Goal: Task Accomplishment & Management: Manage account settings

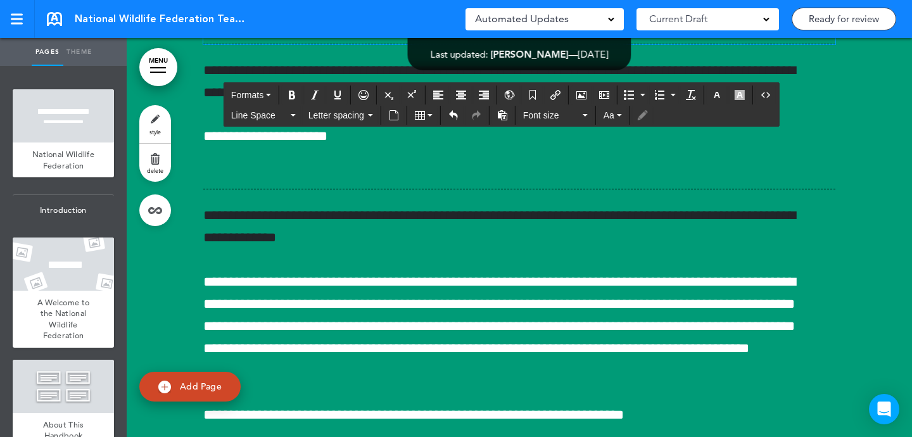
scroll to position [18386, 0]
paste div
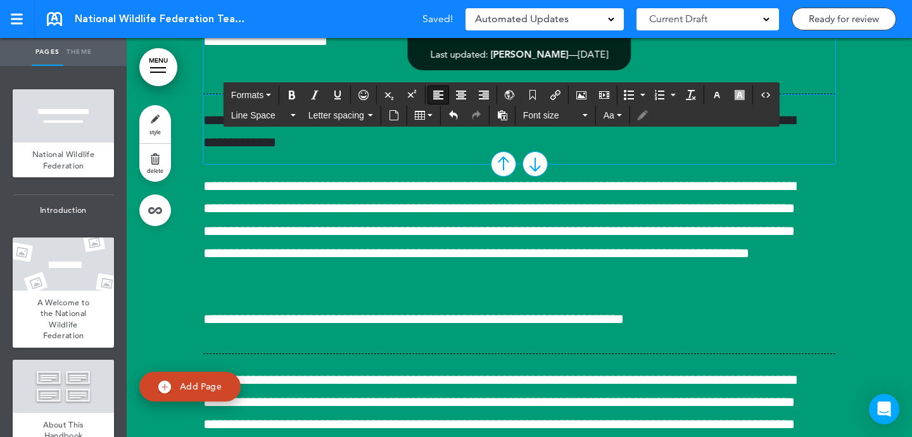
scroll to position [18846, 0]
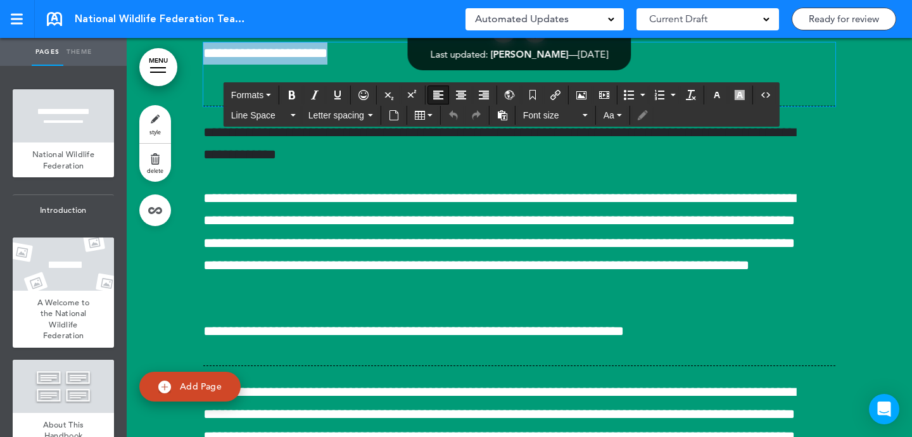
drag, startPoint x: 377, startPoint y: 278, endPoint x: 378, endPoint y: 245, distance: 32.9
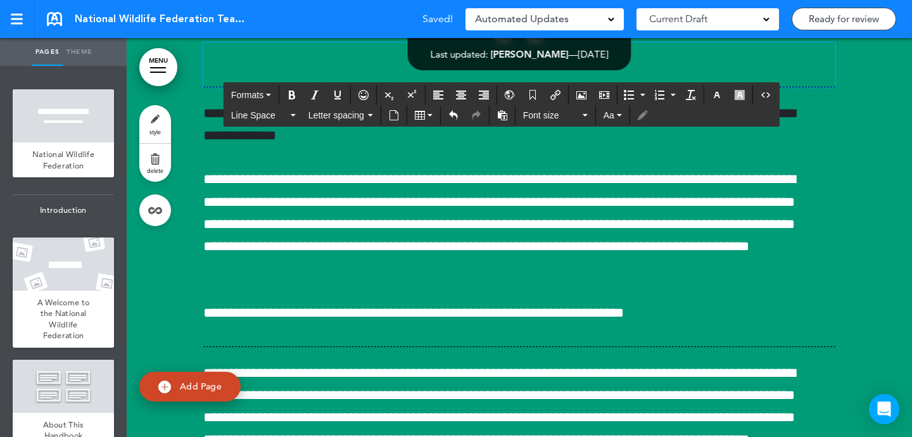
paste div
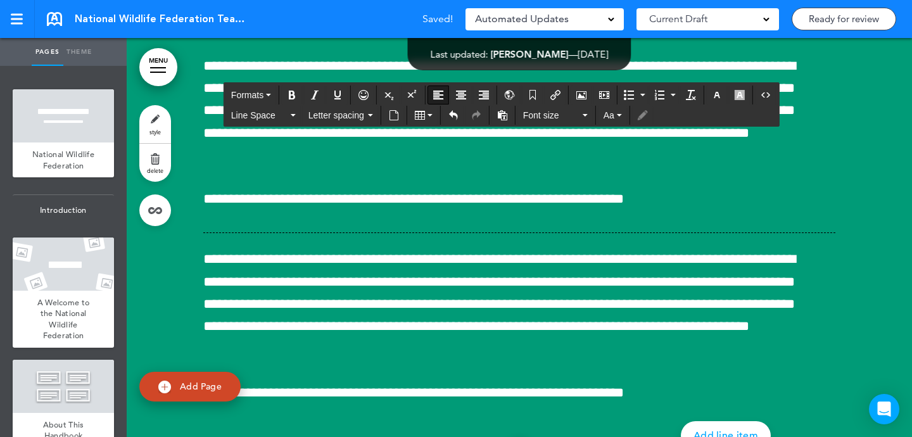
scroll to position [18975, 0]
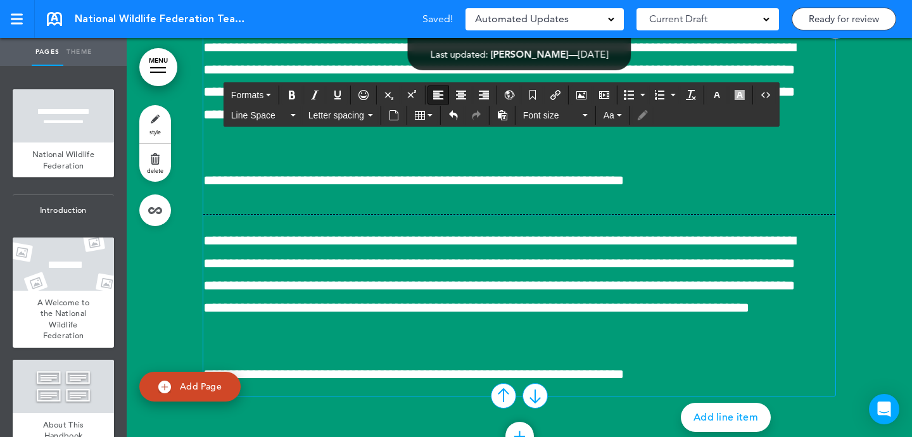
click at [407, 147] on span "**********" at bounding box center [510, 92] width 614 height 111
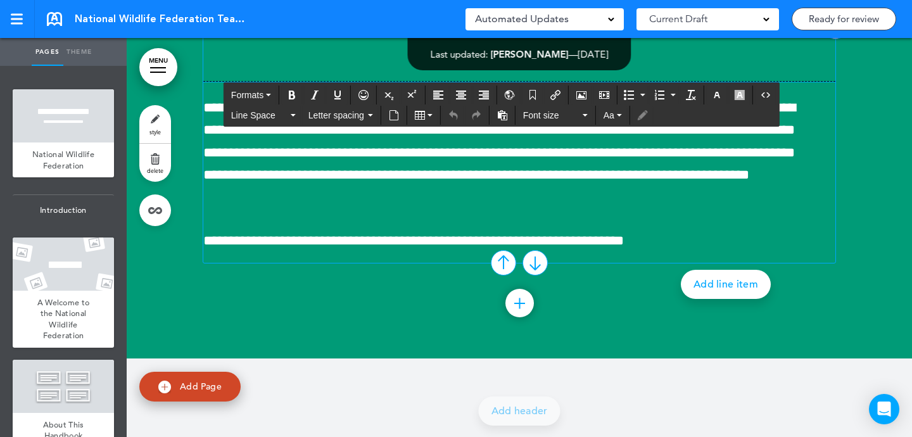
paste div
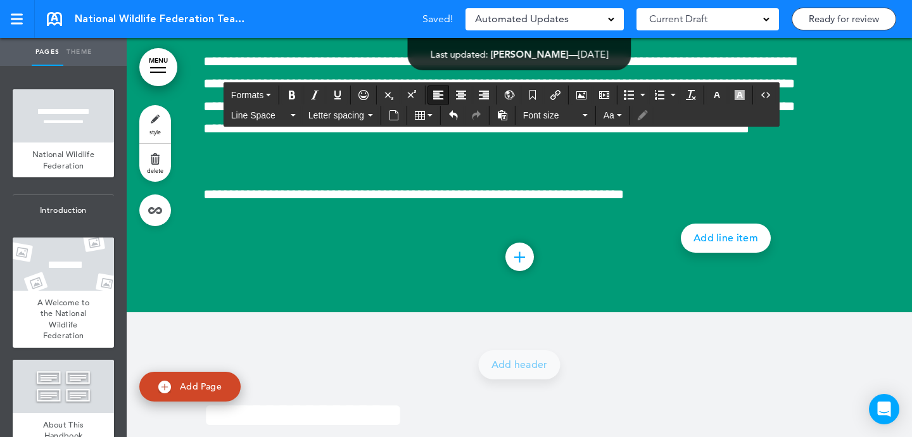
scroll to position [19142, 0]
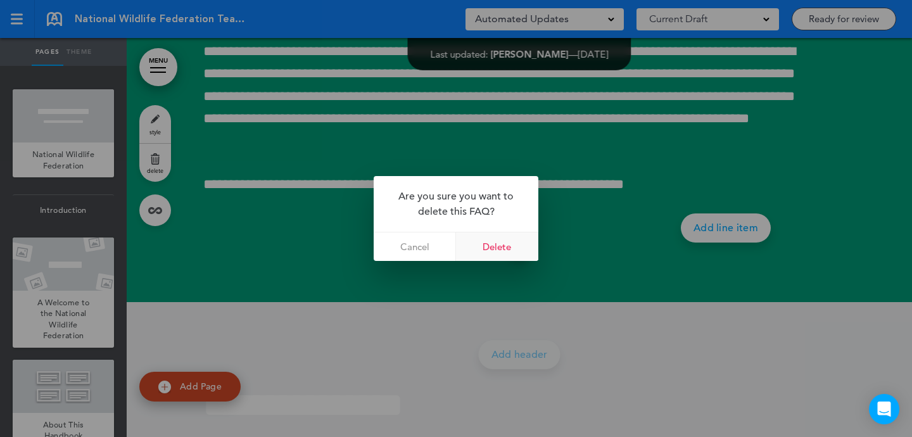
click at [518, 241] on link "Delete" at bounding box center [497, 246] width 82 height 28
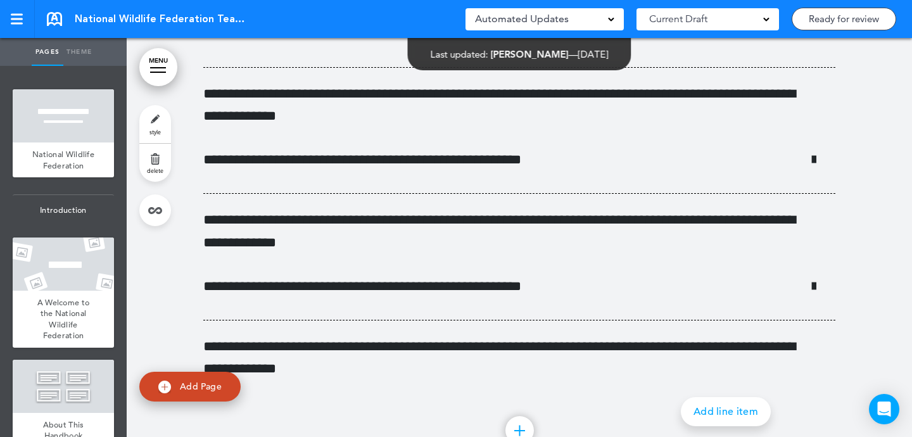
scroll to position [19562, 0]
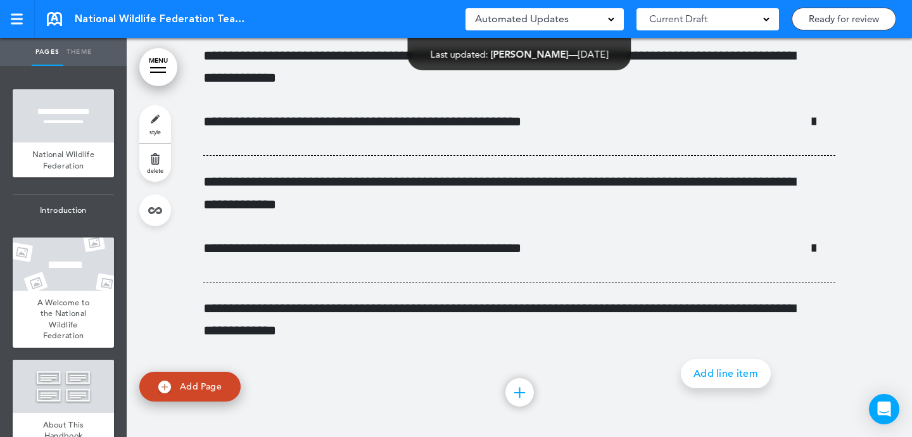
click at [164, 132] on link "style" at bounding box center [155, 124] width 32 height 38
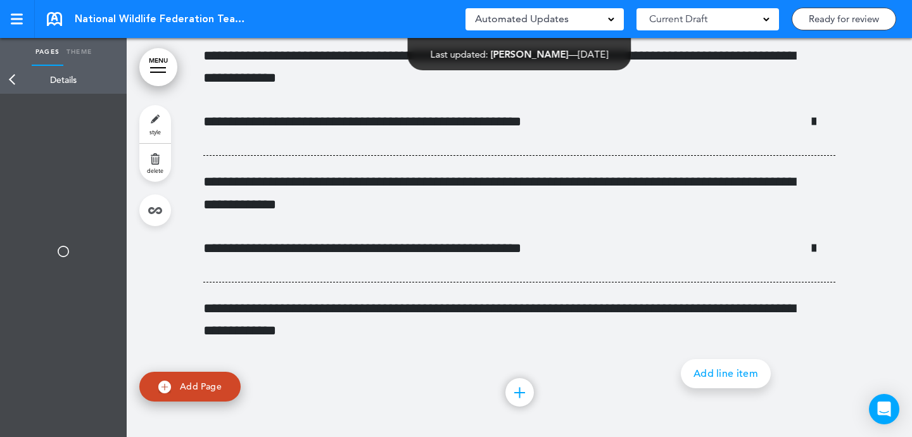
click at [161, 166] on link "delete" at bounding box center [155, 163] width 32 height 38
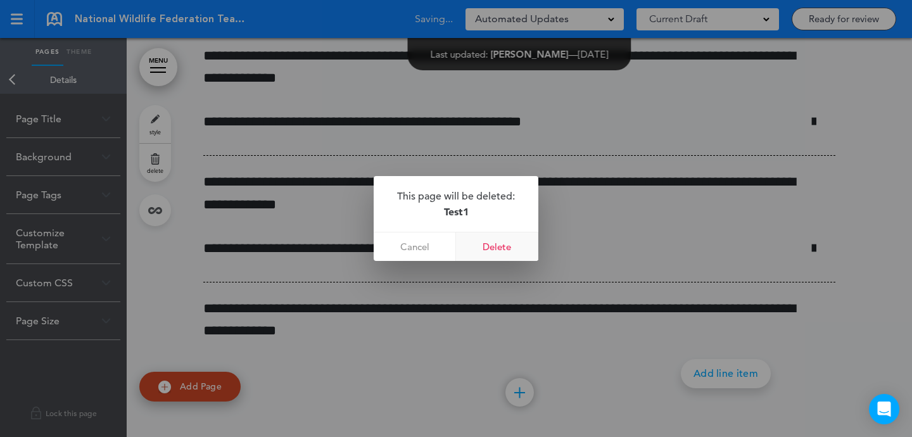
click at [492, 246] on link "Delete" at bounding box center [497, 246] width 82 height 28
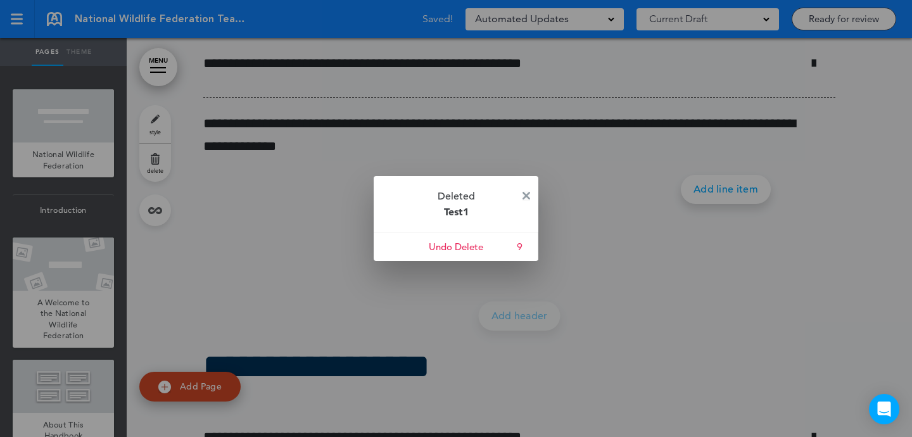
click at [525, 197] on img at bounding box center [526, 196] width 8 height 8
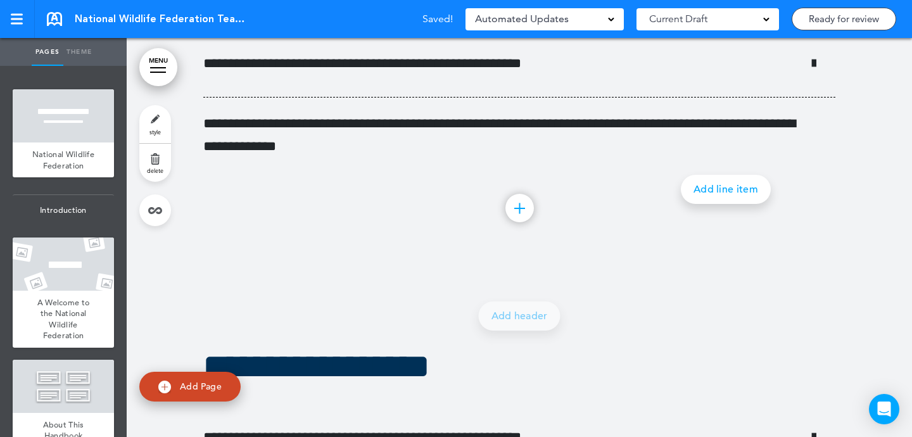
click at [148, 125] on link "style" at bounding box center [155, 124] width 32 height 38
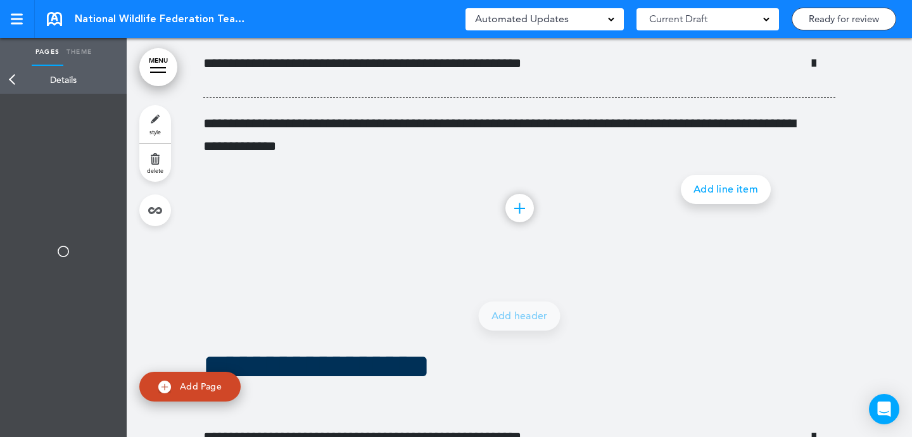
click at [154, 150] on link "delete" at bounding box center [155, 163] width 32 height 38
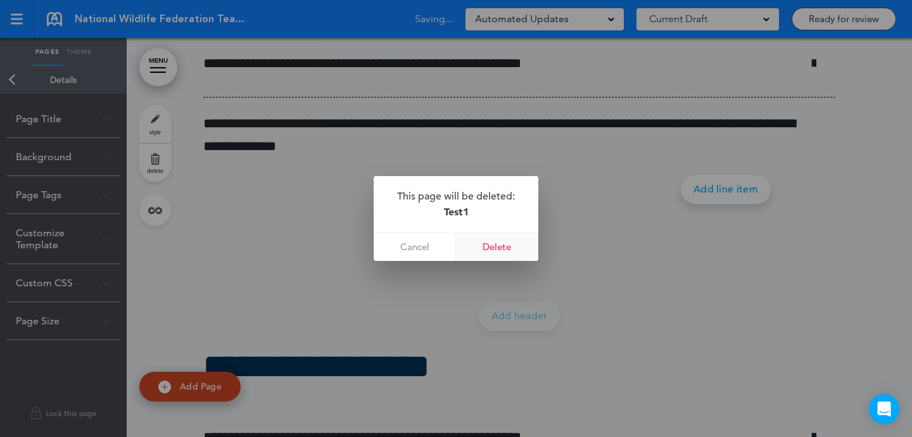
click at [517, 253] on link "Delete" at bounding box center [497, 246] width 82 height 28
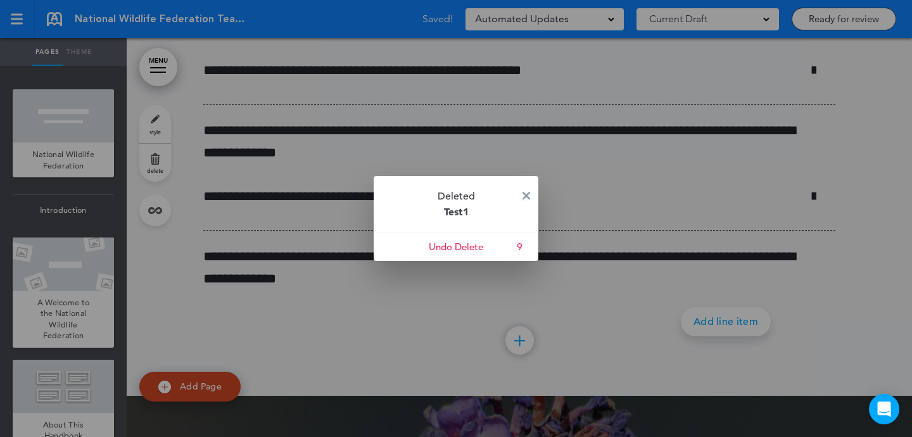
click at [526, 194] on img at bounding box center [526, 196] width 8 height 8
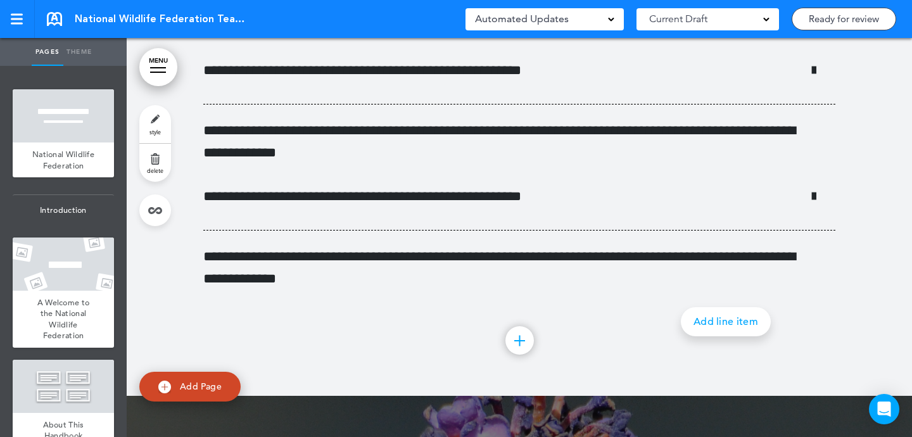
click at [161, 127] on link "style" at bounding box center [155, 124] width 32 height 38
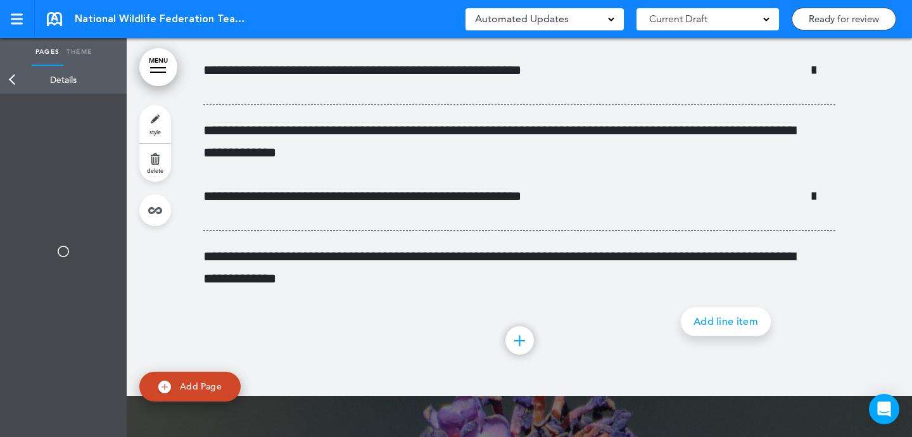
click at [157, 159] on link "delete" at bounding box center [155, 163] width 32 height 38
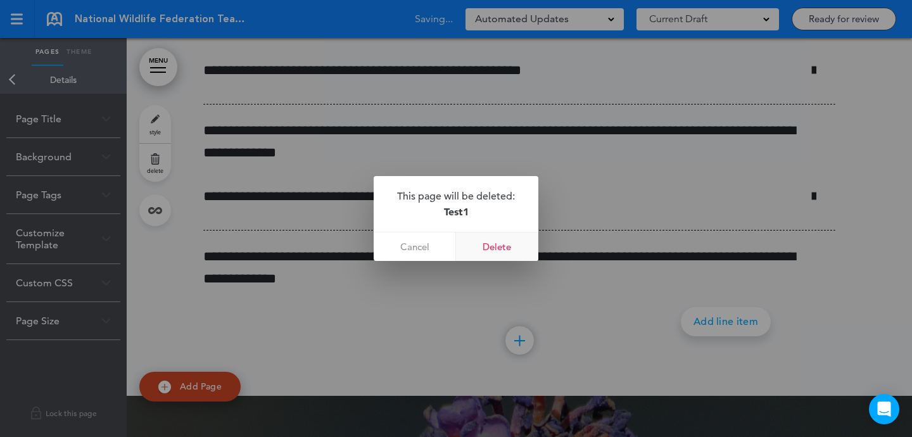
click at [480, 241] on link "Delete" at bounding box center [497, 246] width 82 height 28
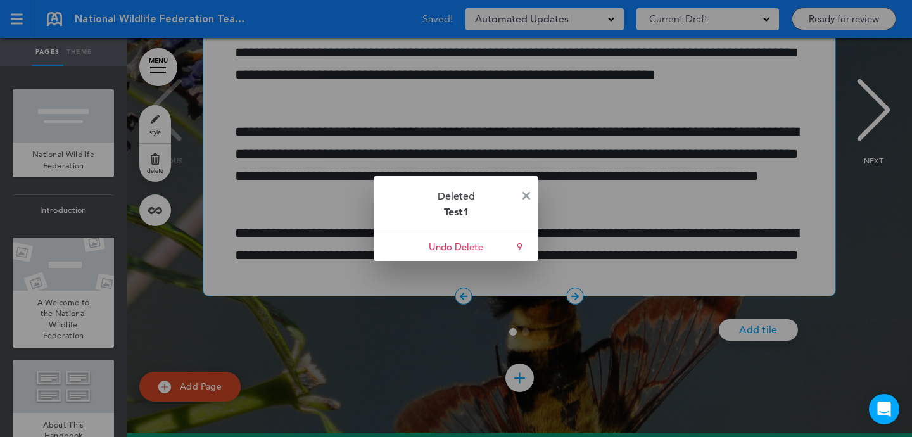
click at [526, 194] on img at bounding box center [526, 196] width 8 height 8
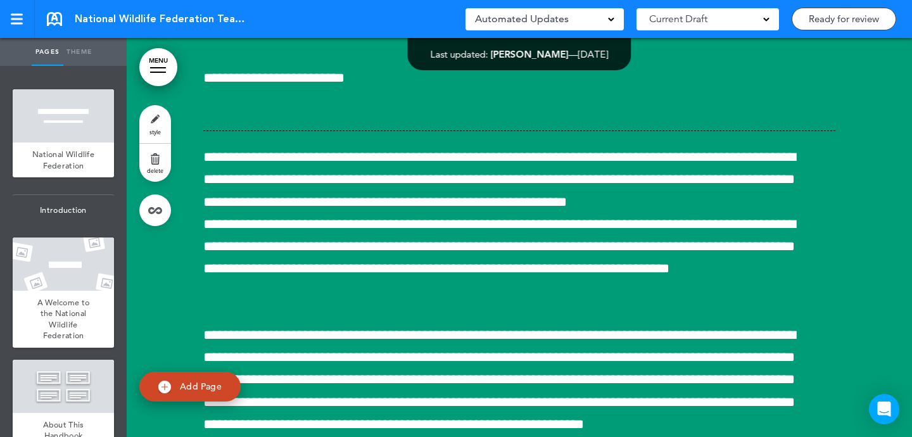
scroll to position [18173, 0]
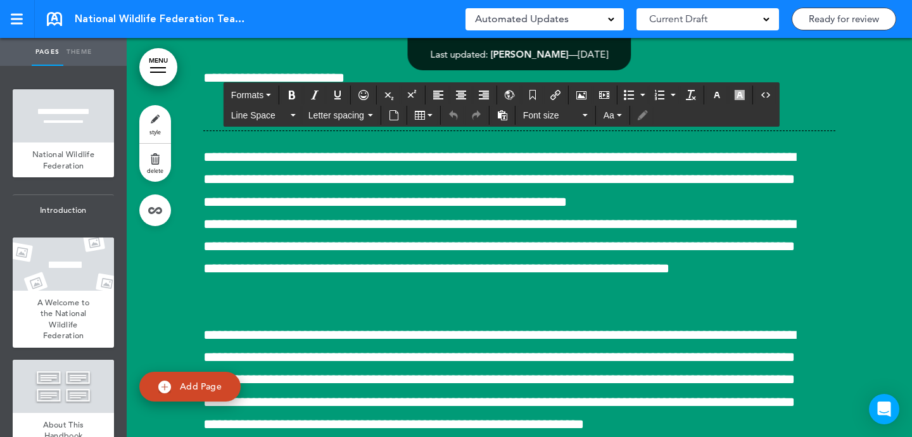
click at [350, 34] on p "**********" at bounding box center [519, 12] width 633 height 44
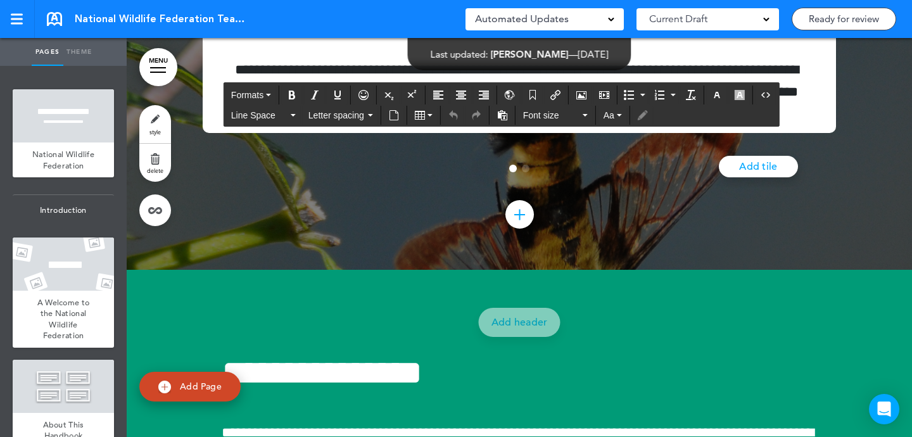
scroll to position [0, 0]
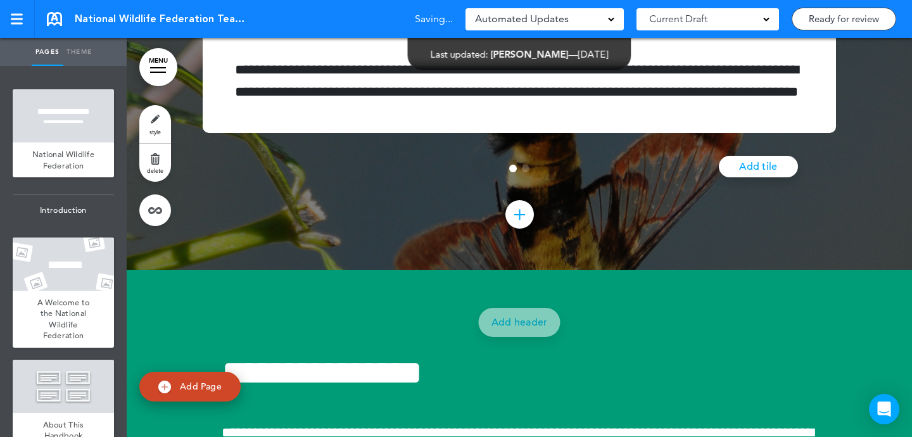
click at [163, 132] on link "style" at bounding box center [155, 124] width 32 height 38
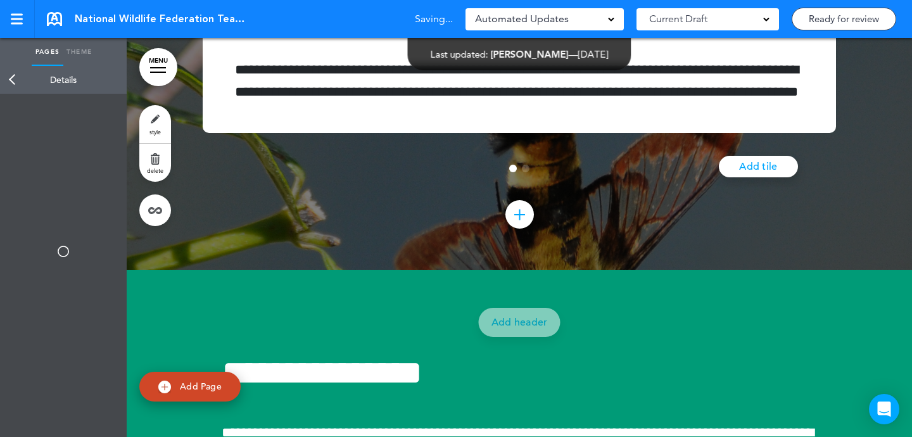
click at [163, 159] on link "delete" at bounding box center [155, 163] width 32 height 38
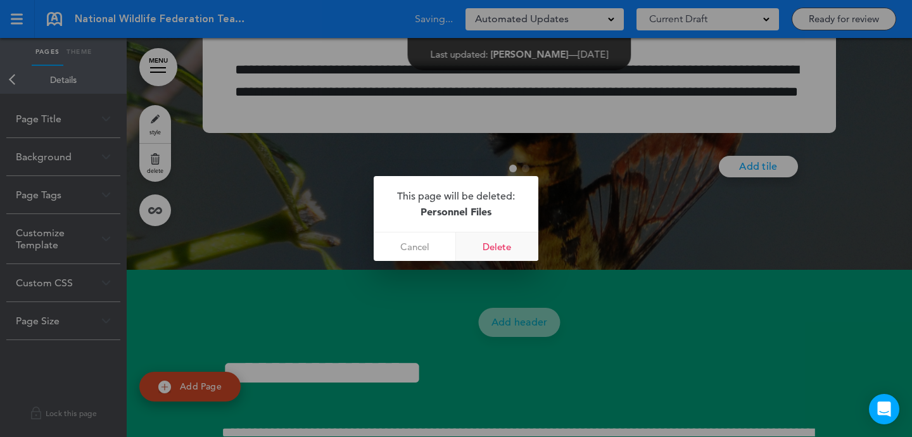
click at [492, 249] on link "Delete" at bounding box center [497, 246] width 82 height 28
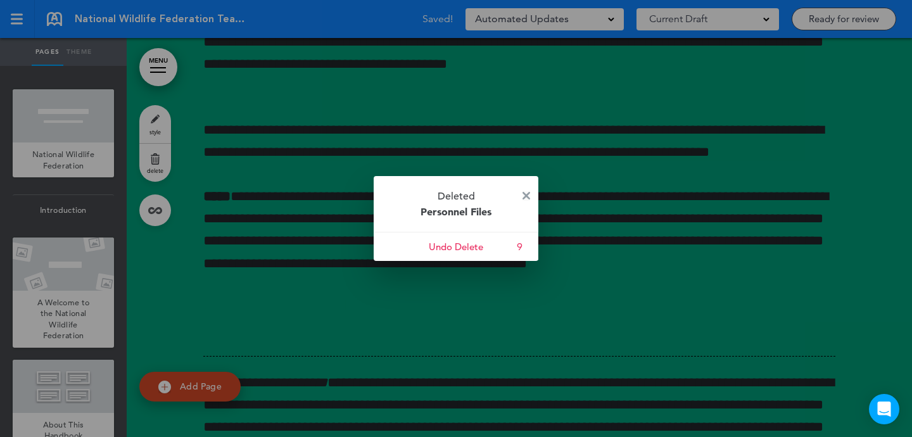
click at [528, 197] on img at bounding box center [526, 196] width 8 height 8
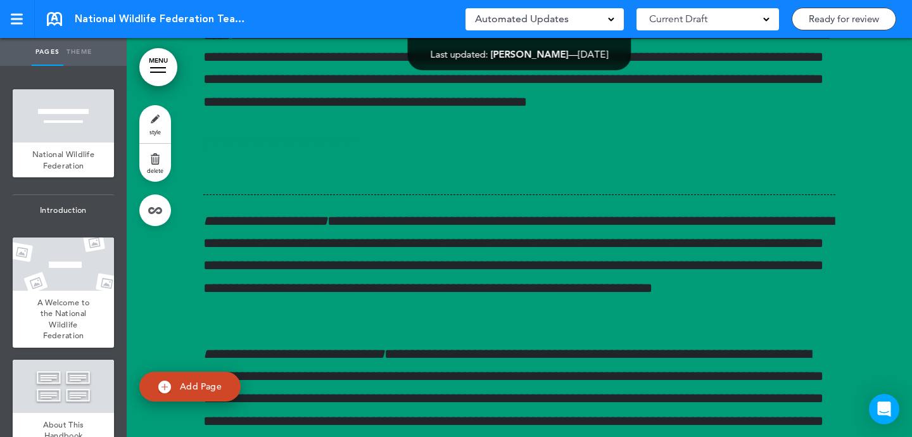
scroll to position [19915, 0]
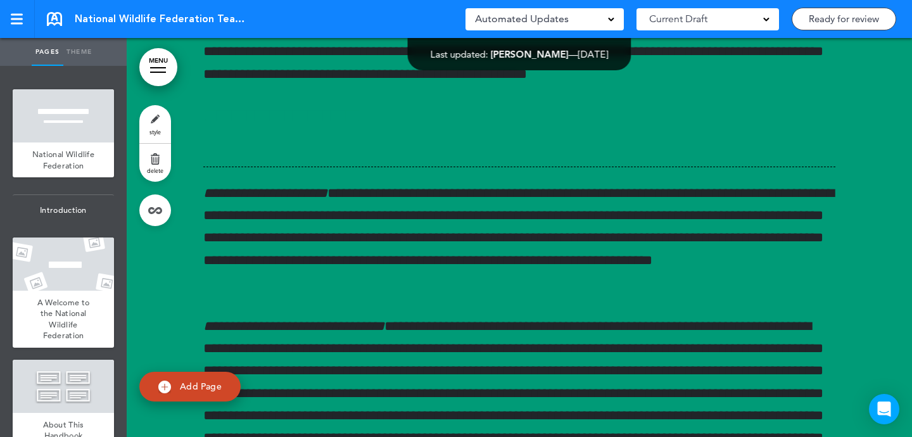
click at [155, 125] on link "style" at bounding box center [155, 124] width 32 height 38
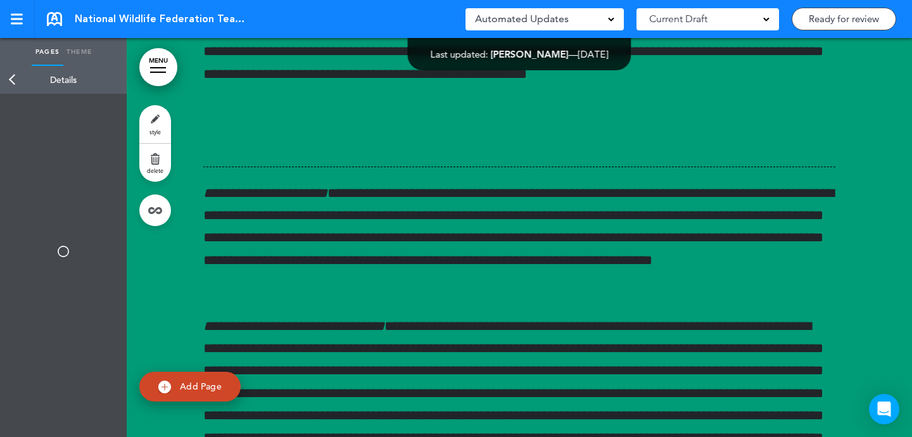
click at [156, 157] on link "delete" at bounding box center [155, 163] width 32 height 38
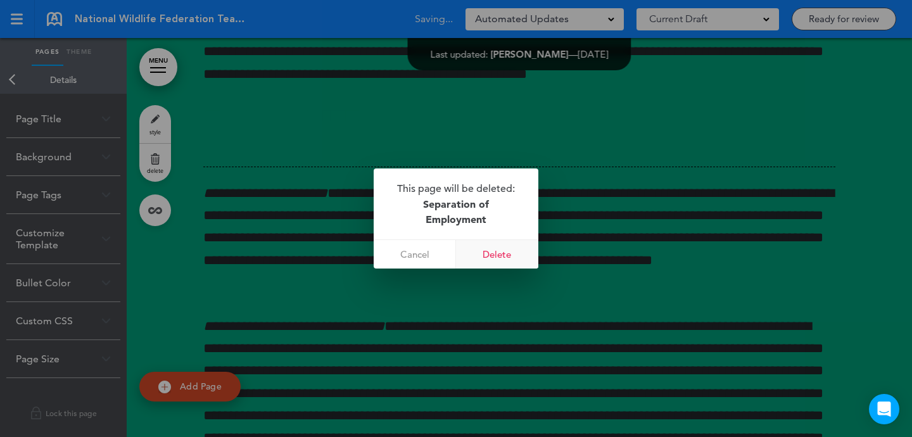
click at [495, 252] on link "Delete" at bounding box center [497, 254] width 82 height 28
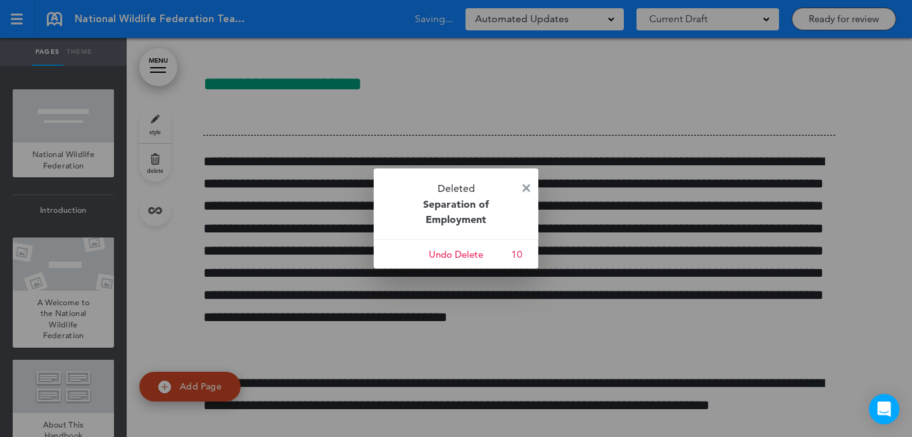
click at [526, 185] on img at bounding box center [526, 188] width 8 height 8
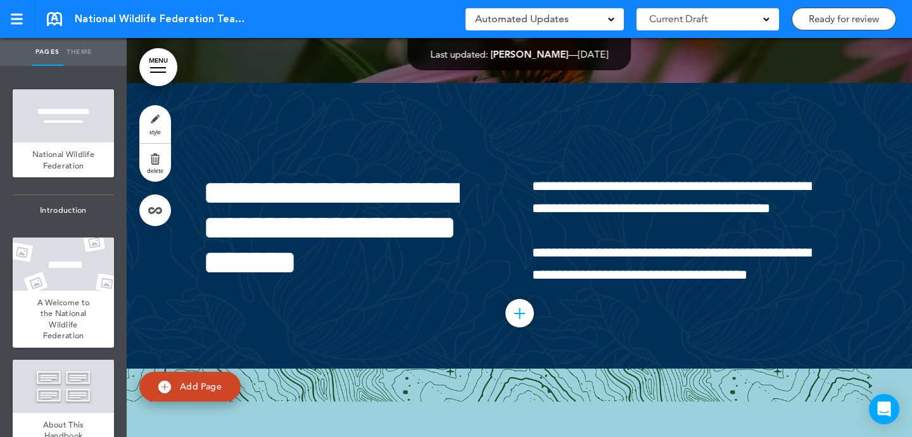
scroll to position [25040, 0]
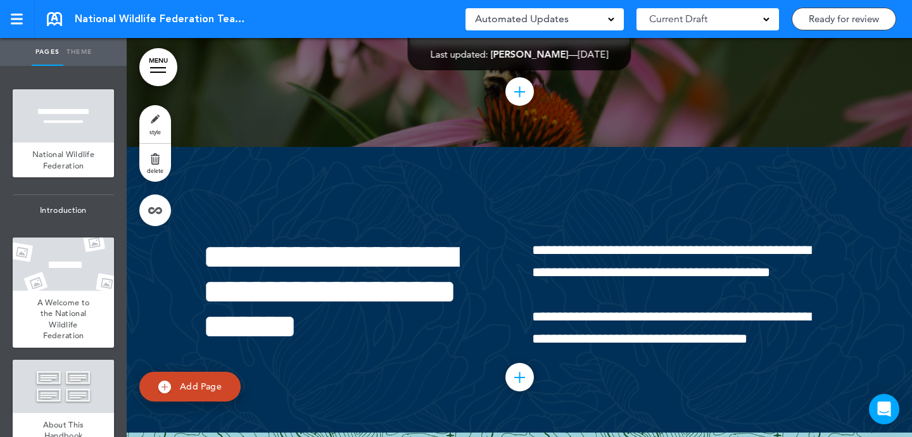
click at [148, 130] on link "style" at bounding box center [155, 124] width 32 height 38
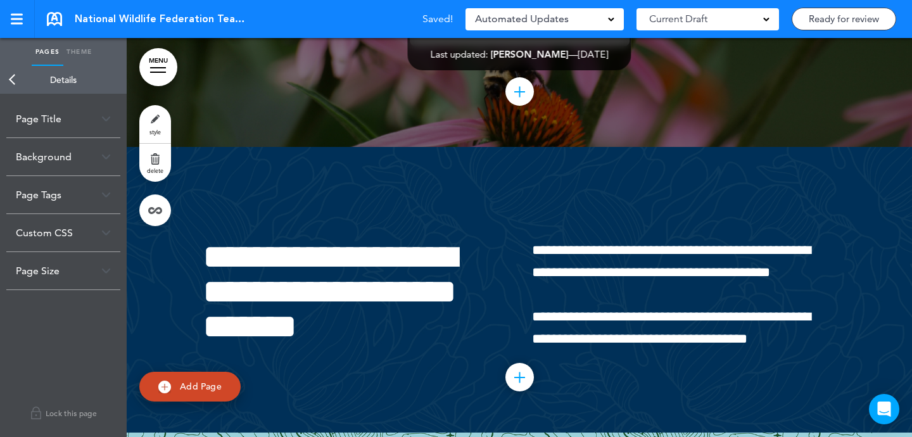
click at [78, 273] on div "Page Size" at bounding box center [63, 270] width 114 height 37
click at [63, 297] on label "Fullscreen" at bounding box center [66, 296] width 76 height 9
click at [63, 313] on label "Fit-content" at bounding box center [66, 315] width 76 height 9
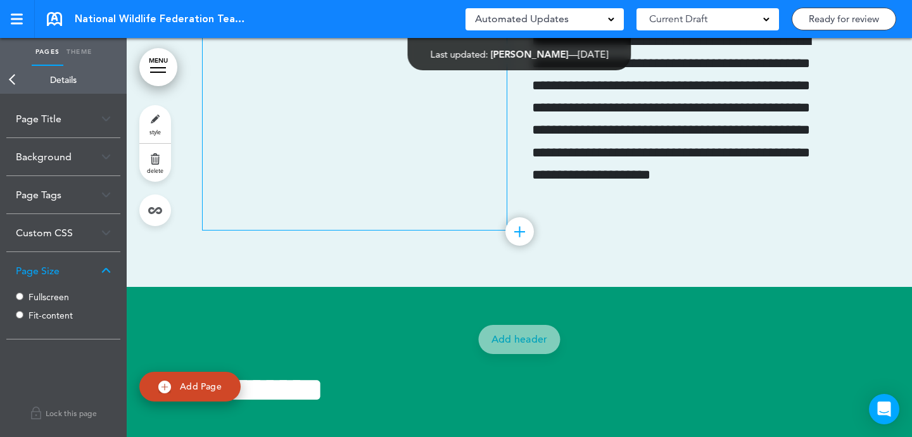
scroll to position [26656, 0]
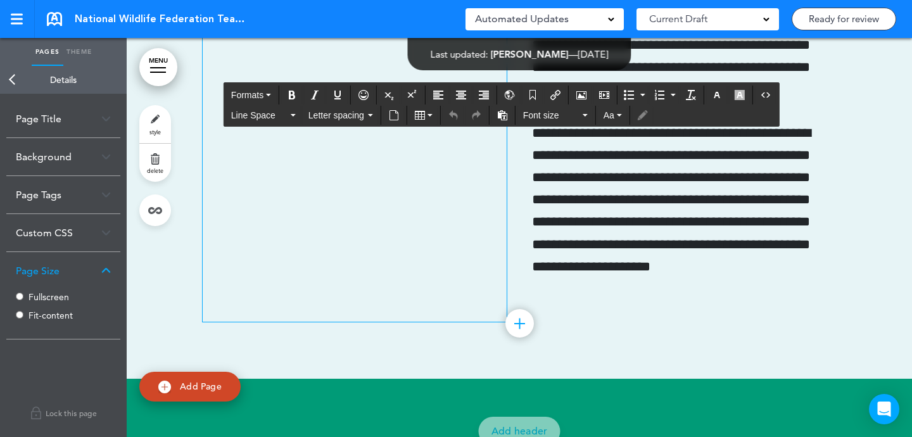
scroll to position [26618, 0]
paste div
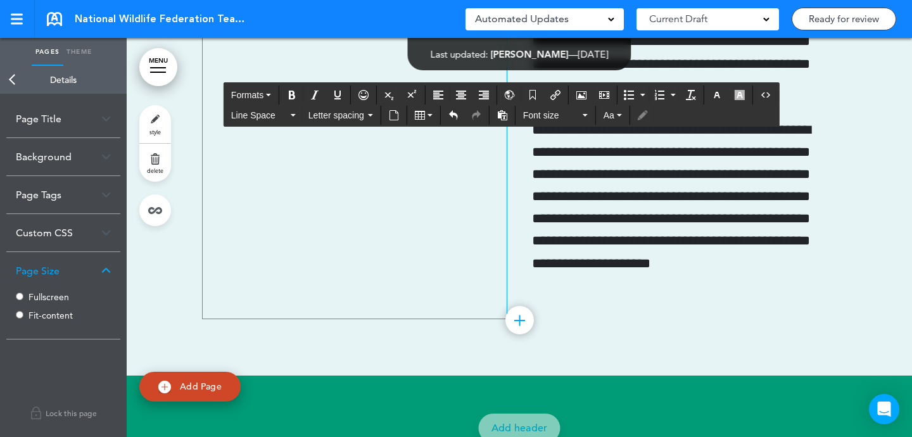
scroll to position [26693, 0]
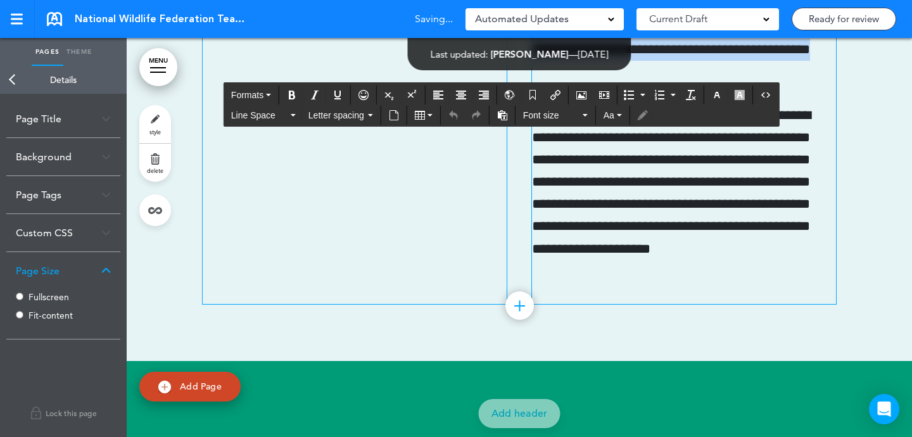
drag, startPoint x: 808, startPoint y: 351, endPoint x: 518, endPoint y: 193, distance: 329.7
click at [518, 193] on div "**********" at bounding box center [519, 104] width 633 height 399
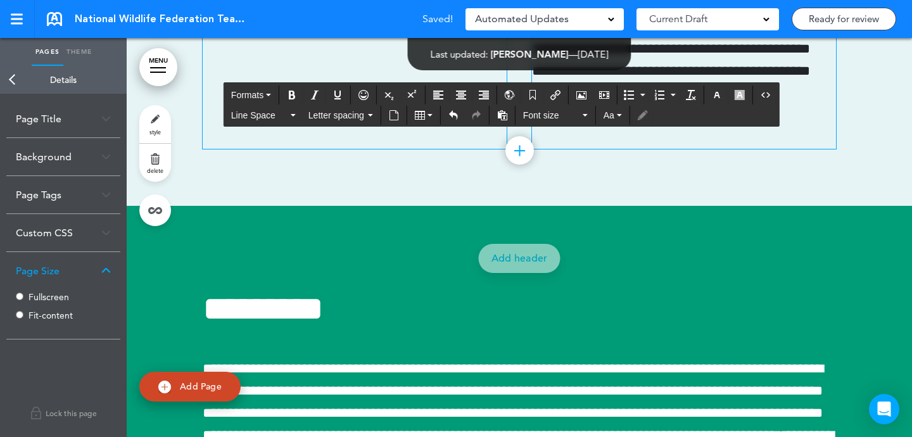
click at [423, 149] on div at bounding box center [355, 27] width 304 height 244
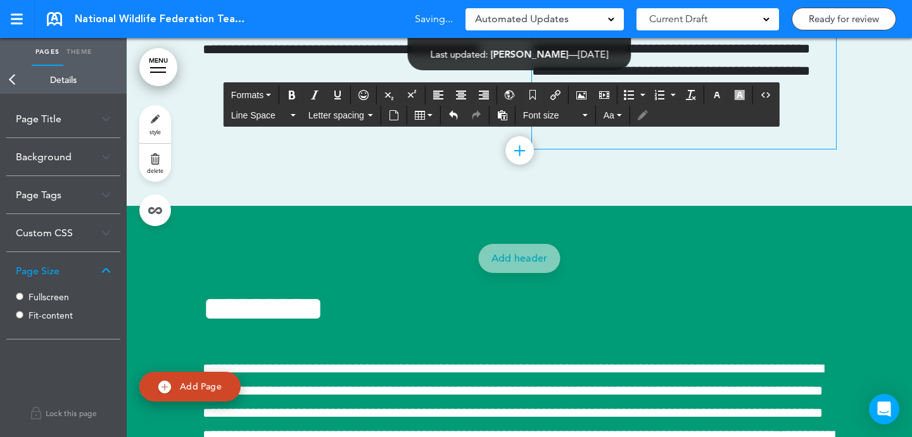
click at [530, 149] on div "**********" at bounding box center [519, 27] width 633 height 244
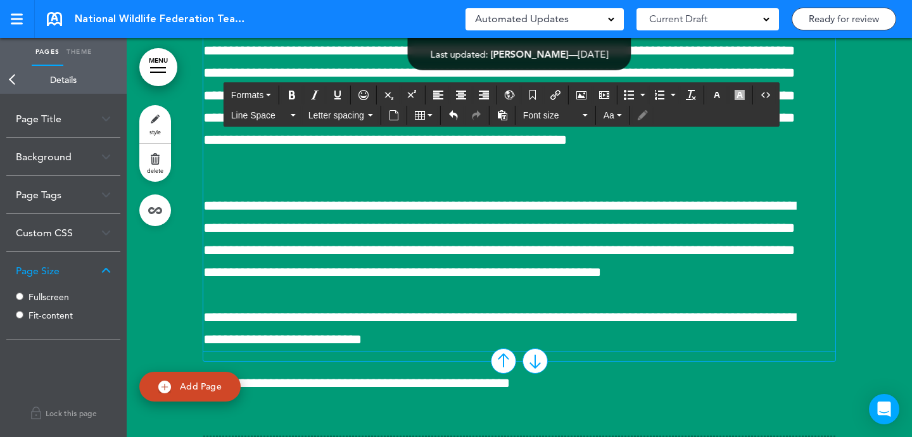
scroll to position [27469, 0]
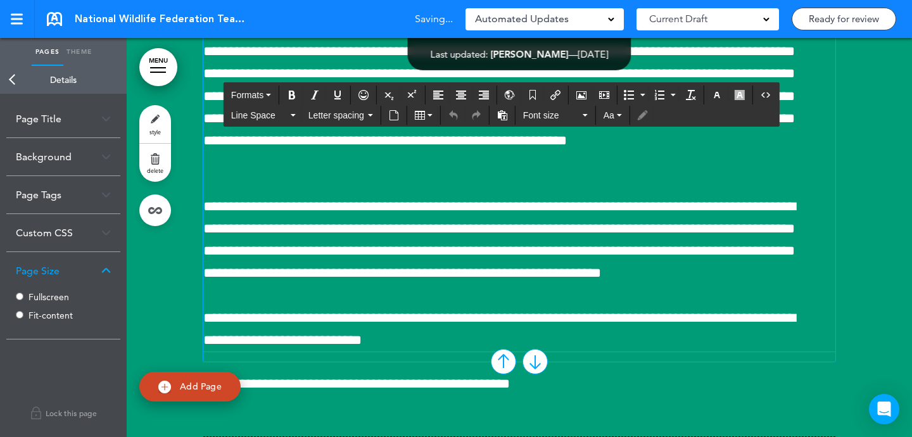
drag, startPoint x: 538, startPoint y: 229, endPoint x: 537, endPoint y: 215, distance: 14.6
click at [537, 215] on div "**********" at bounding box center [519, 100] width 633 height 523
click at [696, 93] on icon "Clear formatting" at bounding box center [691, 95] width 10 height 10
click at [717, 99] on button "button" at bounding box center [716, 95] width 20 height 18
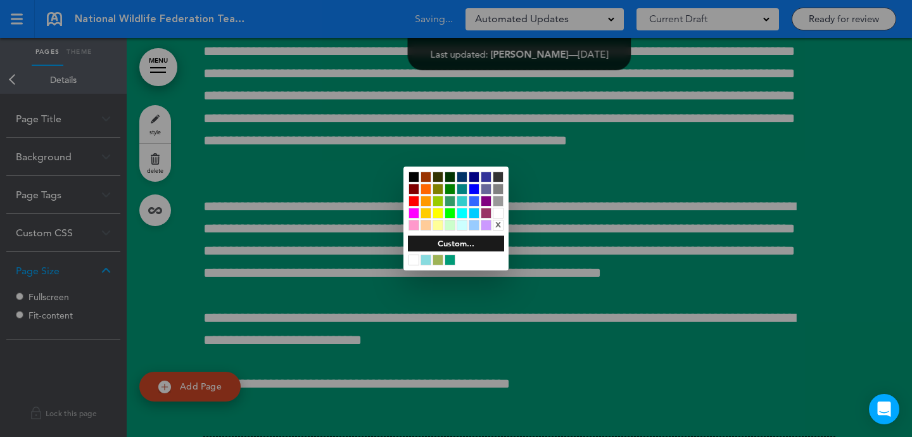
click at [496, 211] on div at bounding box center [497, 213] width 11 height 11
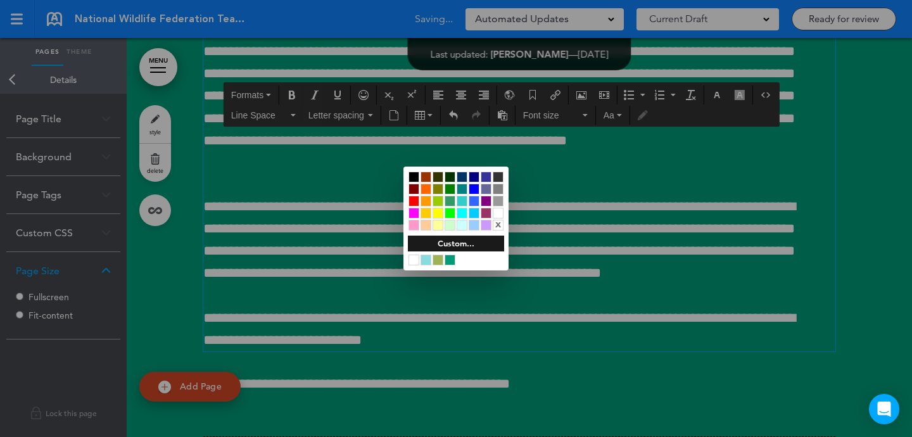
click at [575, 210] on div at bounding box center [456, 218] width 912 height 437
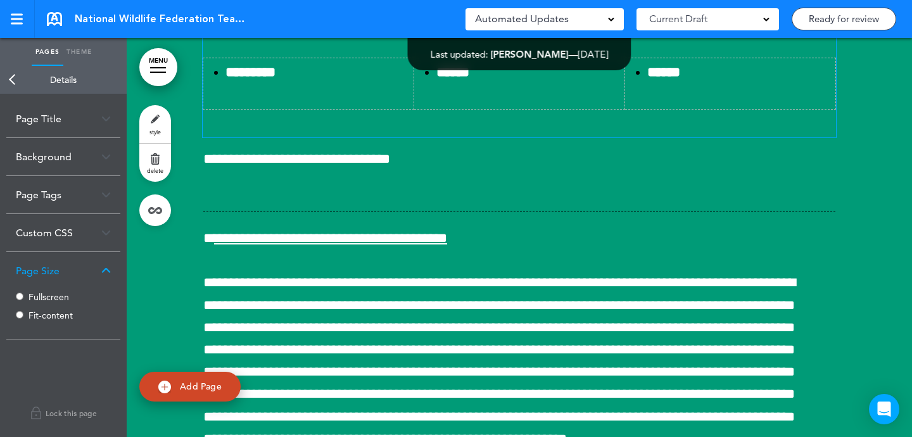
scroll to position [27175, 0]
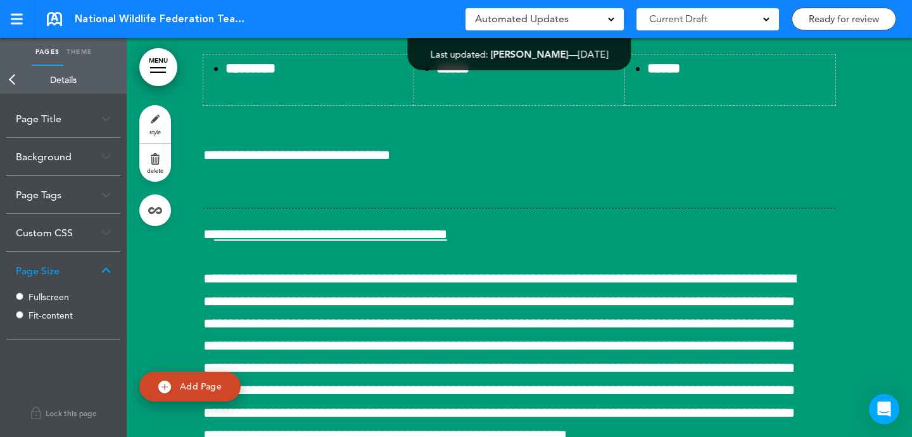
click at [13, 78] on link "Back" at bounding box center [12, 80] width 25 height 28
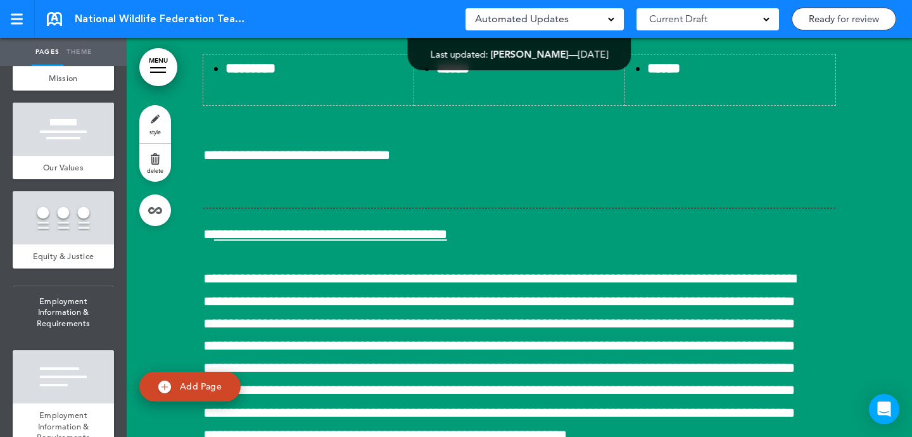
scroll to position [883, 0]
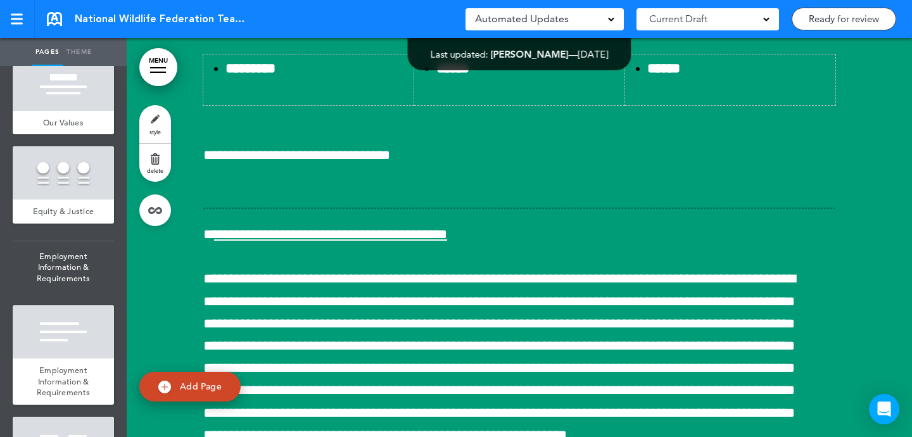
click at [157, 116] on link "style" at bounding box center [155, 124] width 32 height 38
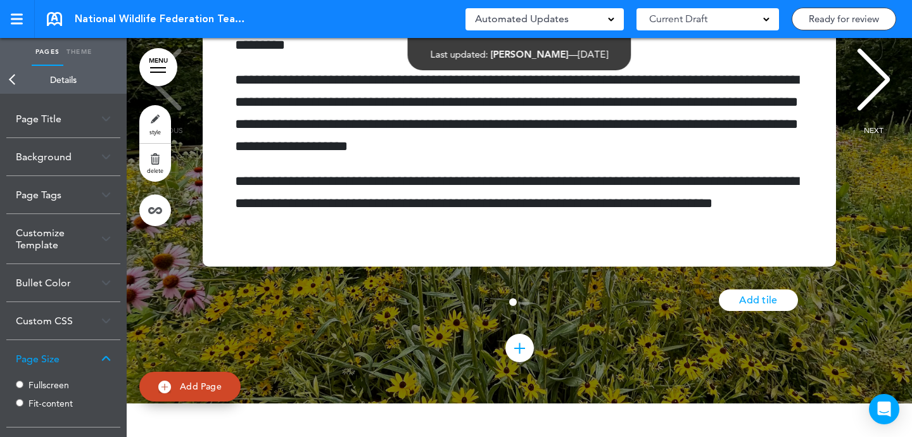
scroll to position [31007, 0]
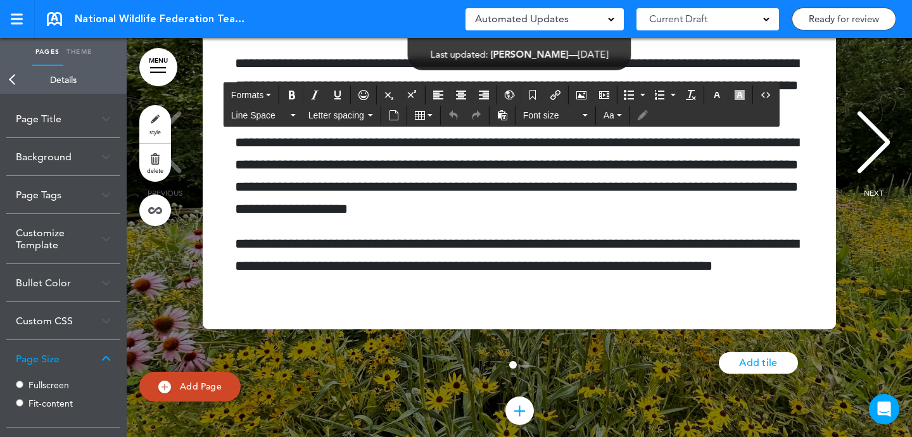
drag, startPoint x: 553, startPoint y: 103, endPoint x: 553, endPoint y: 57, distance: 45.6
click at [553, 57] on body "This handbook Preview Settings Signatures Collaborators Your Handbooks Practice…" at bounding box center [456, 218] width 912 height 437
copy span "**********"
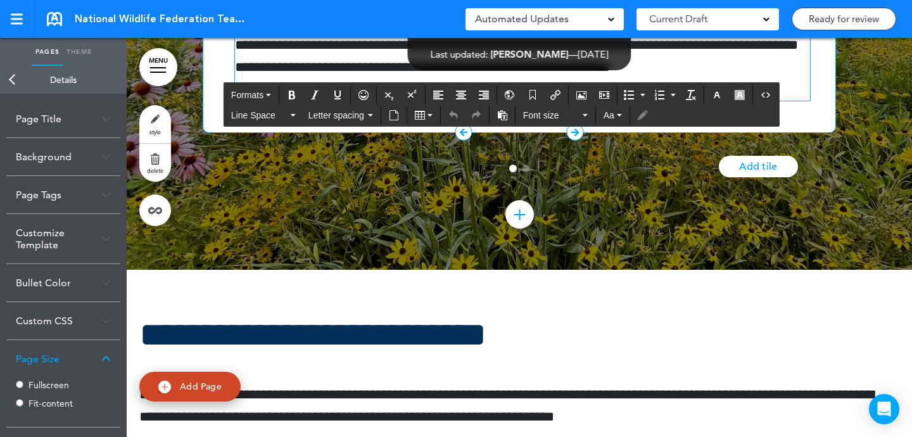
scroll to position [283, 0]
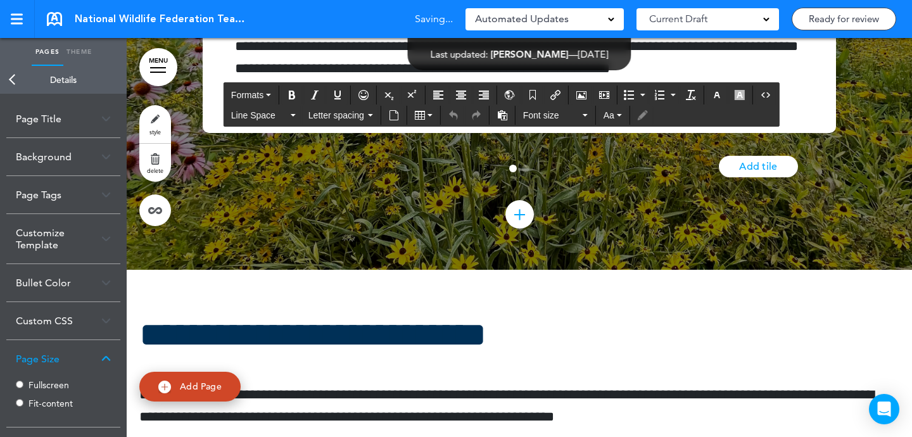
click at [16, 80] on link "Back" at bounding box center [12, 80] width 25 height 28
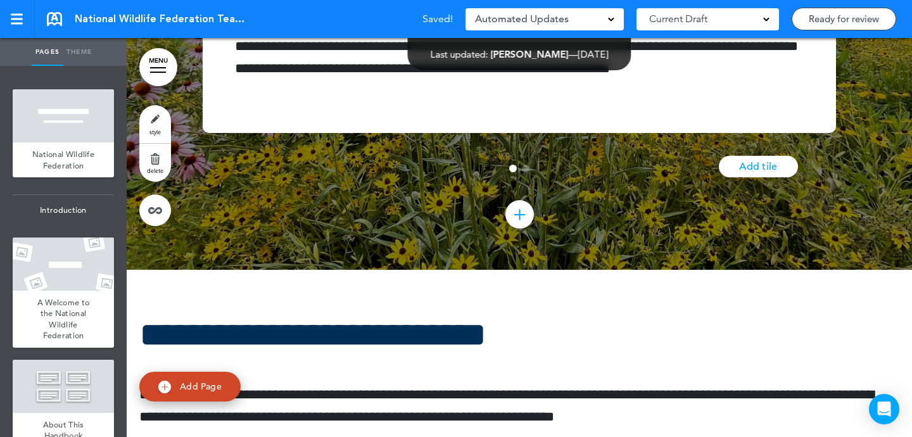
scroll to position [0, 0]
click at [158, 63] on link "MENU" at bounding box center [158, 67] width 38 height 38
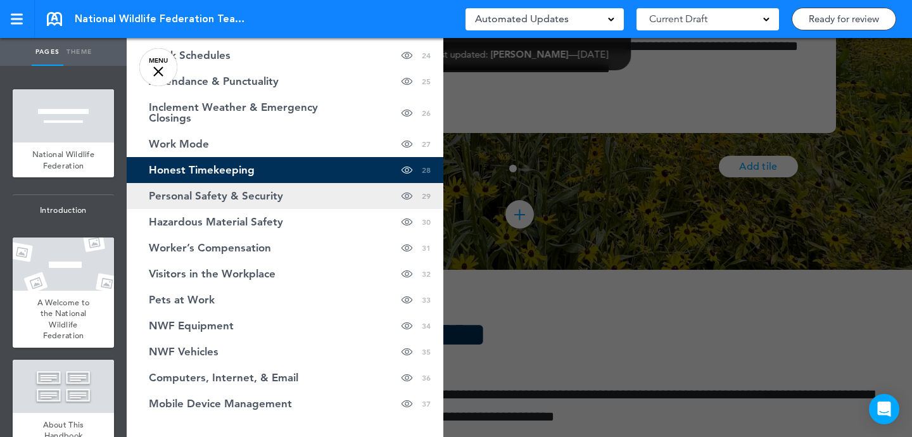
scroll to position [895, 0]
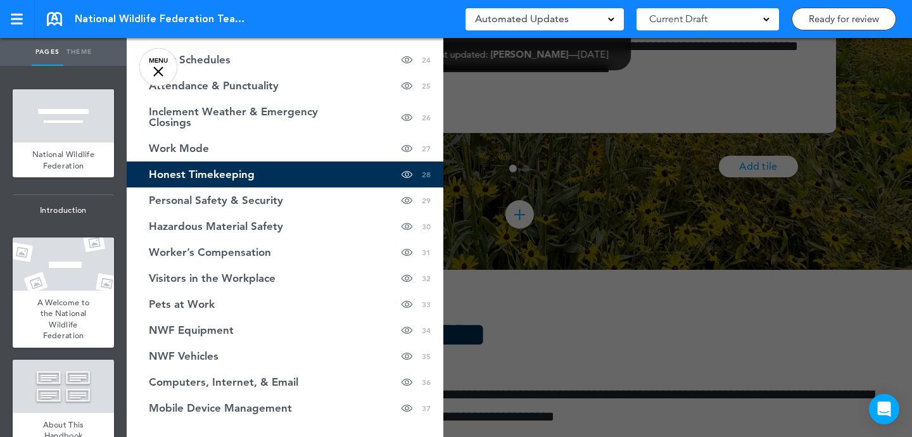
click at [251, 177] on span "Honest Timekeeping" at bounding box center [202, 174] width 106 height 11
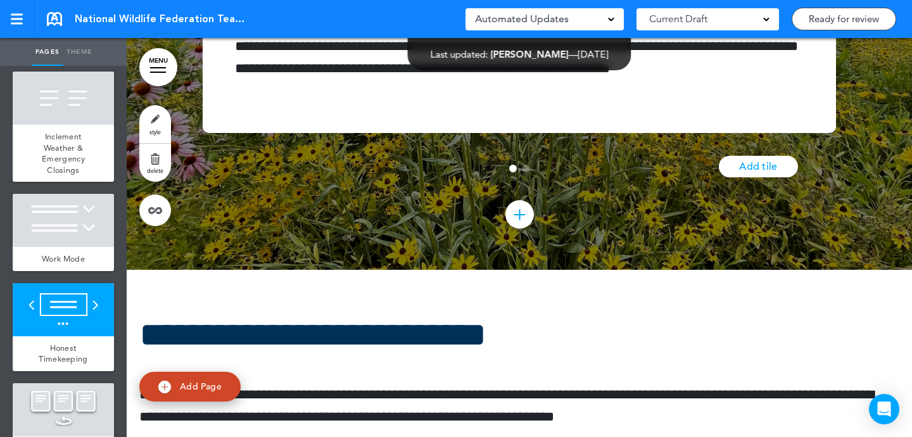
scroll to position [2729, 0]
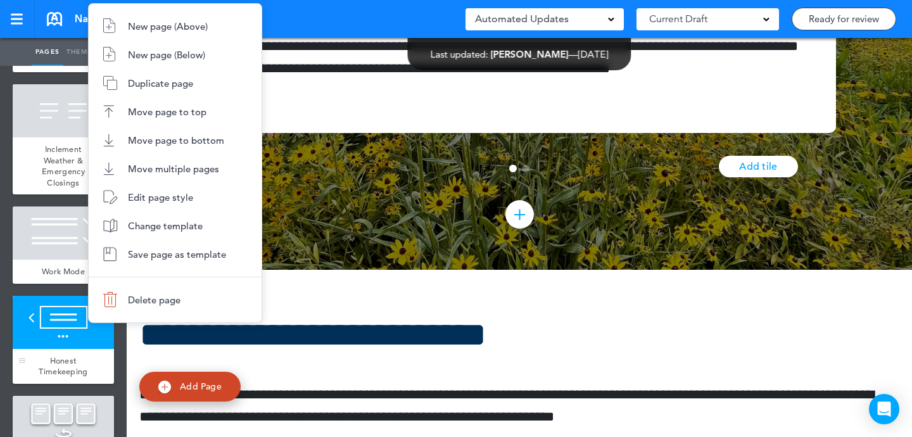
click at [85, 287] on body "This handbook Preview Settings Signatures Collaborators Your Handbooks Practice…" at bounding box center [456, 218] width 912 height 437
click at [170, 84] on span "Duplicate page" at bounding box center [160, 83] width 65 height 12
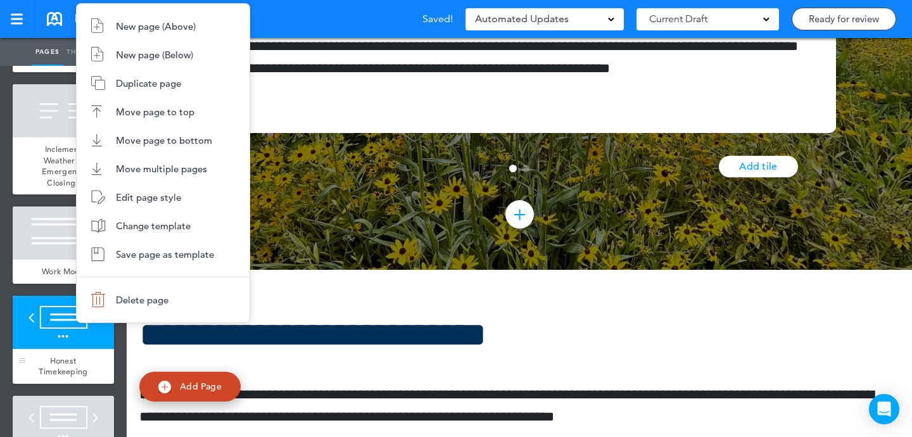
click at [73, 297] on body "This handbook Preview Settings Signatures Collaborators Your Handbooks Practice…" at bounding box center [456, 218] width 912 height 437
click at [49, 296] on div at bounding box center [456, 218] width 912 height 437
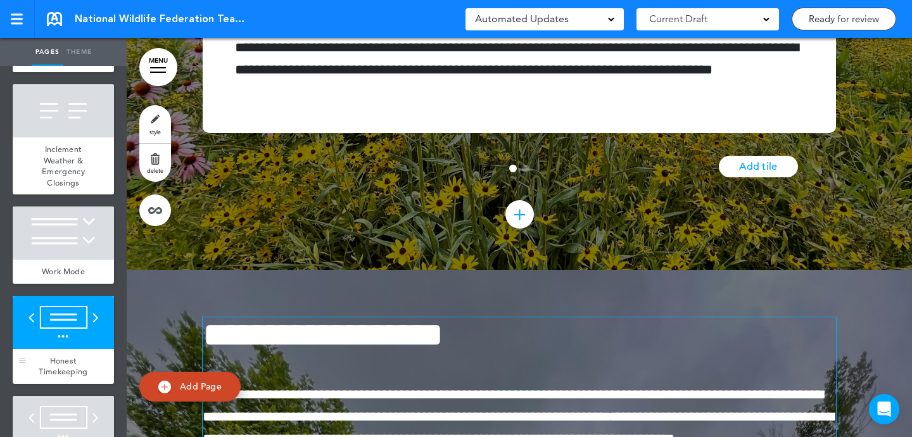
click at [54, 298] on div at bounding box center [63, 322] width 101 height 53
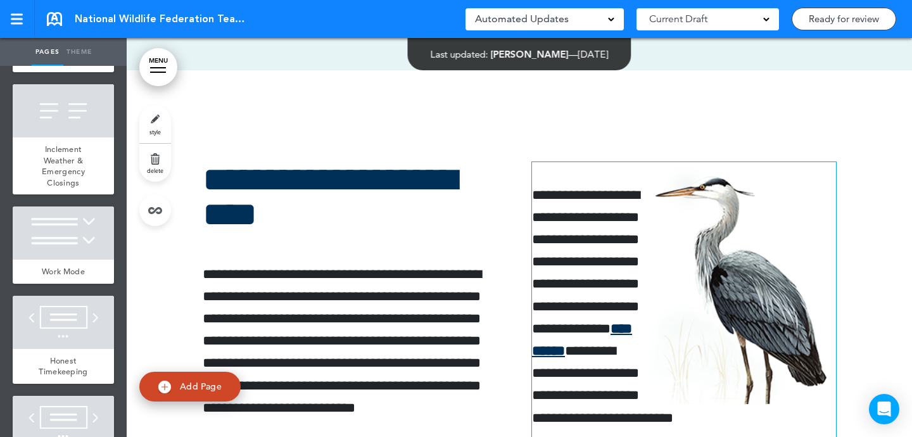
scroll to position [3177, 0]
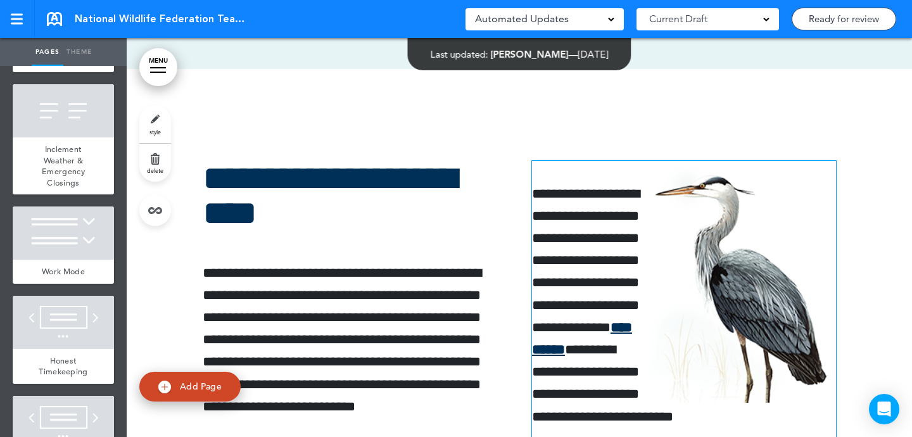
click at [704, 224] on img at bounding box center [737, 282] width 196 height 242
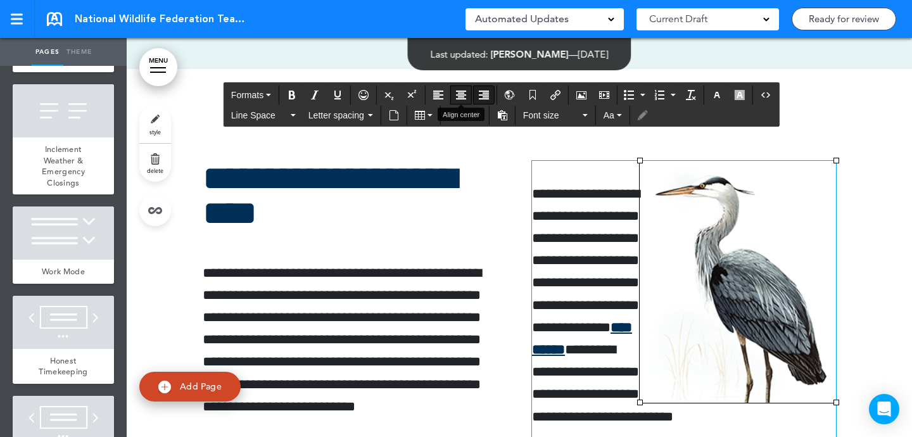
click at [466, 91] on icon "Align center" at bounding box center [461, 95] width 10 height 10
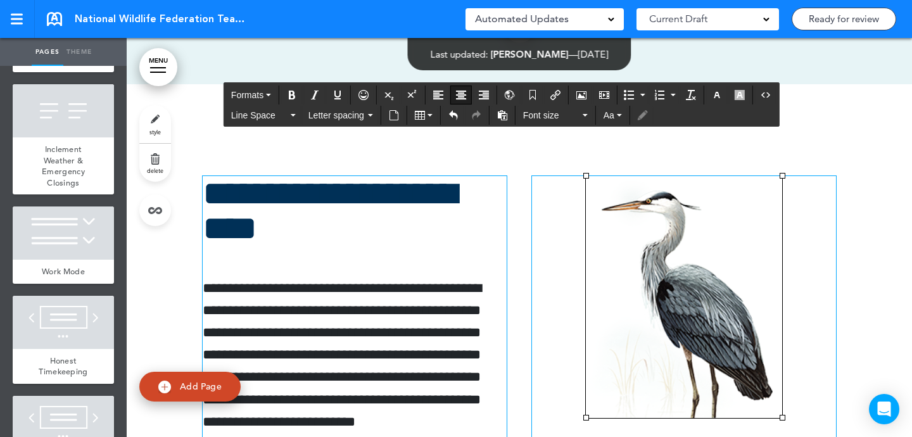
scroll to position [3150, 0]
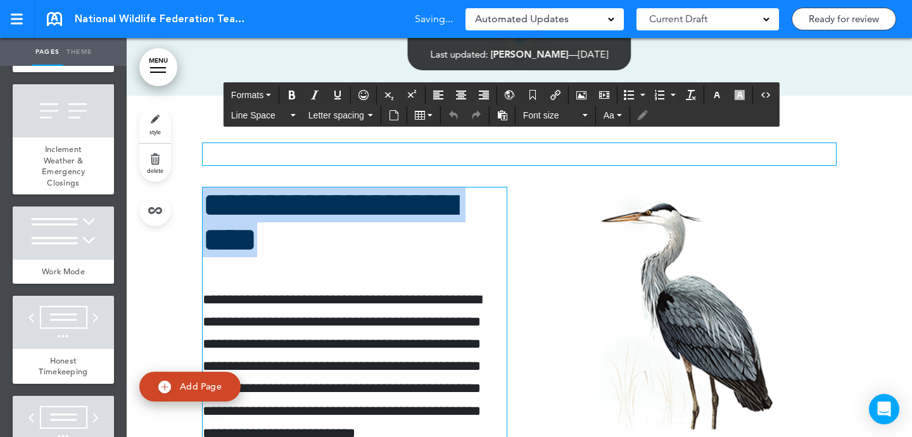
drag, startPoint x: 398, startPoint y: 174, endPoint x: 393, endPoint y: 168, distance: 7.2
click at [393, 168] on div "**********" at bounding box center [519, 398] width 633 height 605
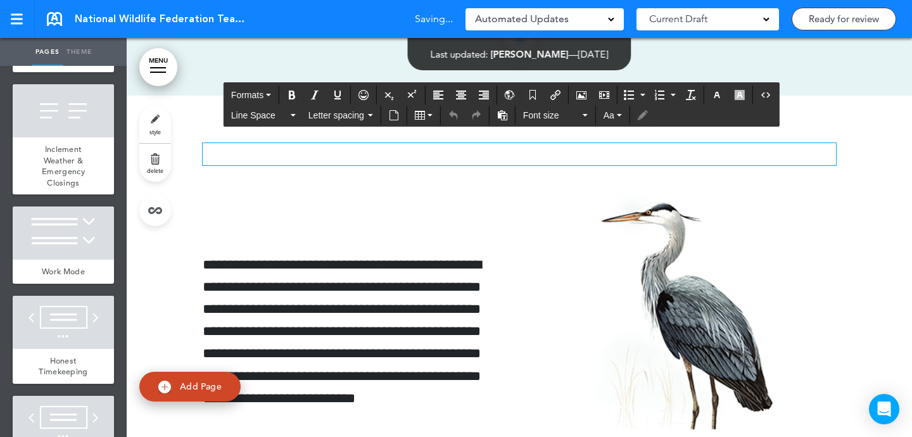
click at [419, 165] on p at bounding box center [519, 154] width 633 height 22
paste div
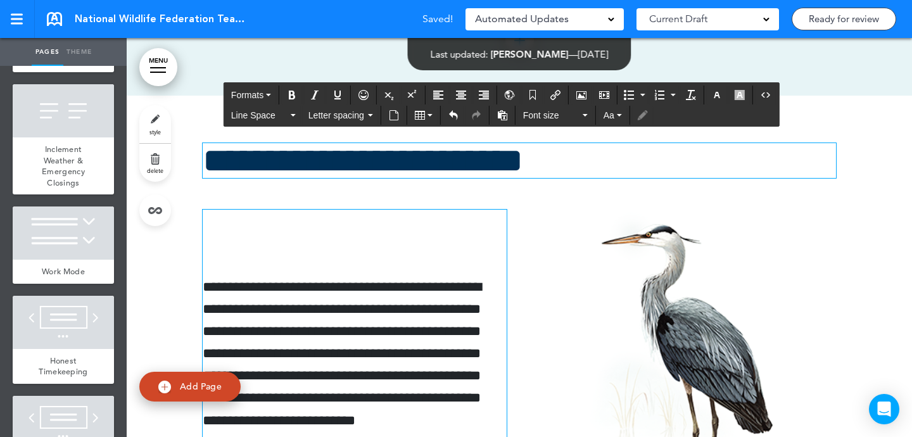
click at [206, 307] on p "**********" at bounding box center [355, 353] width 304 height 155
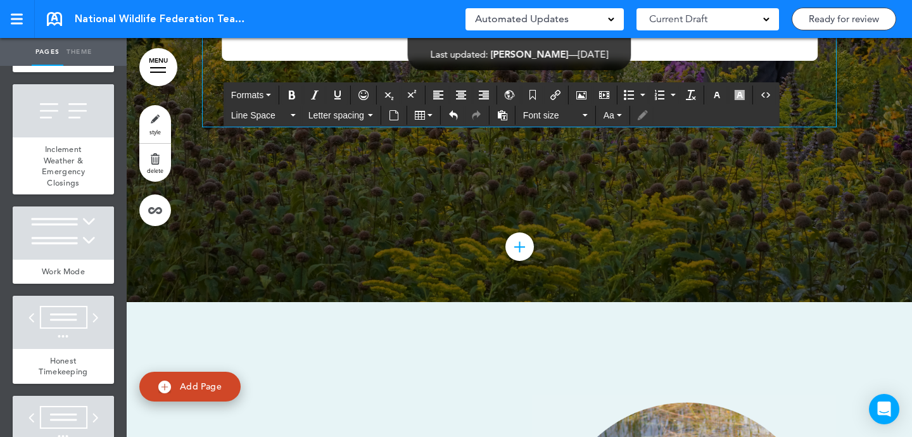
scroll to position [5931, 0]
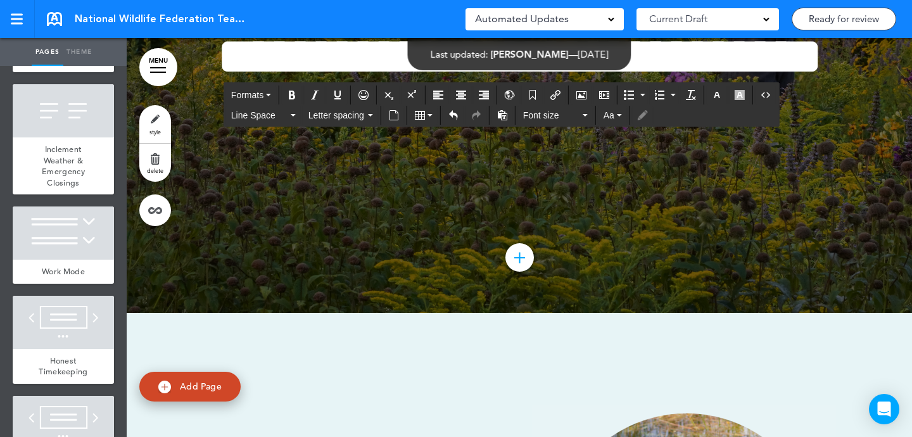
click at [154, 120] on link "style" at bounding box center [155, 124] width 32 height 38
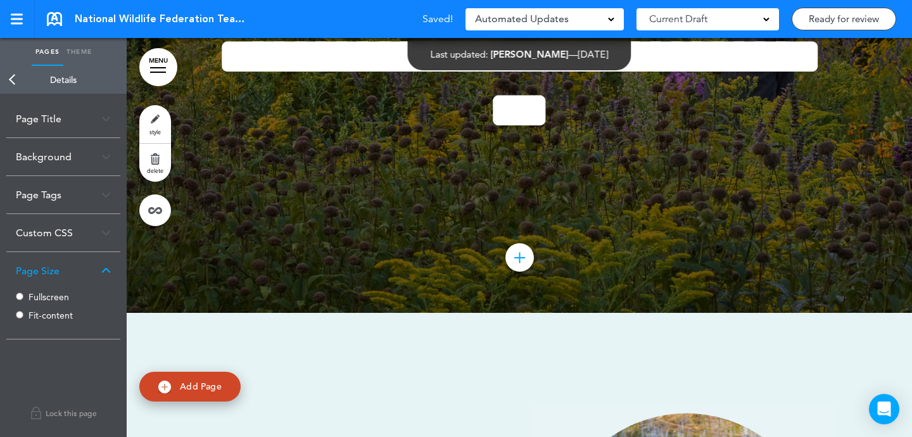
click at [59, 317] on label "Fit-content" at bounding box center [66, 315] width 76 height 9
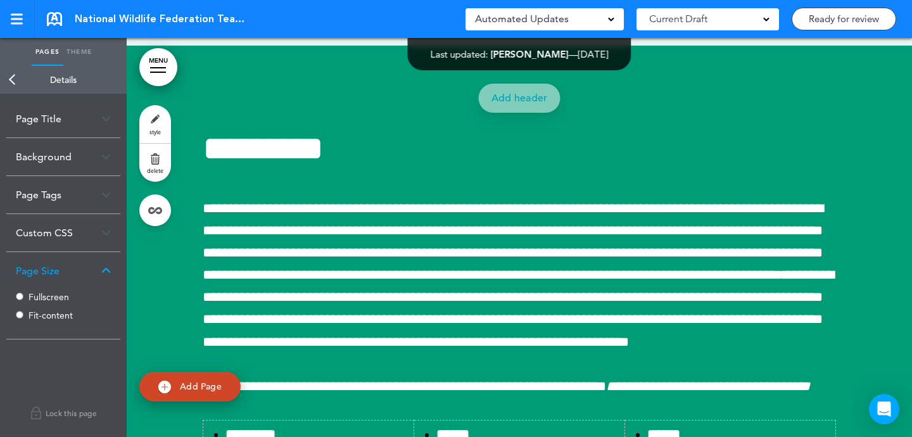
scroll to position [26646, 0]
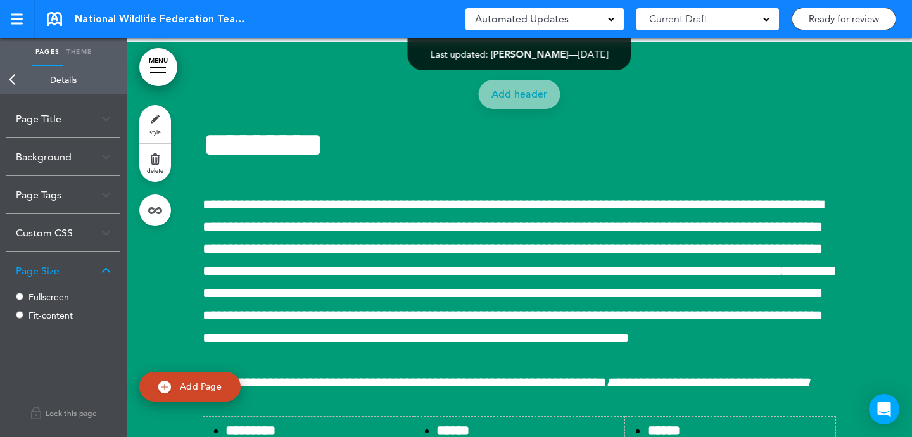
click at [10, 75] on link "Back" at bounding box center [12, 80] width 25 height 28
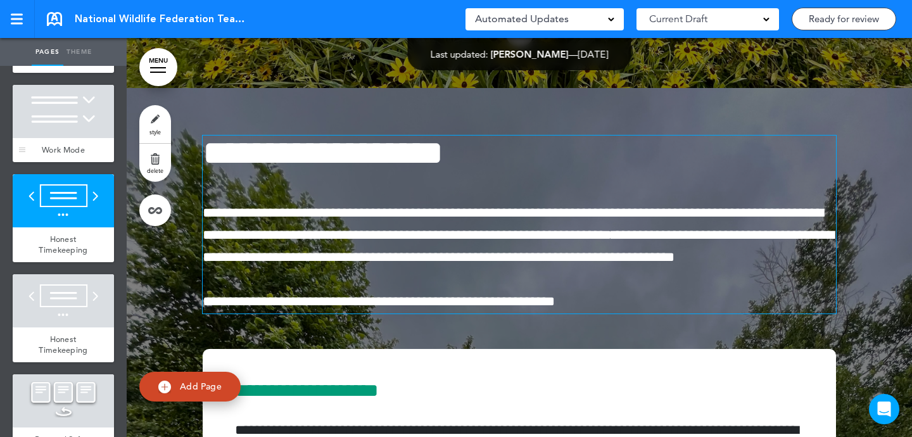
scroll to position [2852, 0]
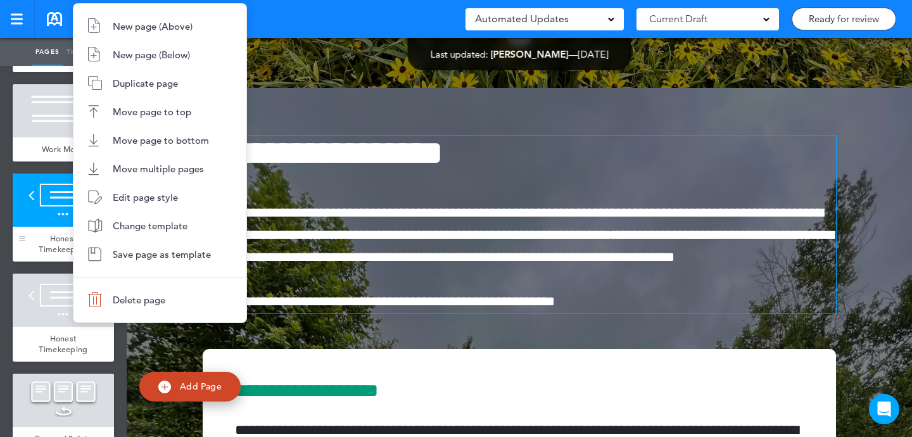
click at [70, 197] on body "Make this page common so it is available in other handbooks. This handbook Prev…" at bounding box center [456, 218] width 912 height 437
click at [143, 230] on span "Change template" at bounding box center [150, 226] width 75 height 12
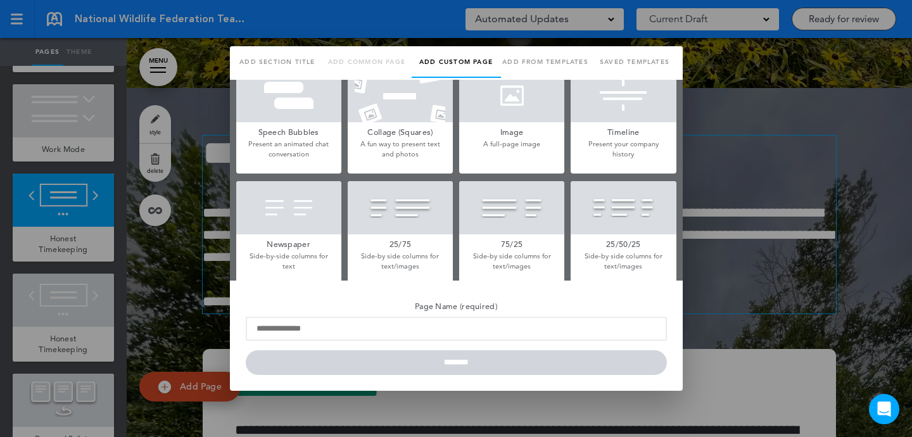
type input "**********"
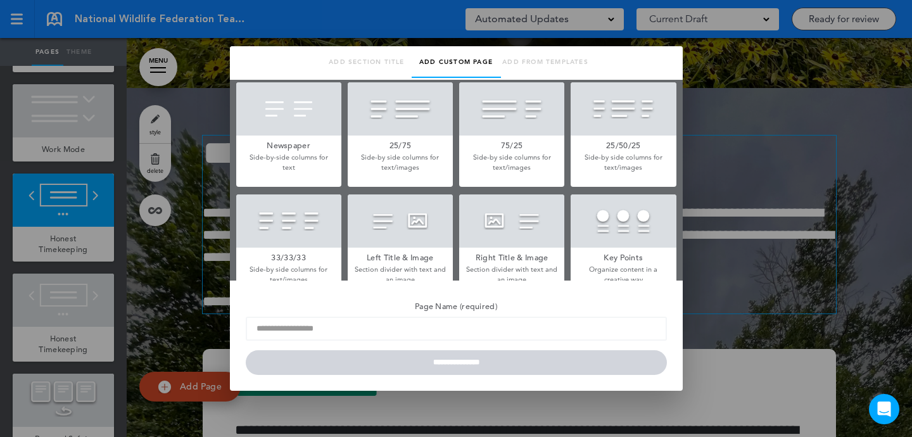
scroll to position [245, 0]
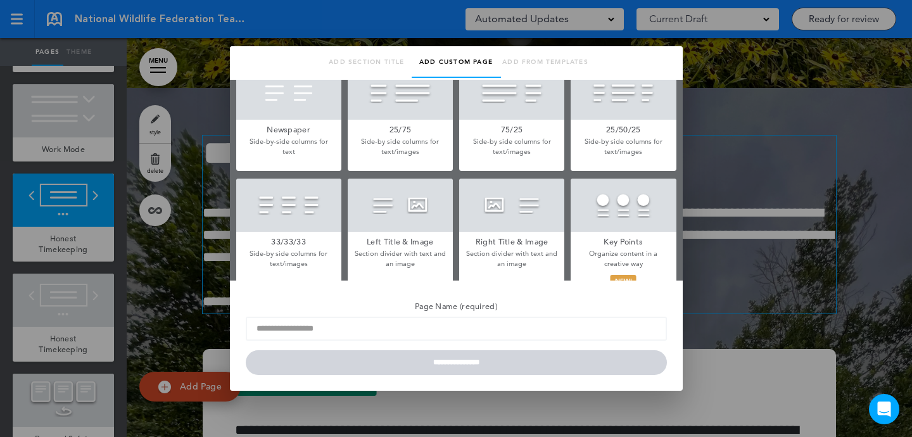
click at [417, 218] on div at bounding box center [400, 205] width 105 height 53
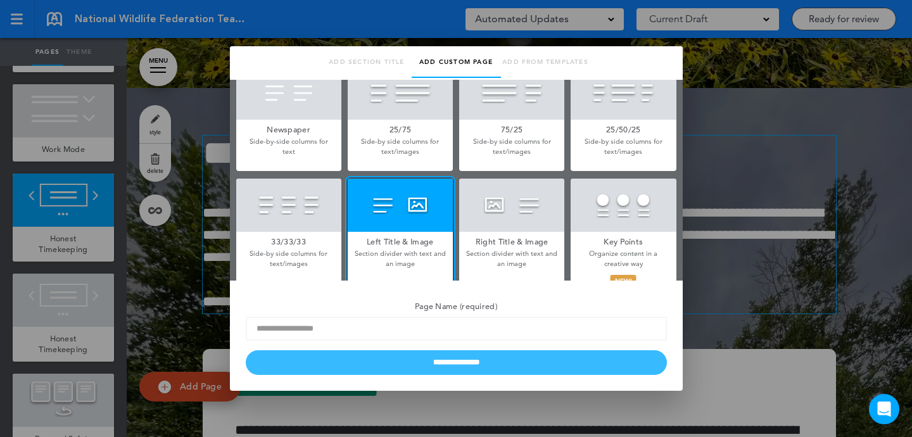
click at [453, 367] on input "**********" at bounding box center [456, 362] width 421 height 25
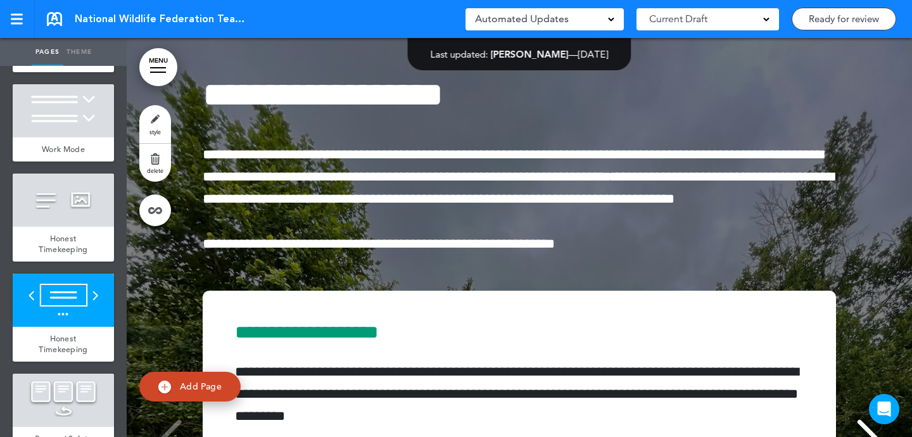
scroll to position [9, 0]
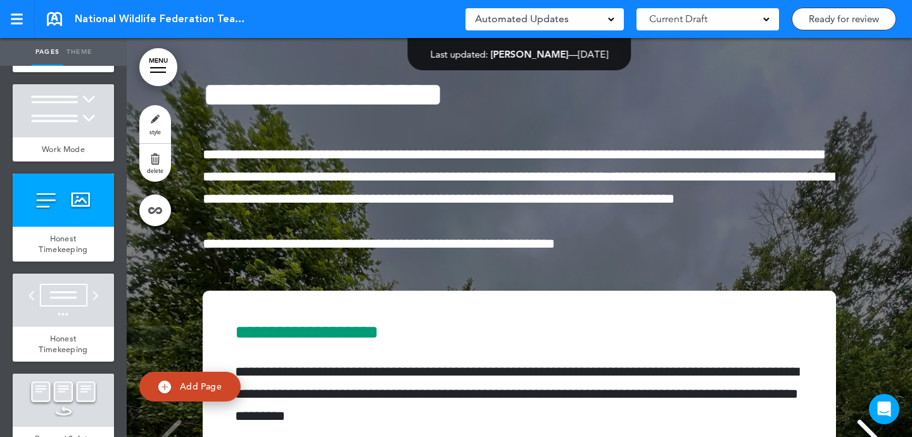
click at [163, 125] on link "style" at bounding box center [155, 124] width 32 height 38
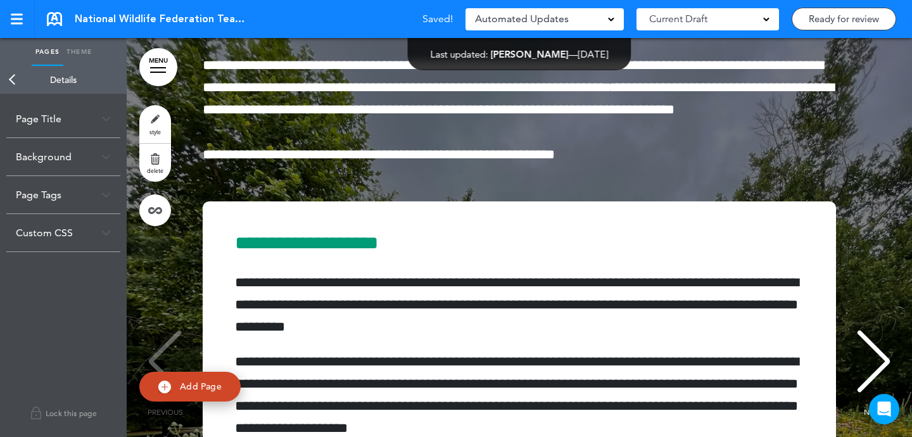
scroll to position [160, 0]
click at [58, 158] on div "Background" at bounding box center [63, 156] width 114 height 37
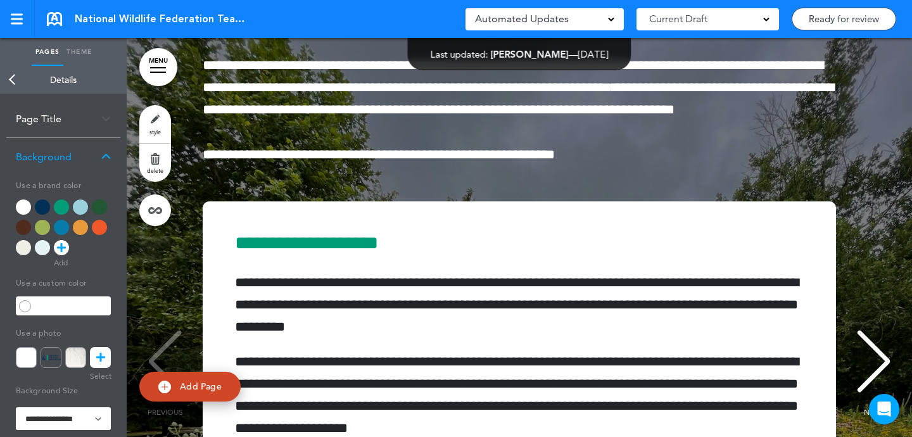
click at [26, 204] on div at bounding box center [23, 206] width 15 height 15
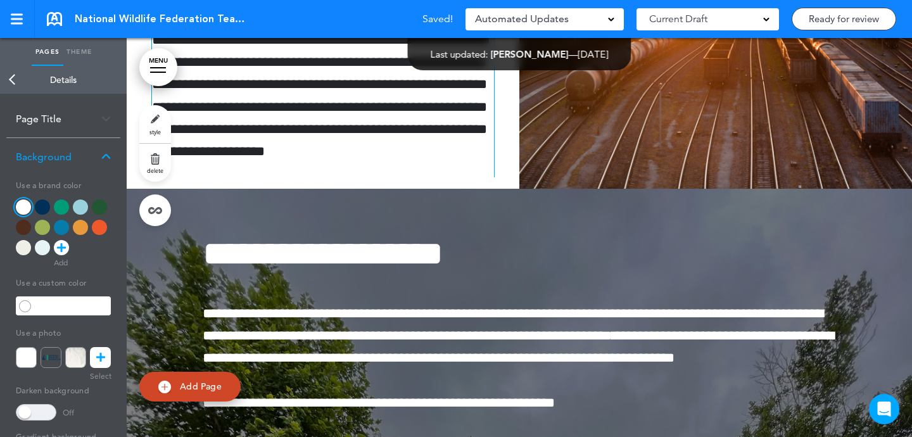
scroll to position [0, 0]
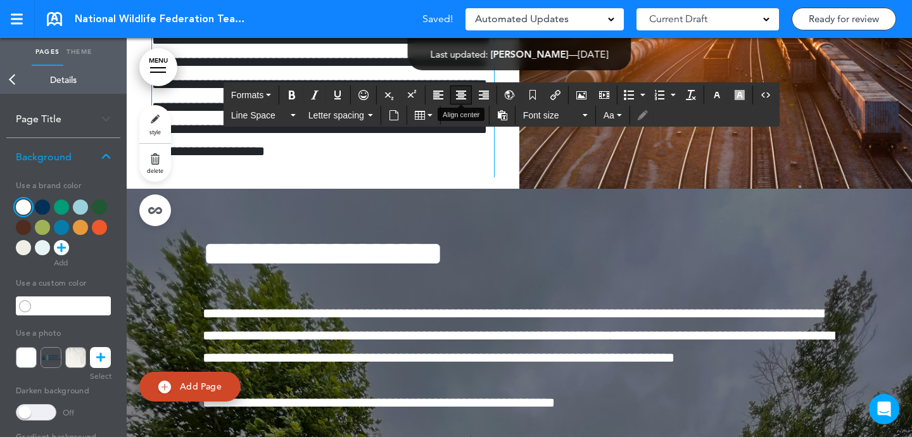
drag, startPoint x: 463, startPoint y: 235, endPoint x: 465, endPoint y: 94, distance: 141.8
click at [688, 93] on icon "Clear formatting" at bounding box center [691, 95] width 10 height 10
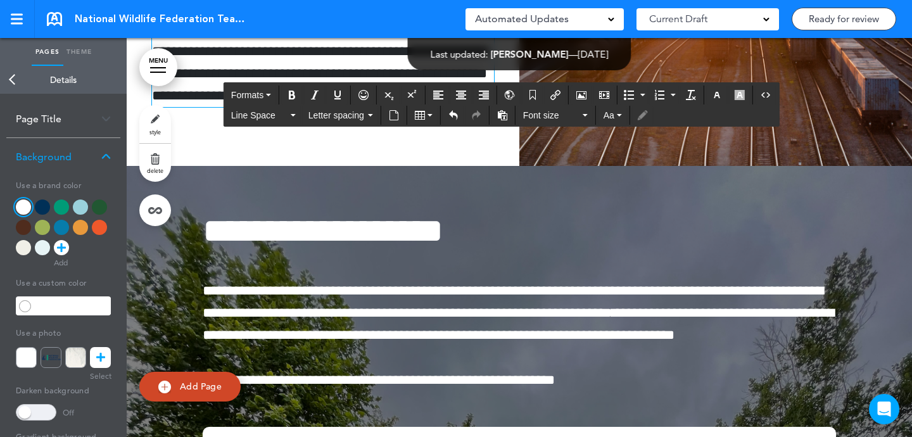
scroll to position [30863, 0]
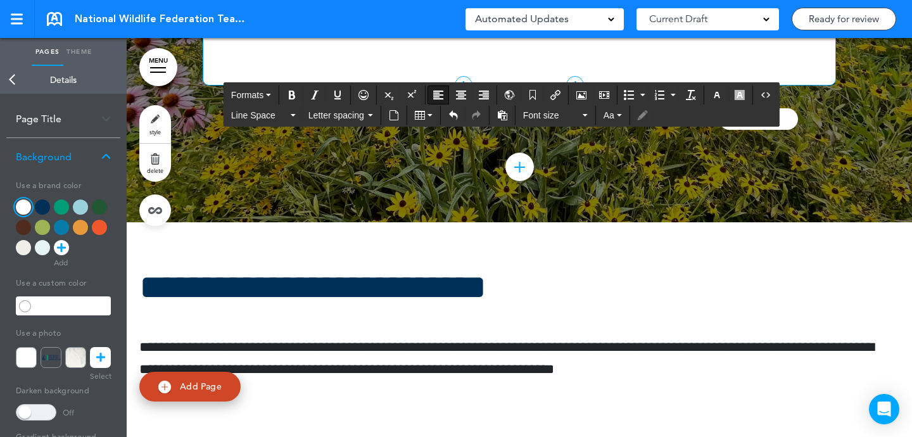
scroll to position [0, 0]
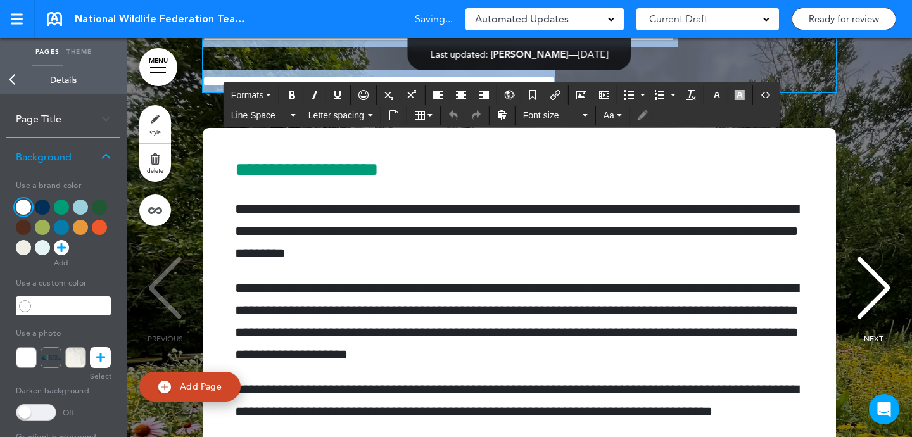
copy div "**********"
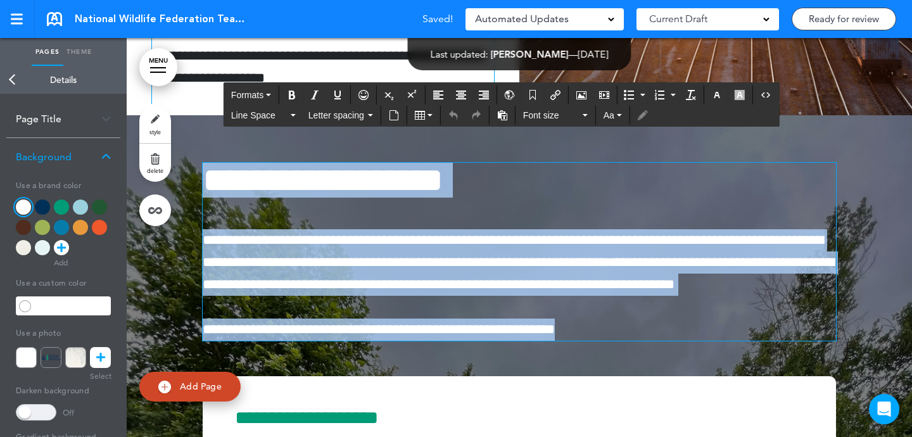
scroll to position [30900, 0]
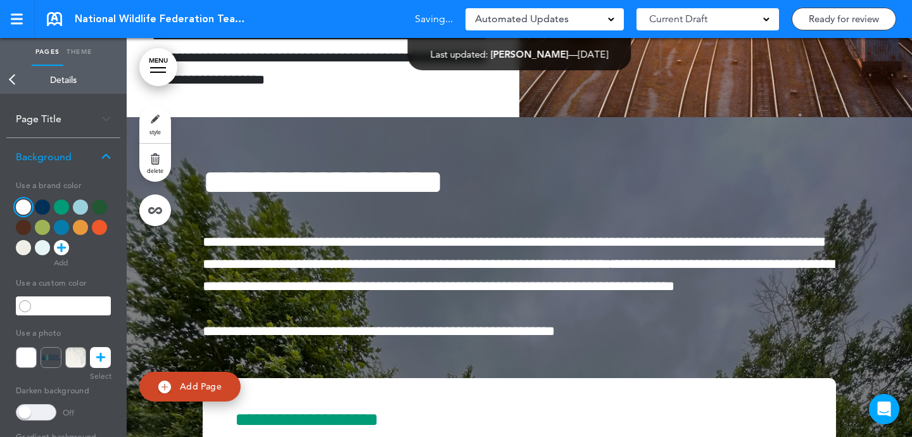
drag, startPoint x: 493, startPoint y: 154, endPoint x: 493, endPoint y: 114, distance: 40.5
drag, startPoint x: 473, startPoint y: 115, endPoint x: 473, endPoint y: 105, distance: 10.1
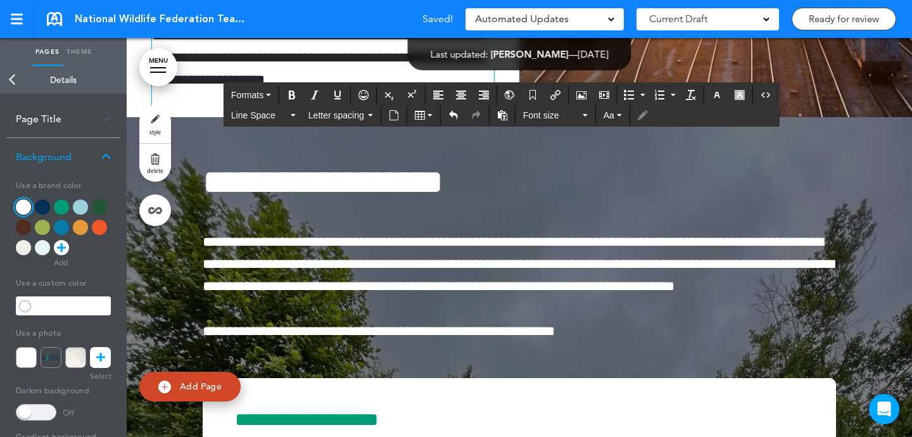
paste div
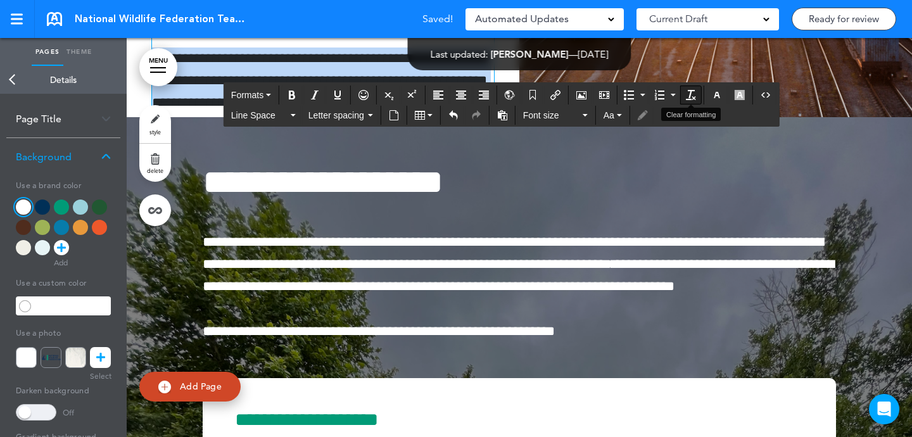
click at [687, 94] on icon "Clear formatting" at bounding box center [691, 95] width 10 height 10
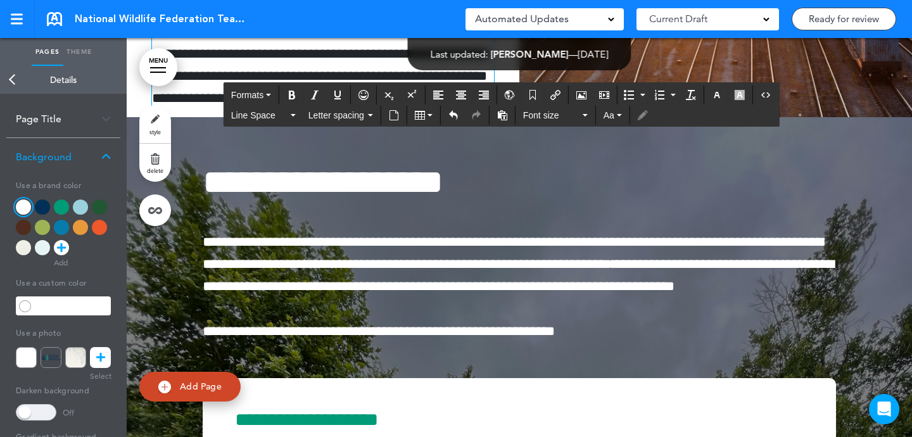
scroll to position [158, 0]
click at [389, 255] on div "**********" at bounding box center [323, 306] width 342 height 1488
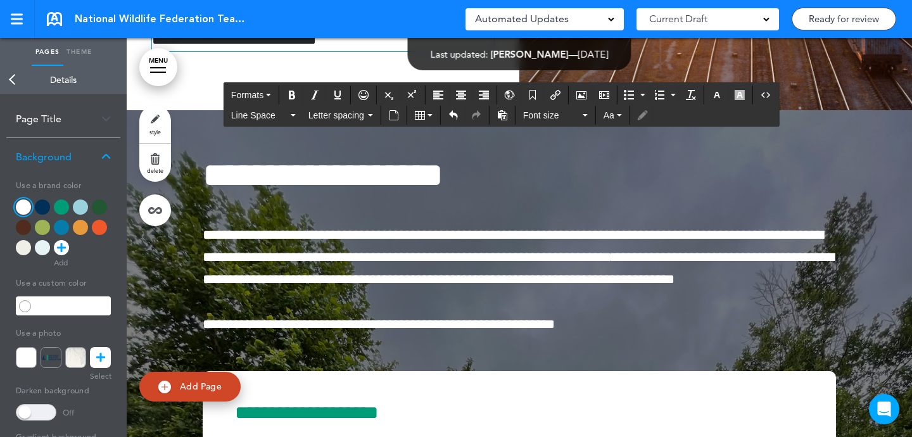
scroll to position [30893, 0]
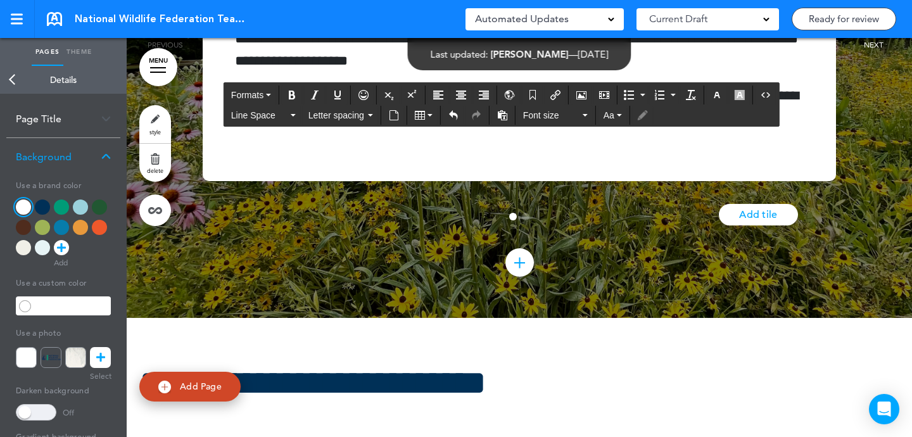
scroll to position [0, 0]
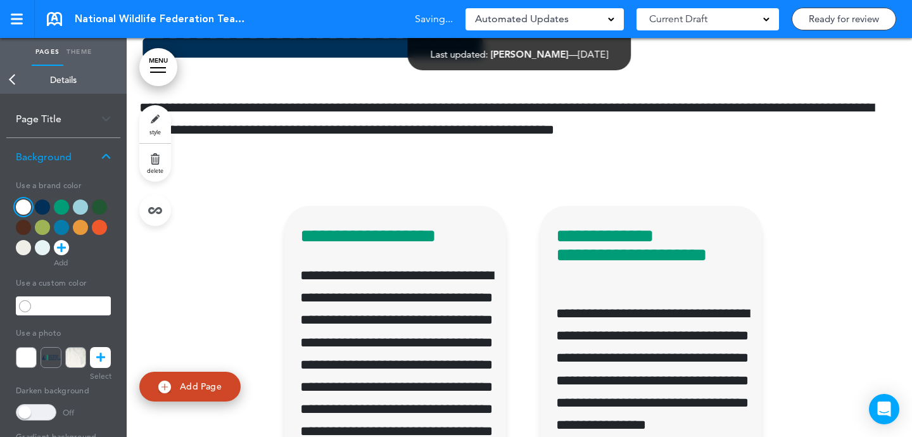
click at [163, 115] on link "style" at bounding box center [155, 124] width 32 height 38
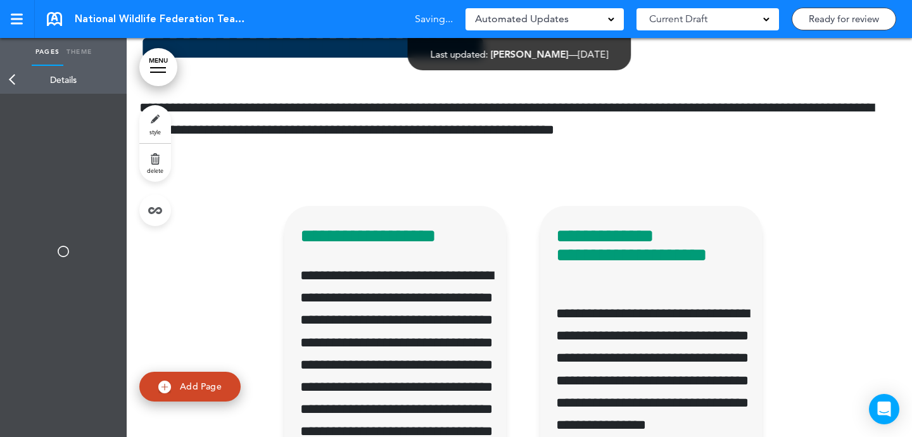
click at [161, 161] on link "delete" at bounding box center [155, 163] width 32 height 38
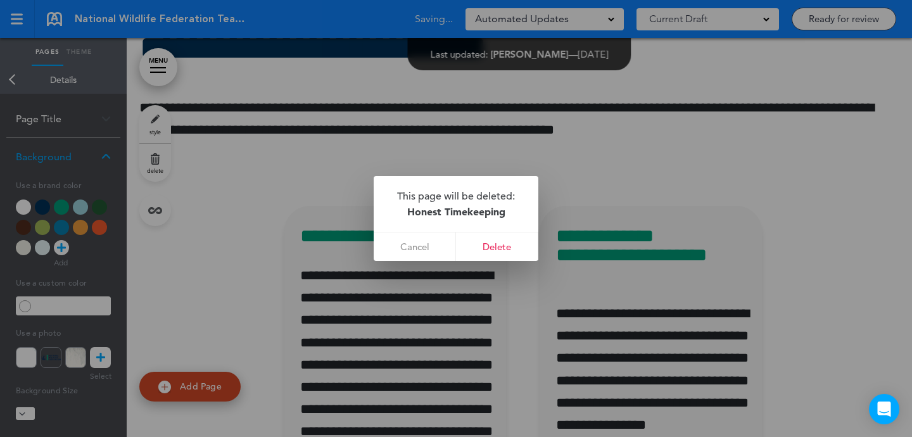
click at [487, 239] on link "Delete" at bounding box center [497, 246] width 82 height 28
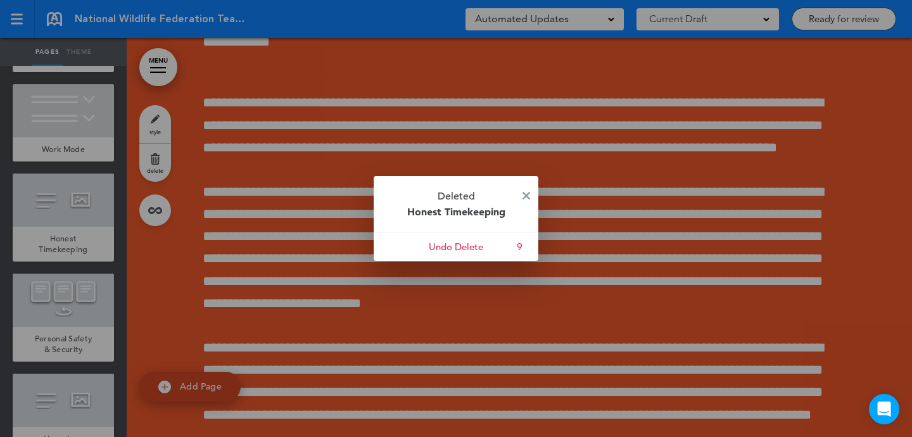
click at [529, 194] on img at bounding box center [526, 196] width 8 height 8
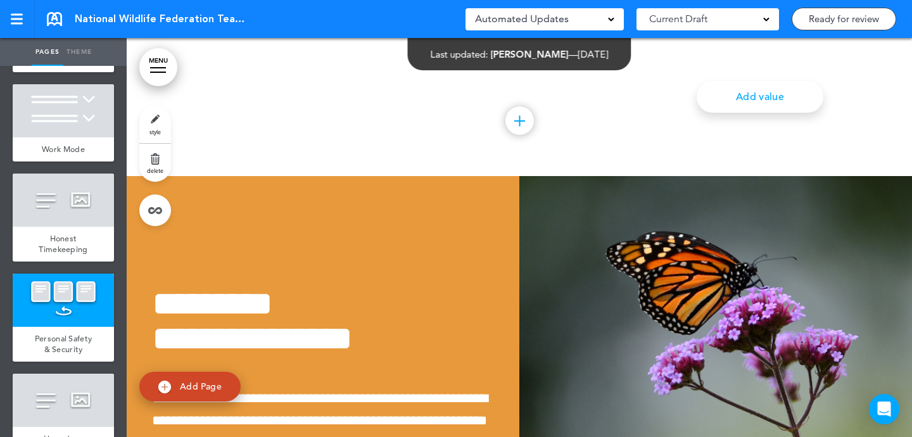
scroll to position [31566, 0]
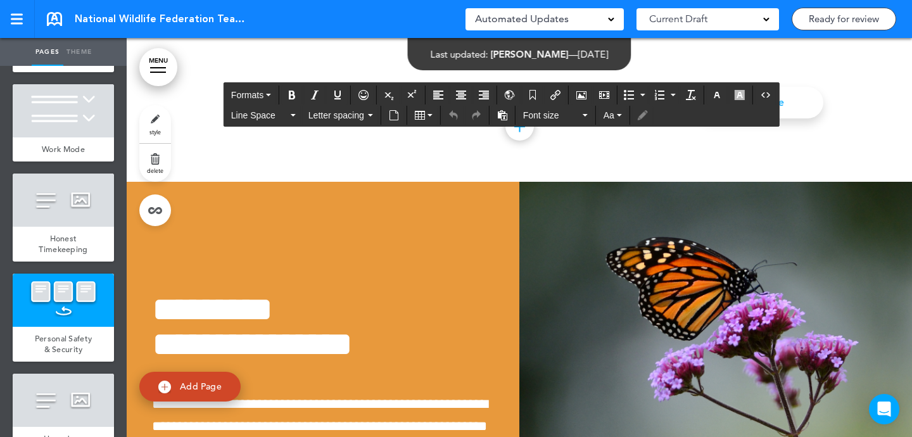
scroll to position [42, 0]
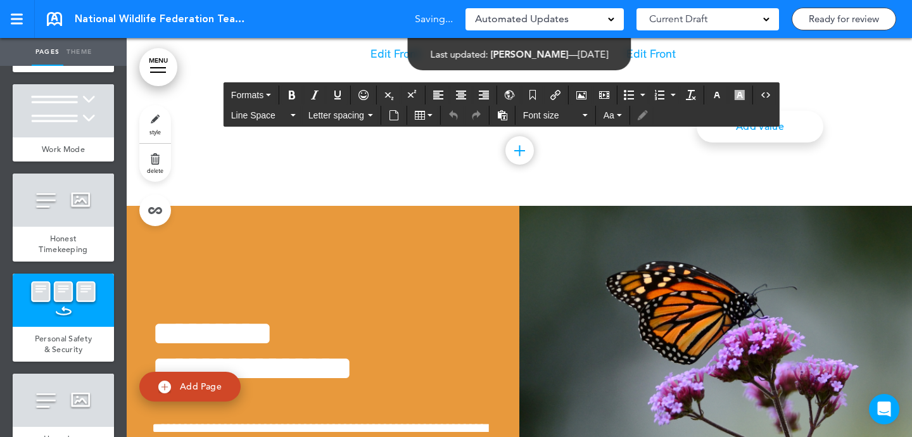
scroll to position [31531, 0]
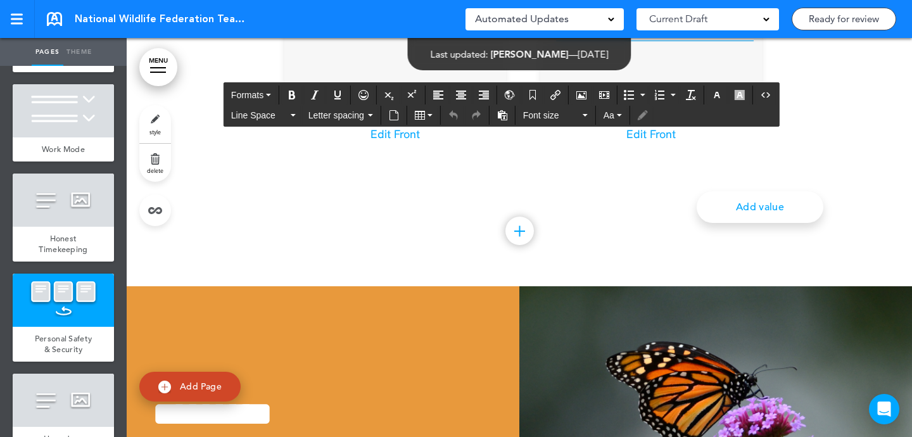
scroll to position [31457, 0]
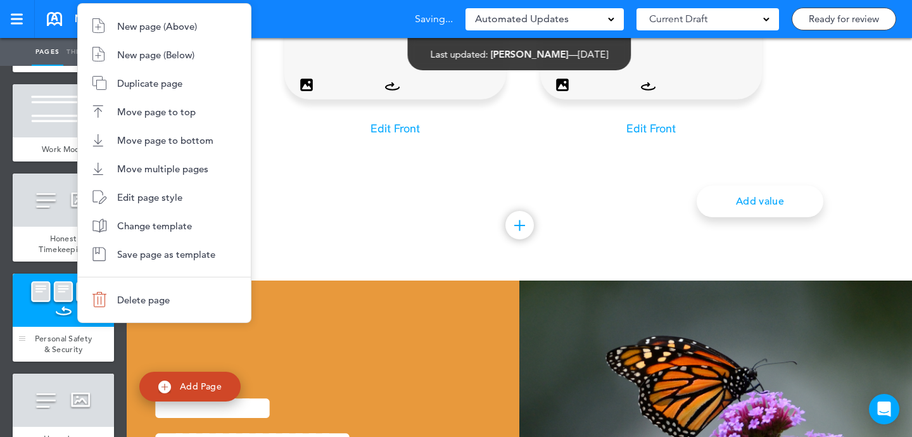
click at [75, 283] on body "Make this page common so it is available in other handbooks. This handbook Prev…" at bounding box center [456, 218] width 912 height 437
click at [182, 87] on span "Duplicate page" at bounding box center [149, 83] width 65 height 12
click at [73, 277] on body "Make this page common so it is available in other handbooks. This handbook Prev…" at bounding box center [456, 218] width 912 height 437
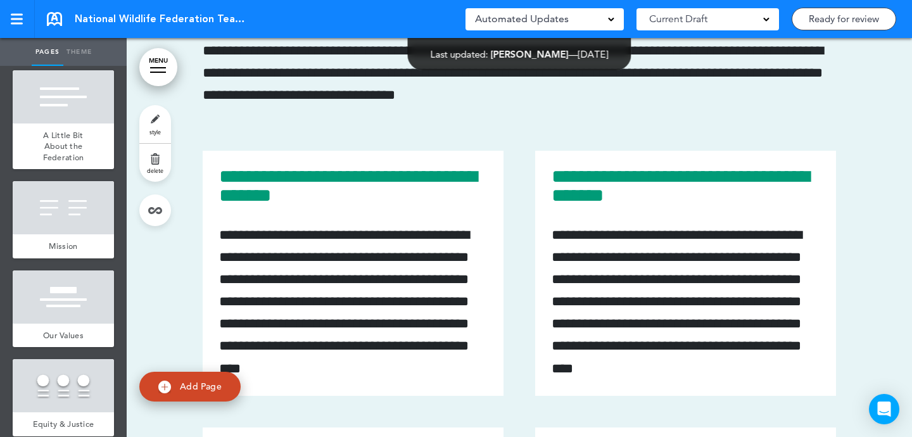
scroll to position [671, 0]
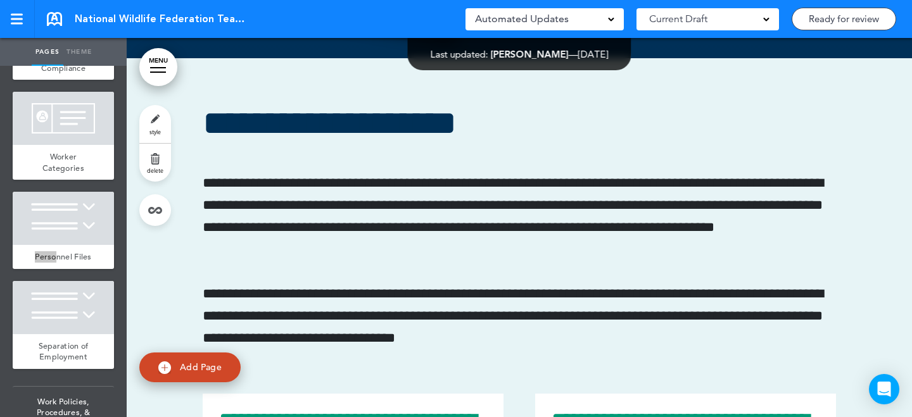
scroll to position [2926, 0]
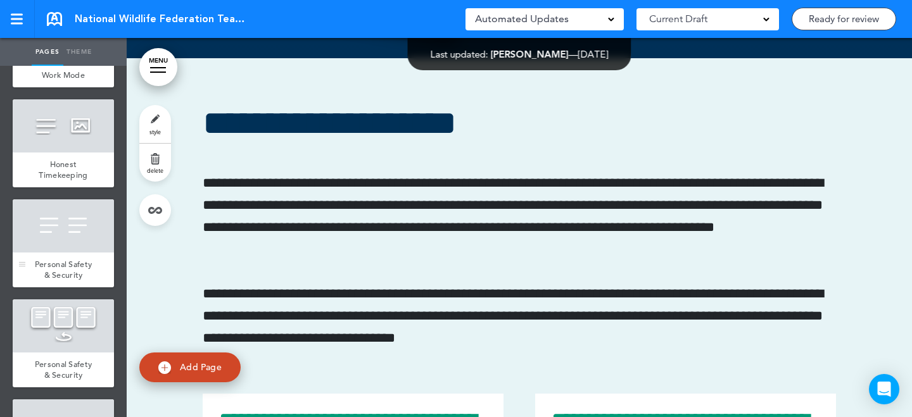
click at [100, 253] on div "Personal Safety & Security" at bounding box center [63, 270] width 101 height 35
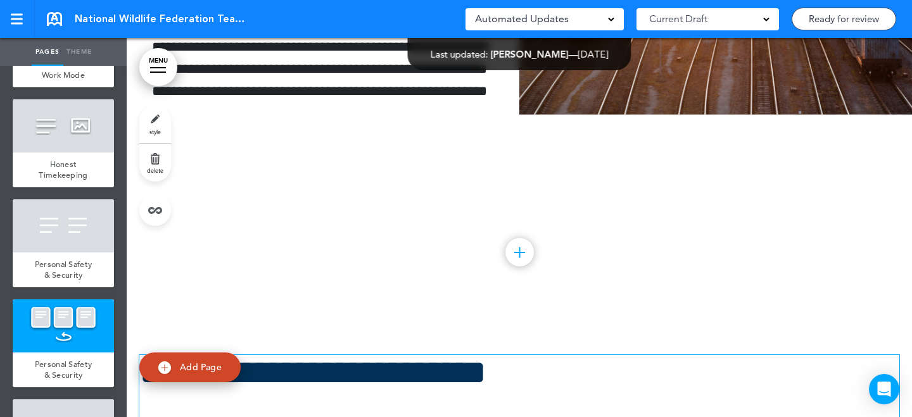
scroll to position [741, 0]
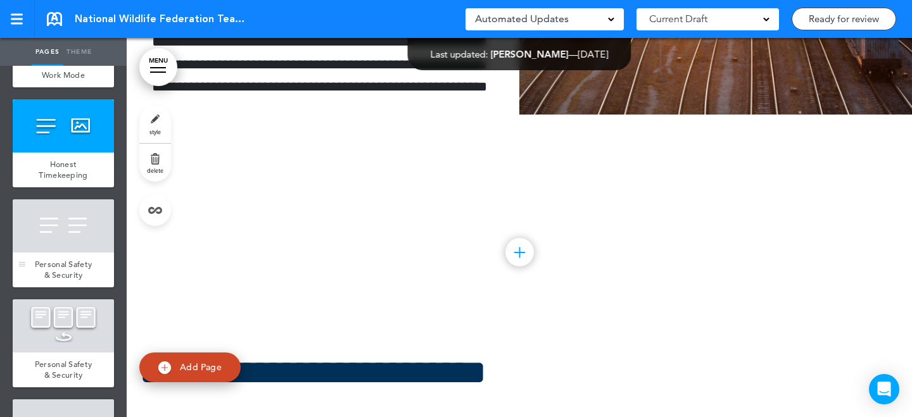
click at [92, 215] on div at bounding box center [63, 225] width 101 height 53
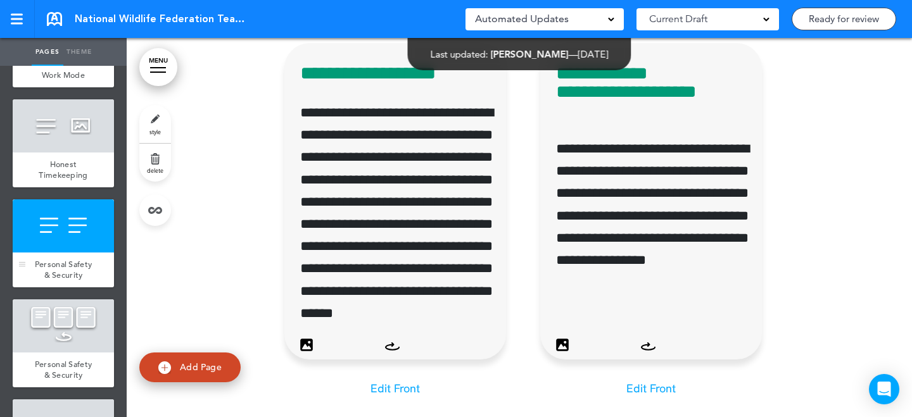
scroll to position [31400, 0]
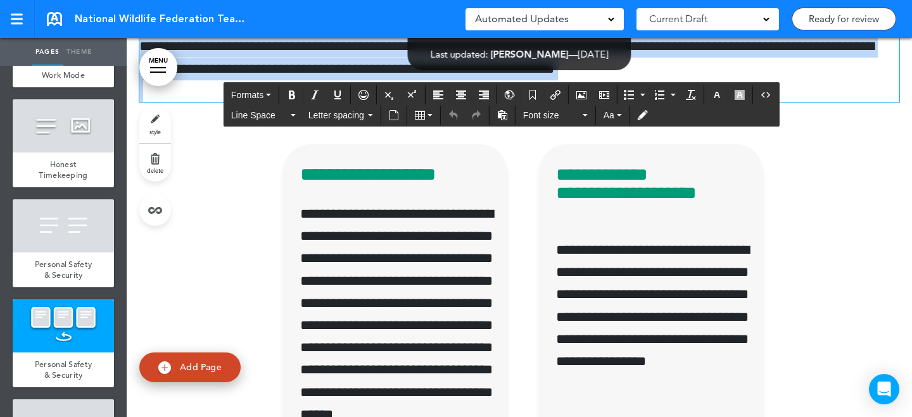
copy div "**********"
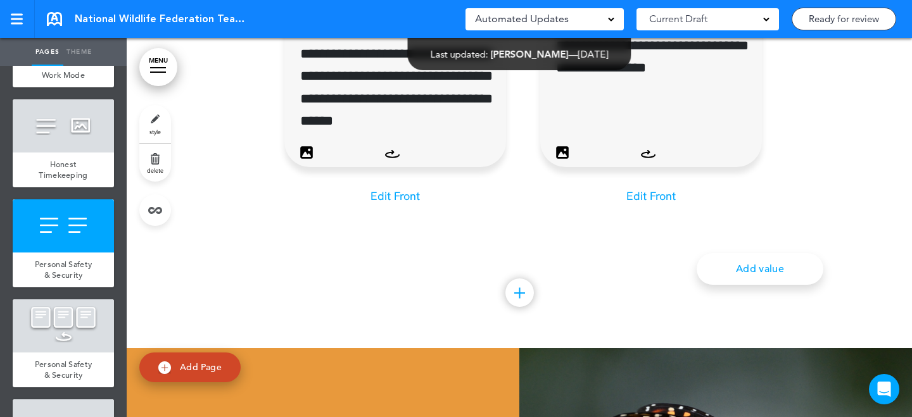
scroll to position [31400, 0]
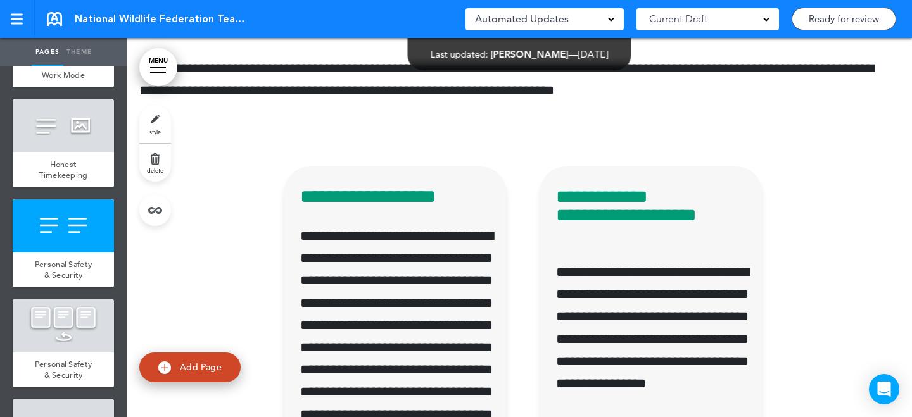
click at [91, 299] on div at bounding box center [63, 325] width 101 height 53
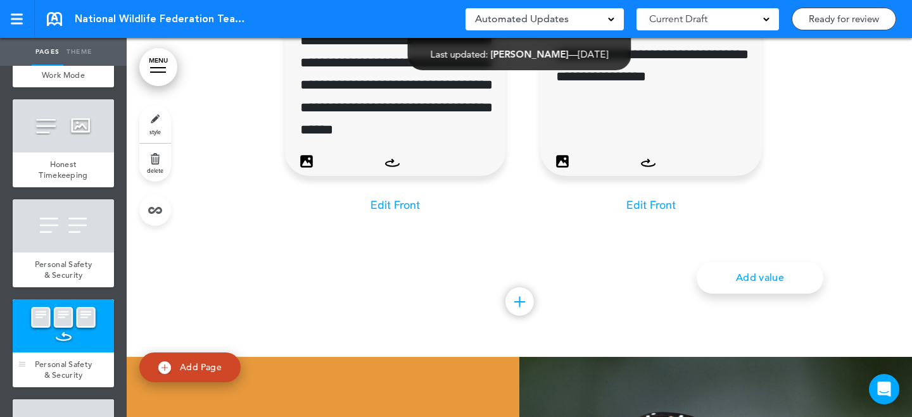
scroll to position [31726, 0]
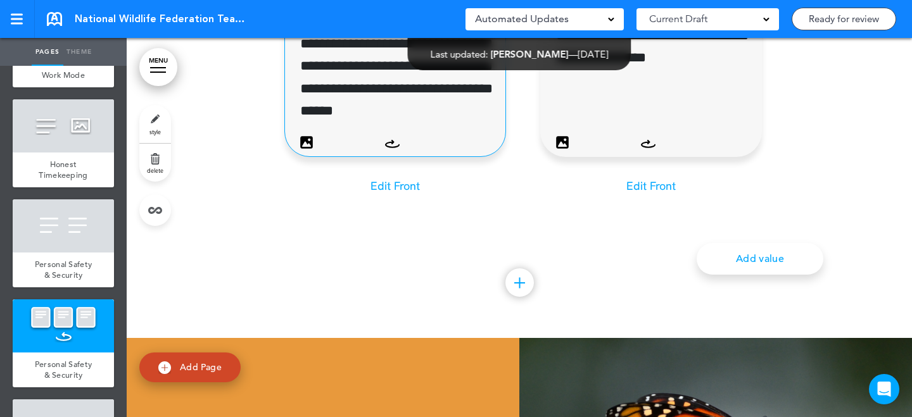
click at [414, 143] on p "**********" at bounding box center [396, 21] width 193 height 244
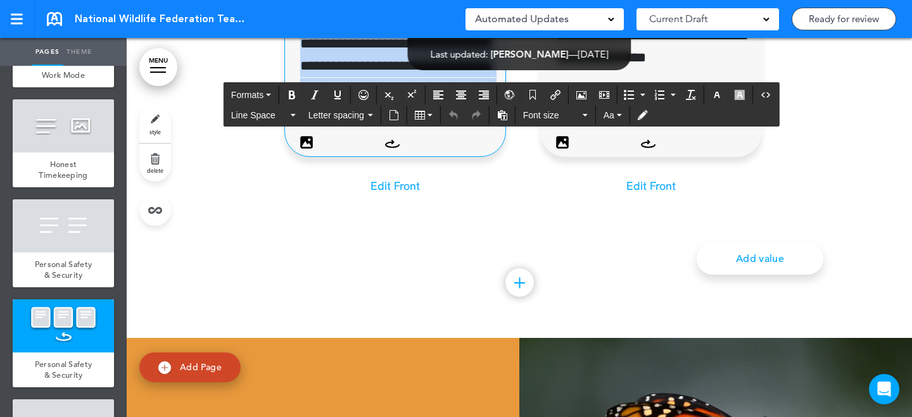
copy div "**********"
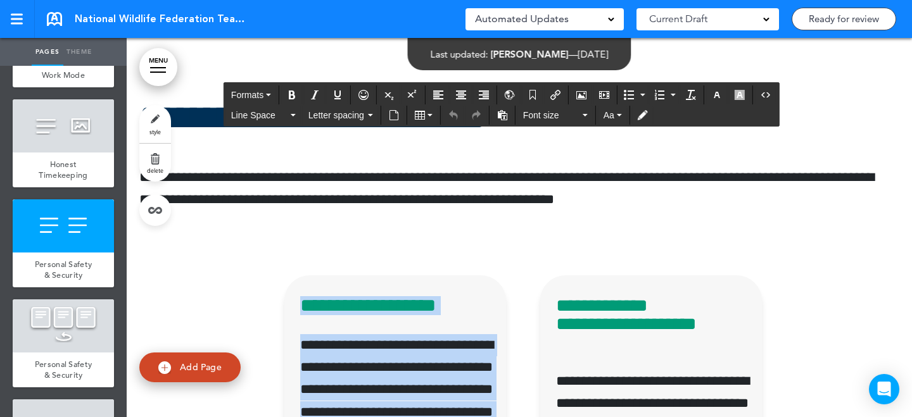
scroll to position [31386, 0]
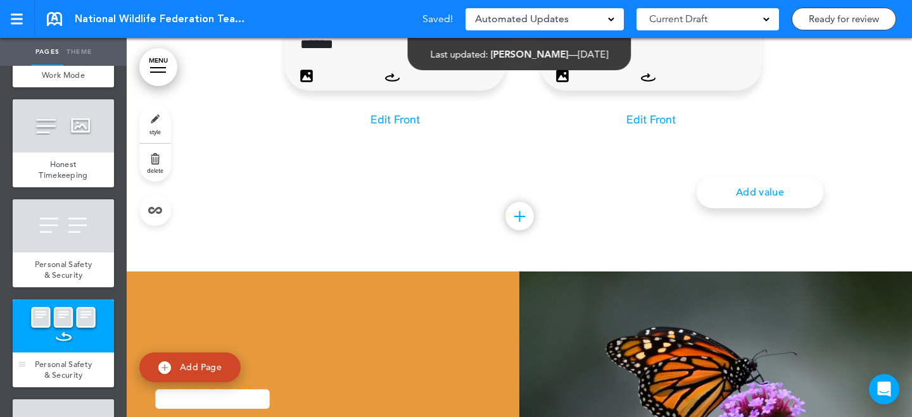
scroll to position [31897, 0]
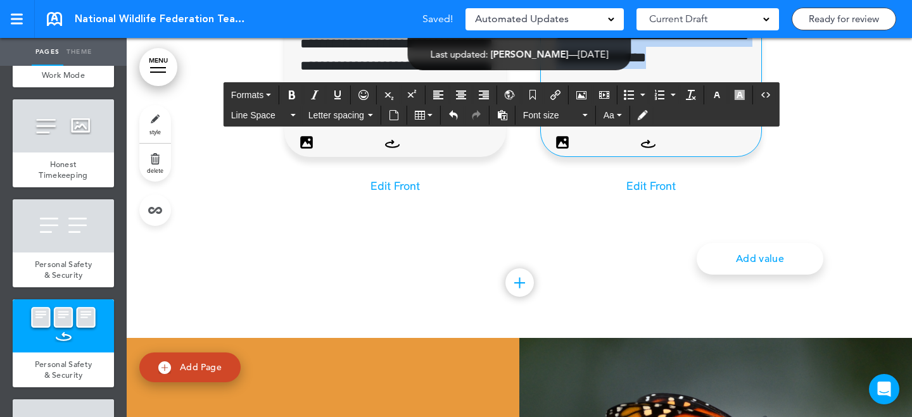
copy div "**********"
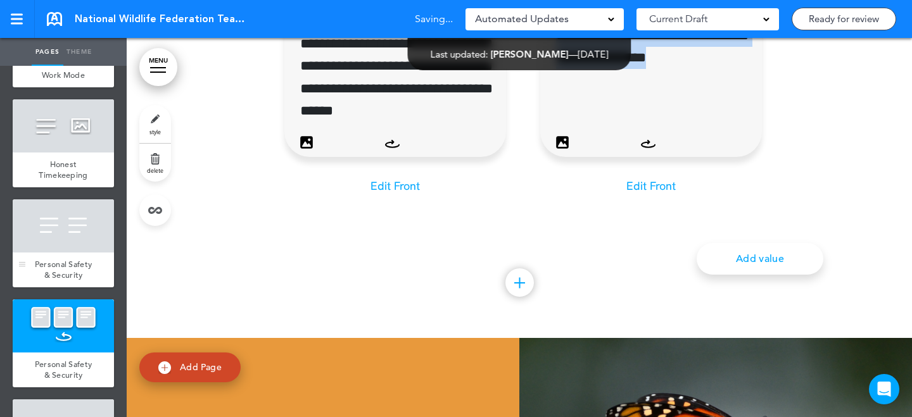
click at [86, 199] on div at bounding box center [63, 225] width 101 height 53
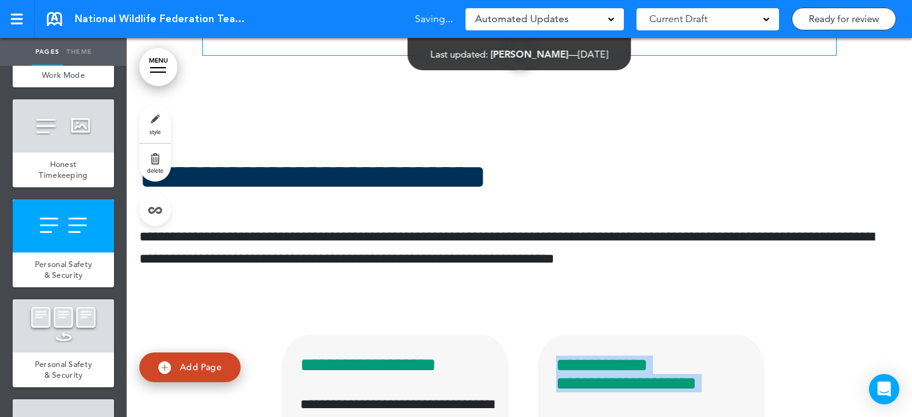
scroll to position [31400, 0]
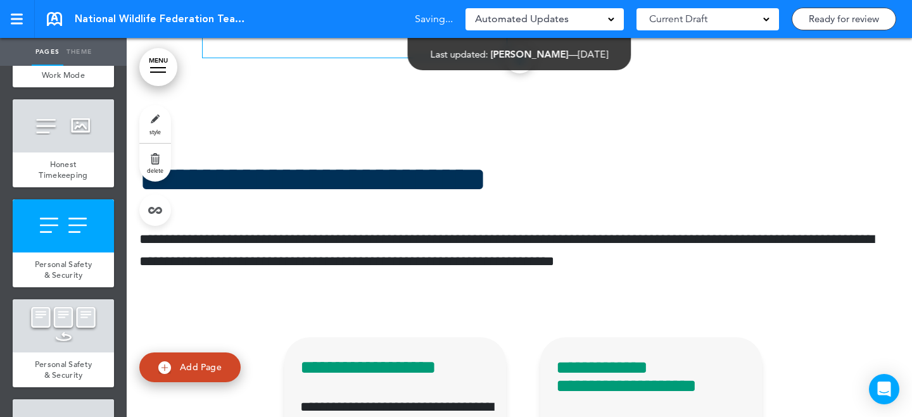
click at [72, 328] on div at bounding box center [63, 325] width 101 height 53
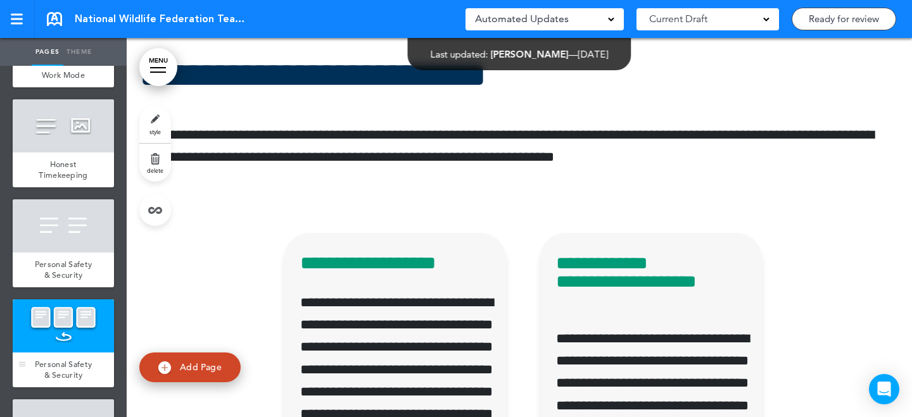
scroll to position [31897, 0]
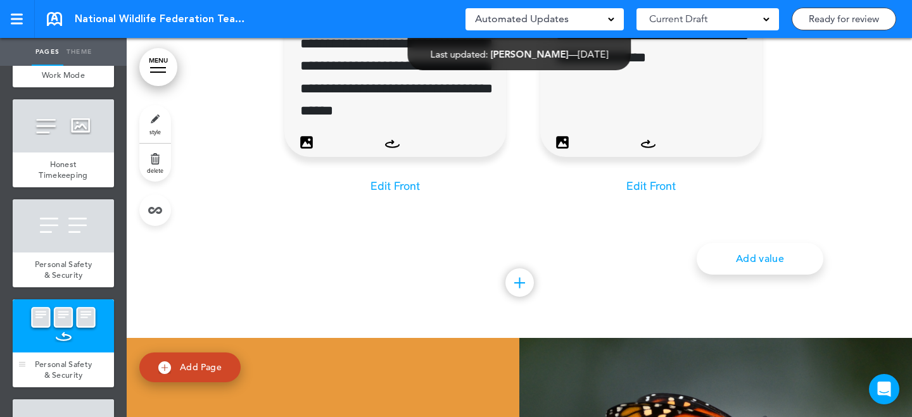
click at [86, 313] on body "Checking url availability This handbook Preview Settings Signatures Collaborato…" at bounding box center [456, 208] width 912 height 417
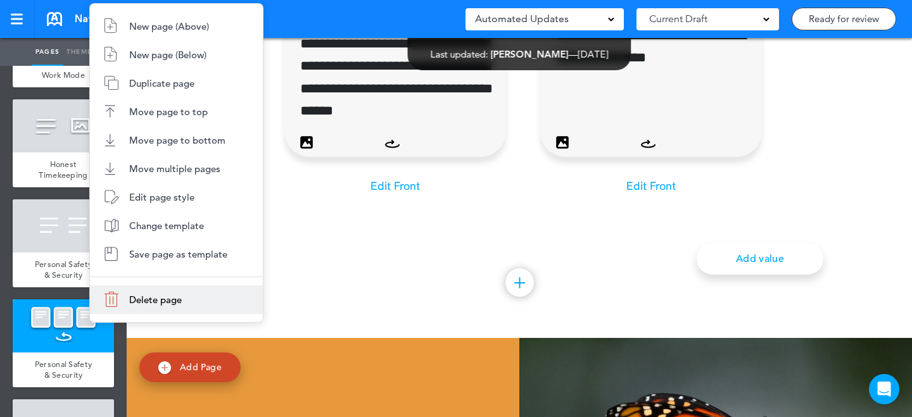
click at [150, 292] on li "Delete page" at bounding box center [176, 299] width 173 height 28
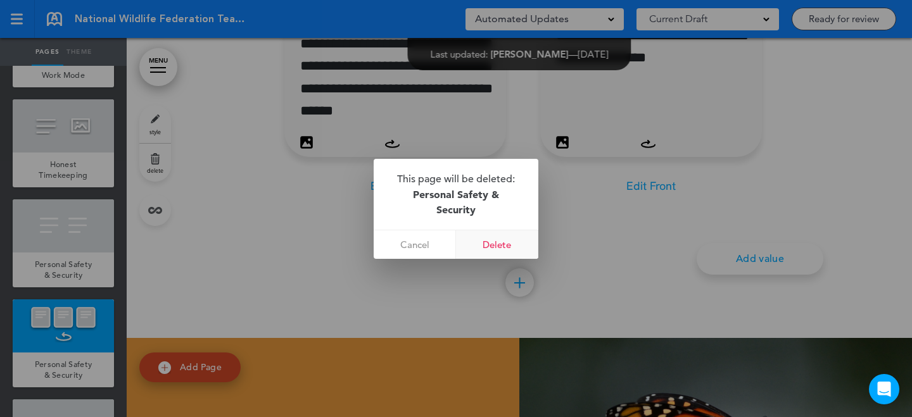
click at [518, 239] on link "Delete" at bounding box center [497, 244] width 82 height 28
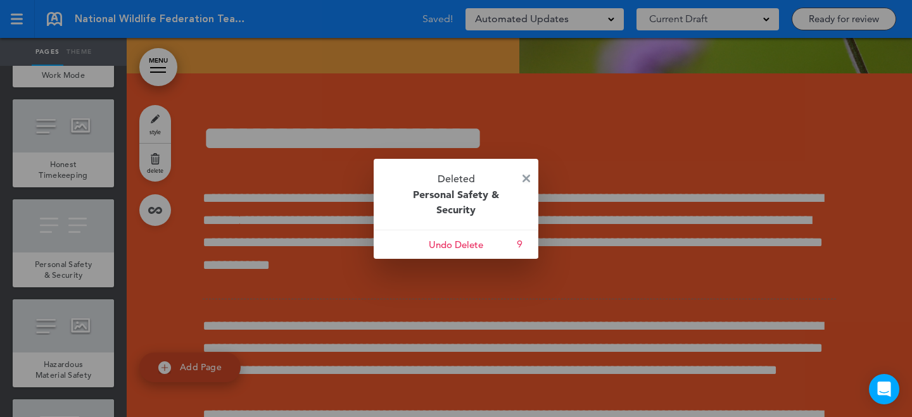
click at [527, 175] on img at bounding box center [526, 179] width 8 height 8
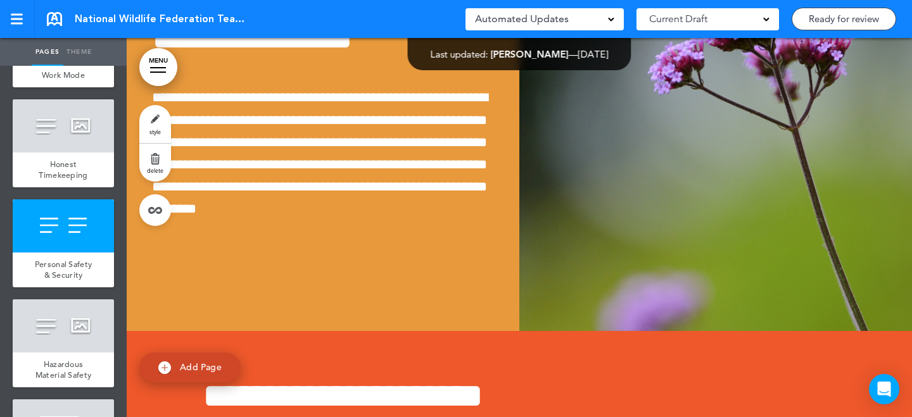
scroll to position [31726, 0]
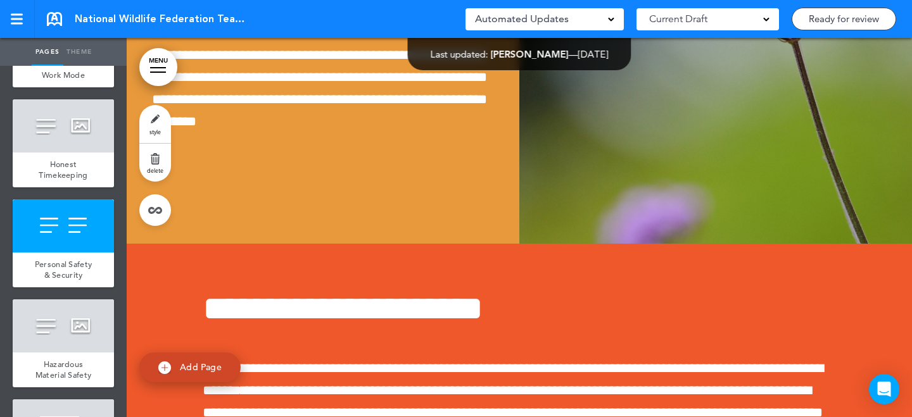
click at [156, 116] on link "style" at bounding box center [155, 124] width 32 height 38
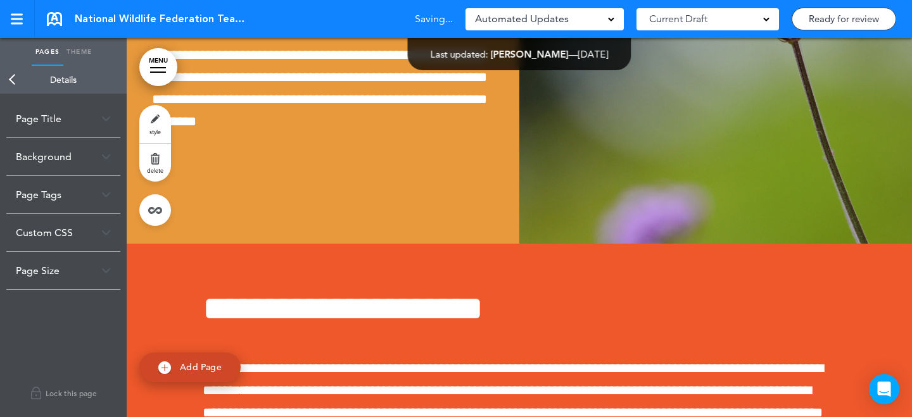
click at [92, 163] on div "Background" at bounding box center [63, 156] width 114 height 37
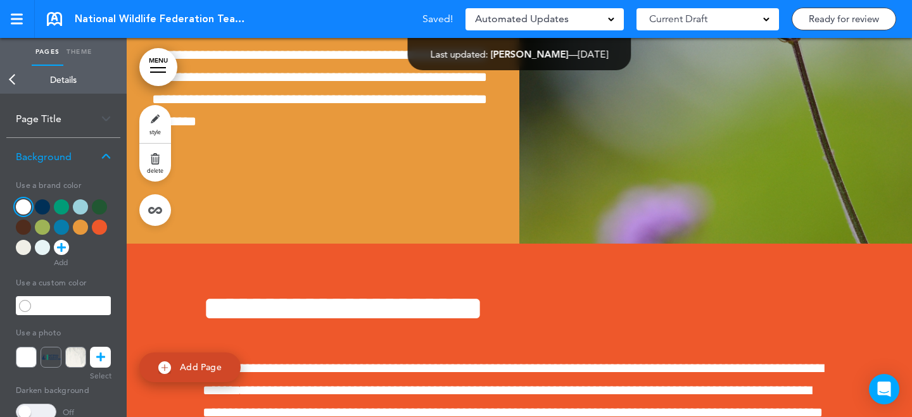
click at [46, 243] on div at bounding box center [42, 247] width 15 height 15
click at [22, 249] on div at bounding box center [23, 247] width 15 height 15
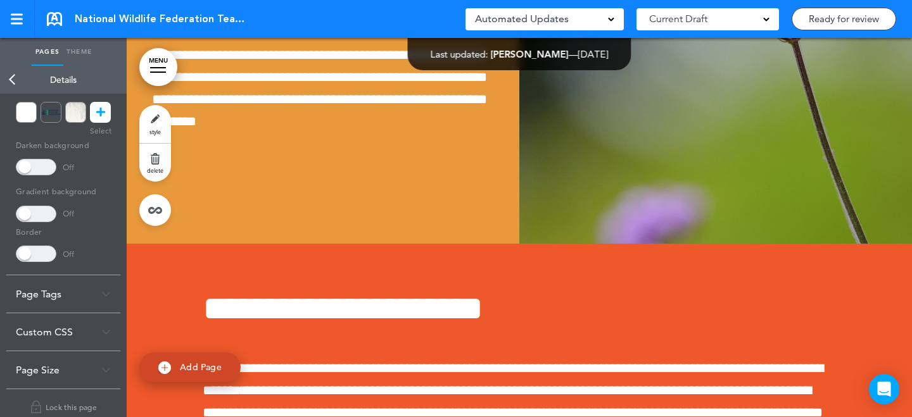
click at [53, 368] on div "Page Size" at bounding box center [63, 369] width 114 height 37
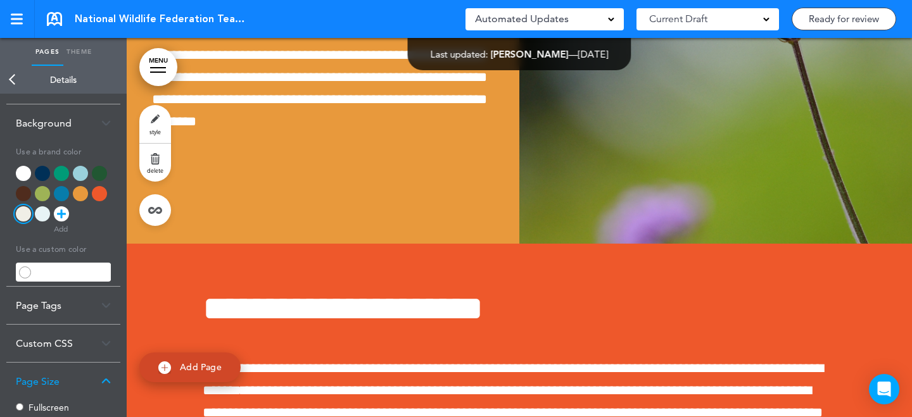
scroll to position [0, 0]
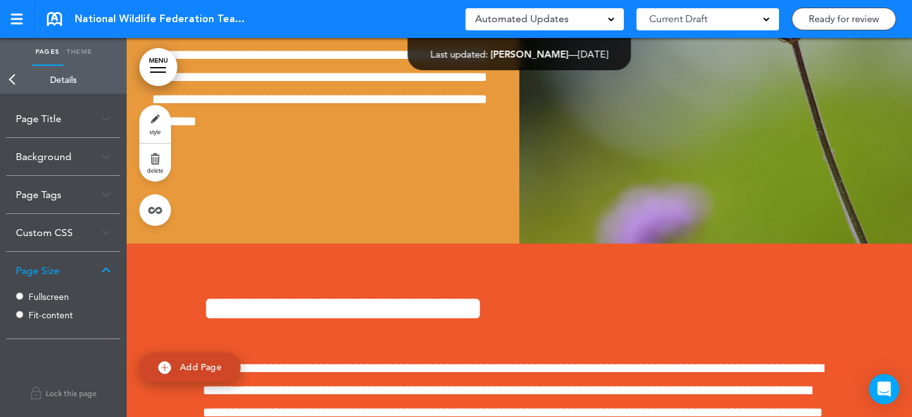
click at [74, 243] on div "Custom CSS" at bounding box center [63, 232] width 114 height 37
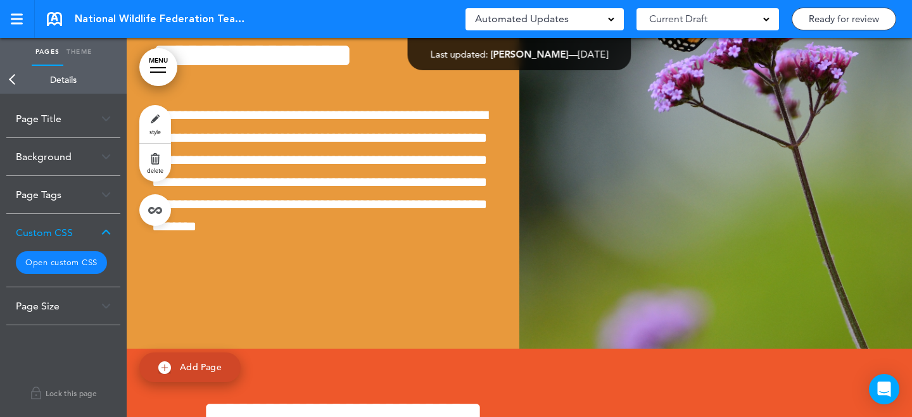
scroll to position [31592, 0]
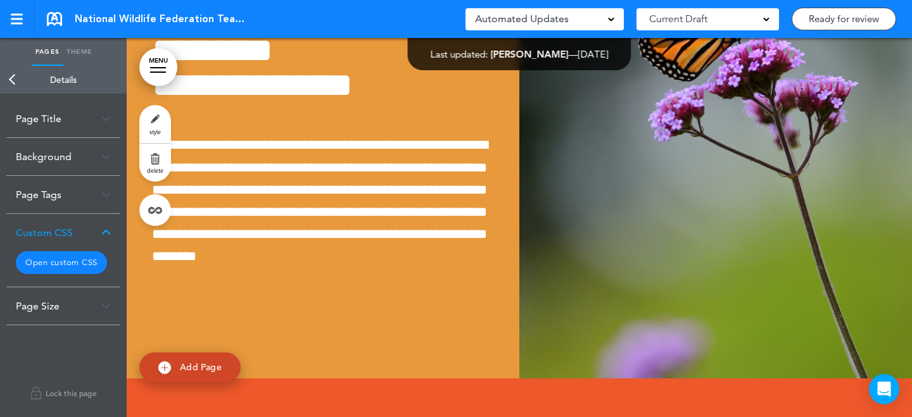
click at [161, 120] on link "style" at bounding box center [155, 124] width 32 height 38
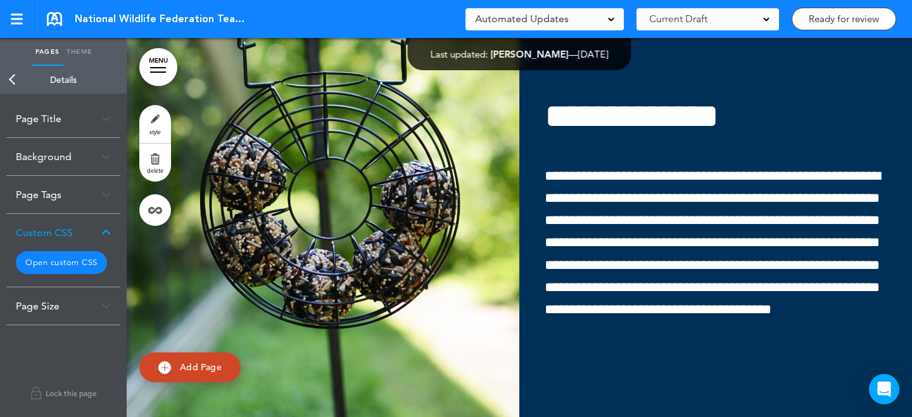
scroll to position [0, 0]
click at [158, 124] on link "style" at bounding box center [155, 124] width 32 height 38
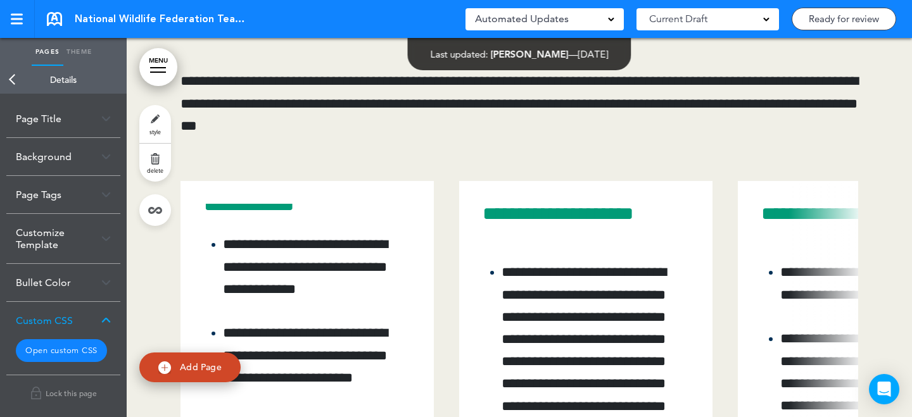
scroll to position [33537, 0]
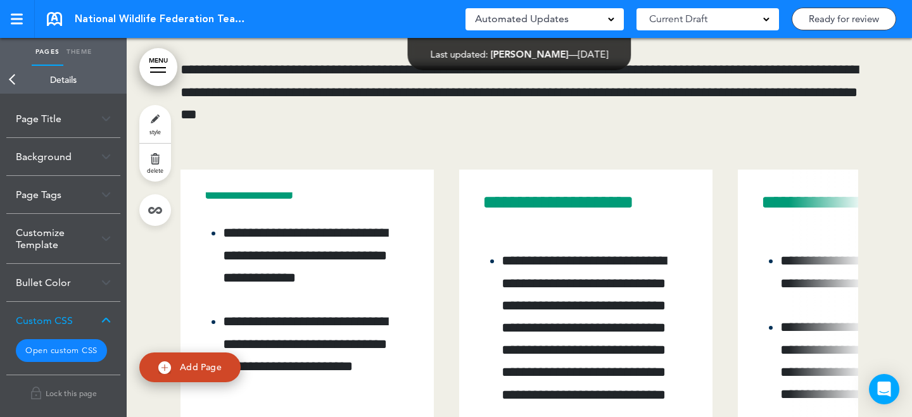
click at [22, 82] on link "Back" at bounding box center [12, 80] width 25 height 28
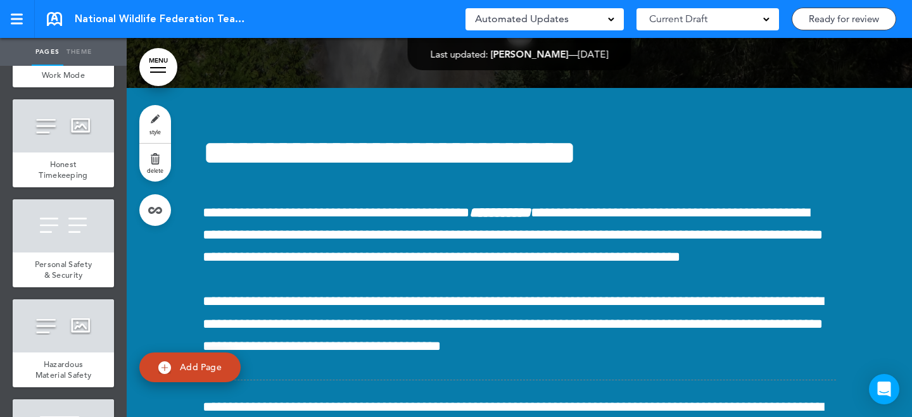
scroll to position [3500, 0]
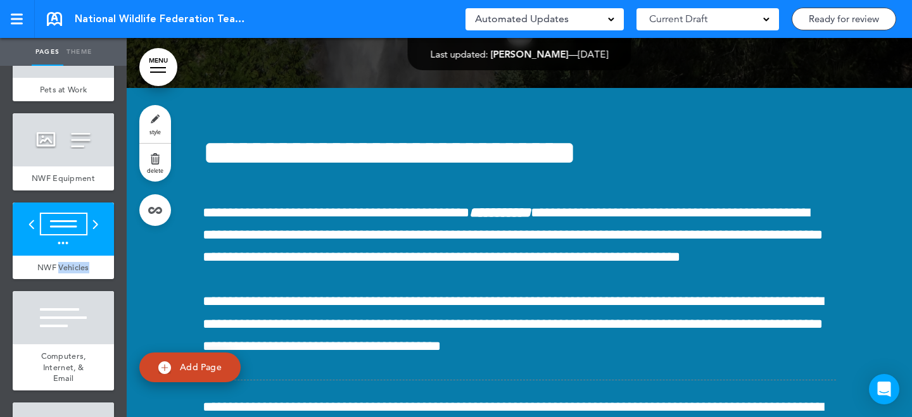
click at [155, 132] on span "style" at bounding box center [154, 132] width 11 height 8
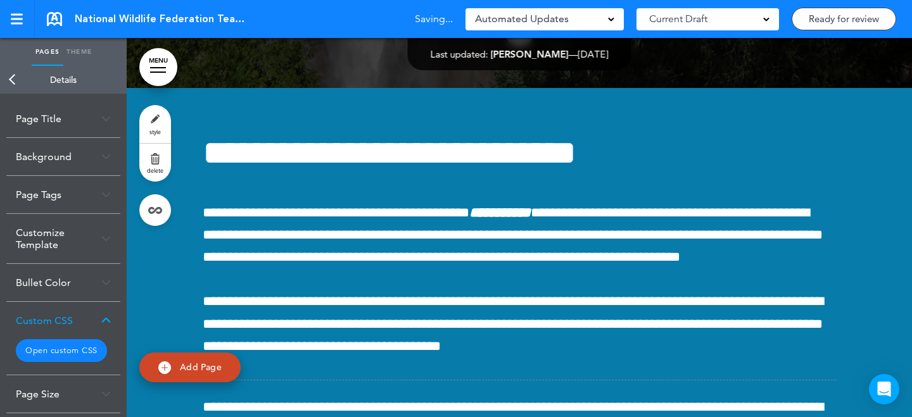
click at [13, 87] on link "Back" at bounding box center [12, 80] width 25 height 28
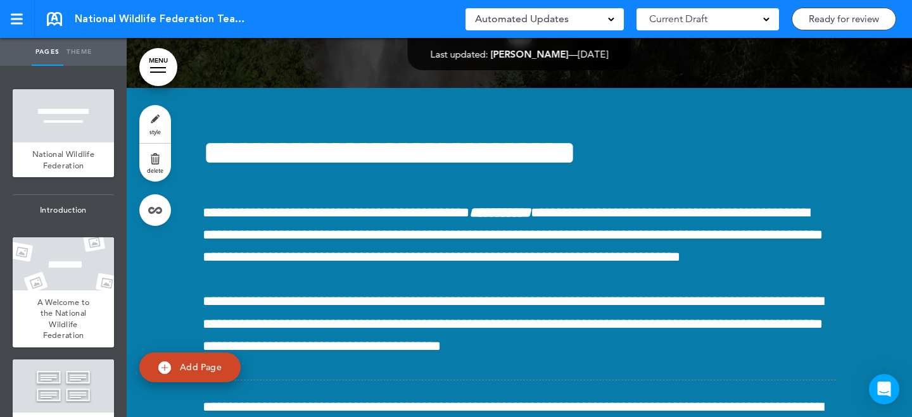
scroll to position [0, 0]
click at [157, 66] on link "MENU" at bounding box center [158, 67] width 38 height 38
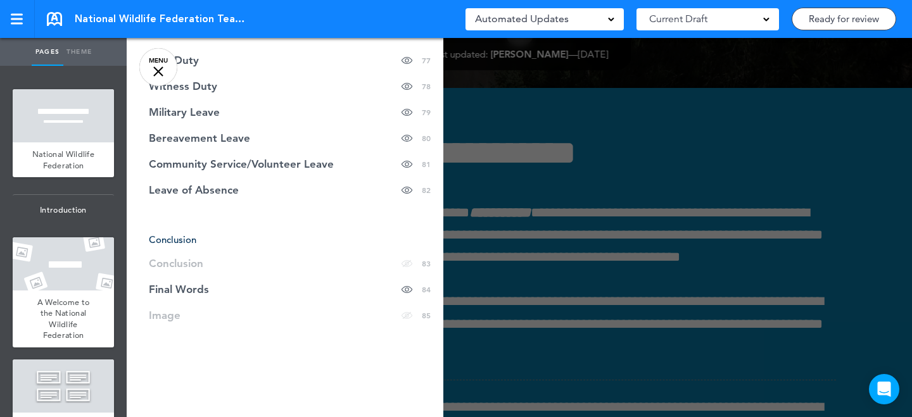
click at [621, 153] on div at bounding box center [583, 208] width 912 height 417
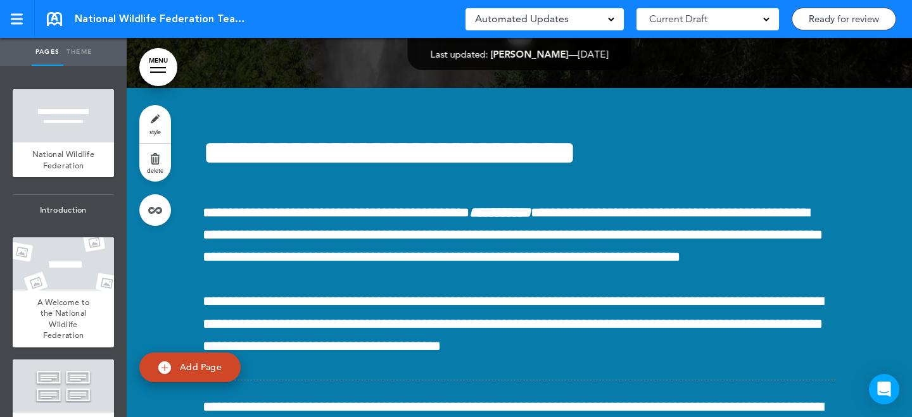
click at [168, 131] on link "style" at bounding box center [155, 124] width 32 height 38
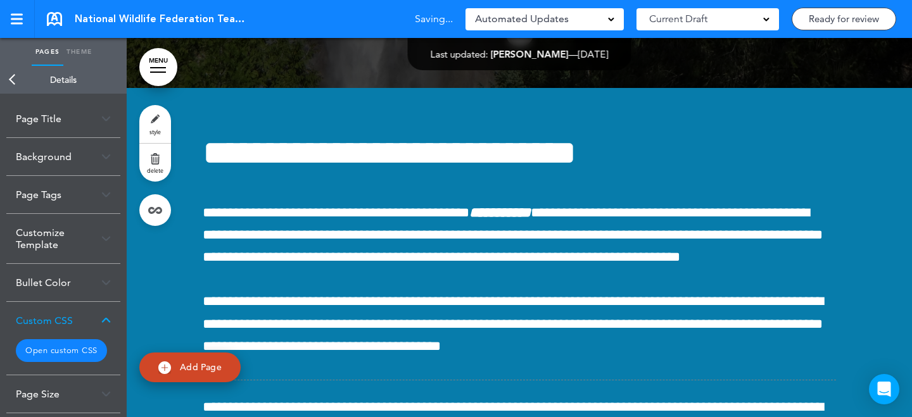
click at [4, 68] on link "Back" at bounding box center [12, 80] width 25 height 28
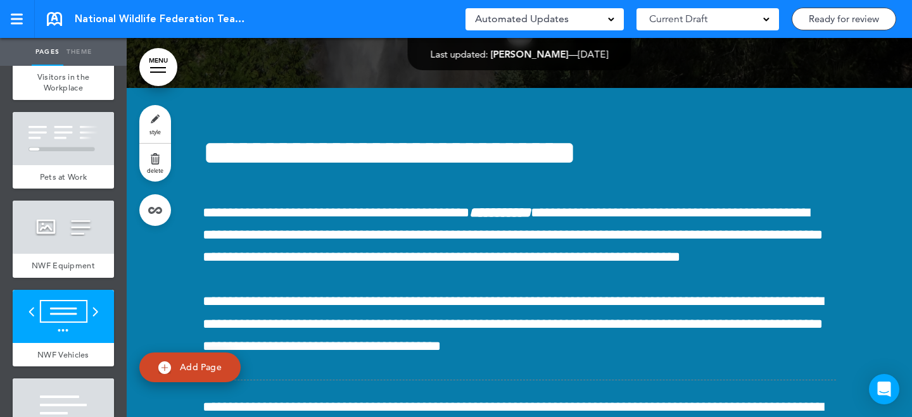
scroll to position [3431, 0]
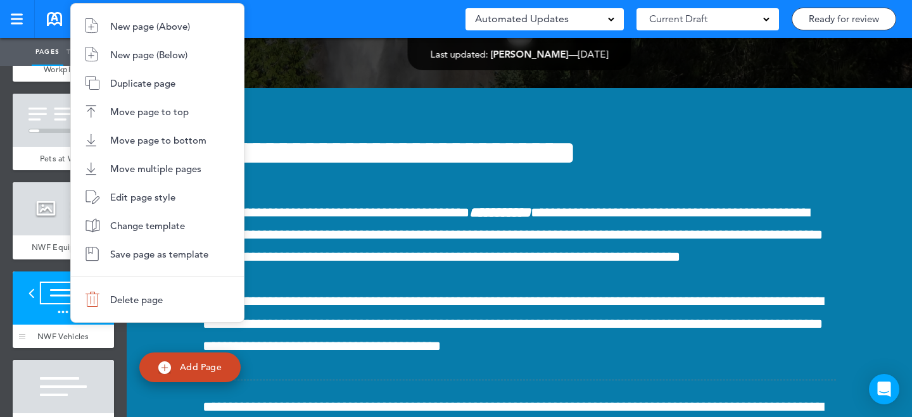
click at [67, 263] on body "This handbook Preview Settings Signatures Collaborators Your Handbooks Practice…" at bounding box center [456, 208] width 912 height 417
click at [139, 85] on span "Duplicate page" at bounding box center [142, 83] width 65 height 12
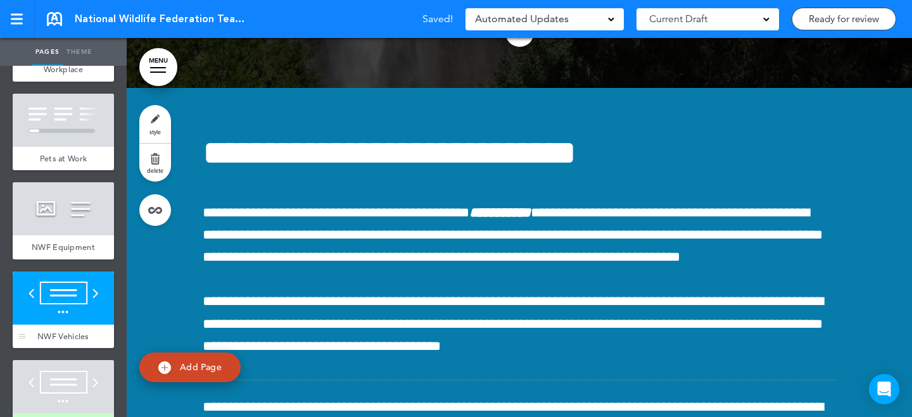
click at [83, 278] on body "This handbook Preview Settings Signatures Collaborators Your Handbooks Practice…" at bounding box center [456, 208] width 912 height 417
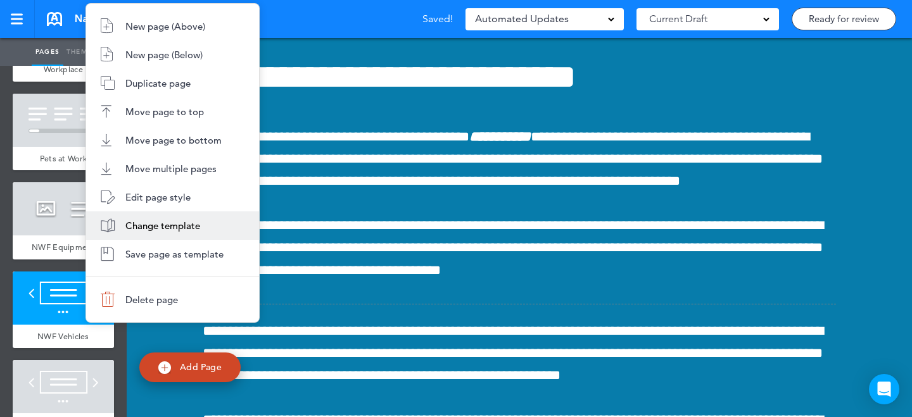
click at [154, 230] on span "Change template" at bounding box center [162, 226] width 75 height 12
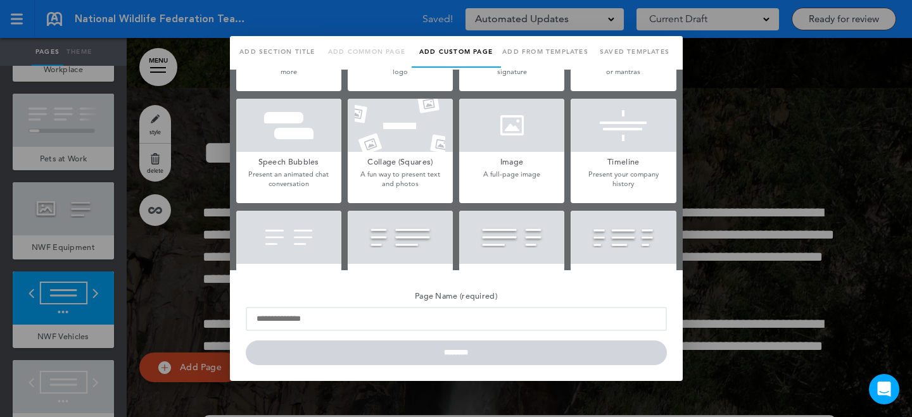
type input "**********"
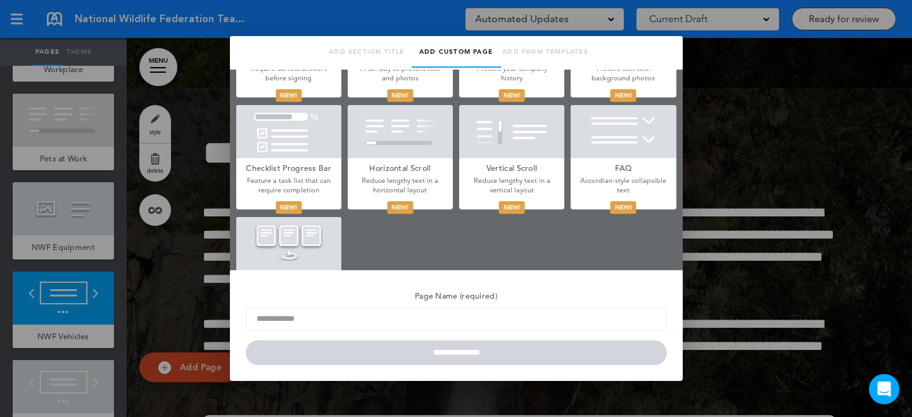
scroll to position [645, 0]
click at [606, 156] on div at bounding box center [622, 130] width 105 height 53
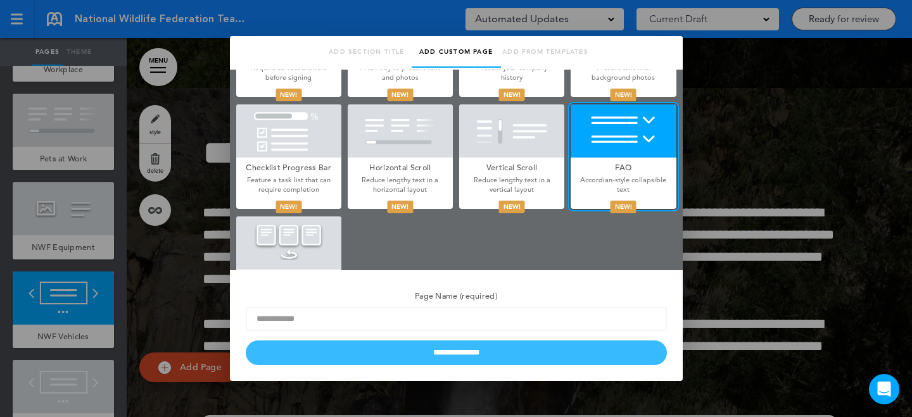
click at [467, 354] on input "**********" at bounding box center [456, 353] width 421 height 25
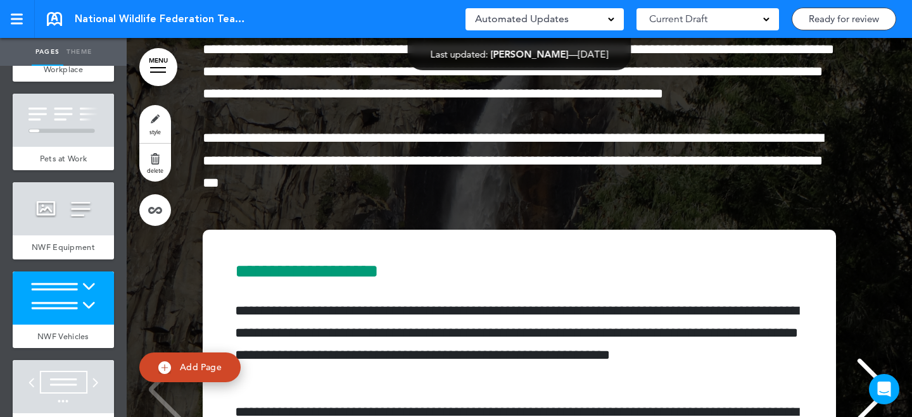
click at [58, 360] on div at bounding box center [63, 386] width 101 height 53
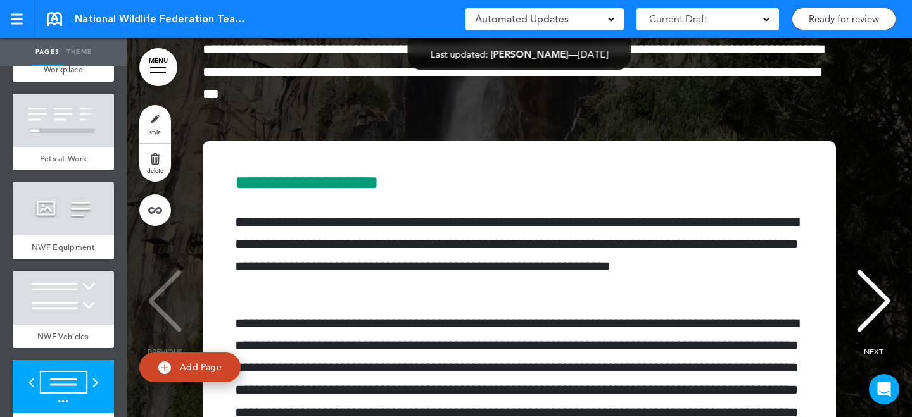
scroll to position [35668, 0]
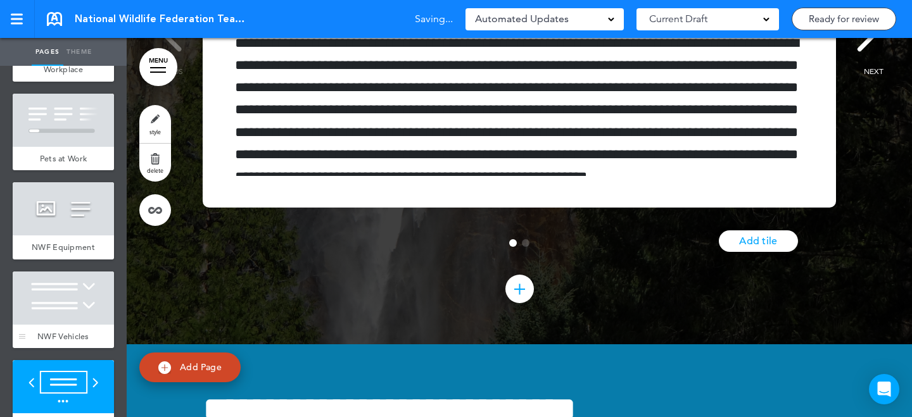
click at [91, 272] on div at bounding box center [63, 298] width 101 height 53
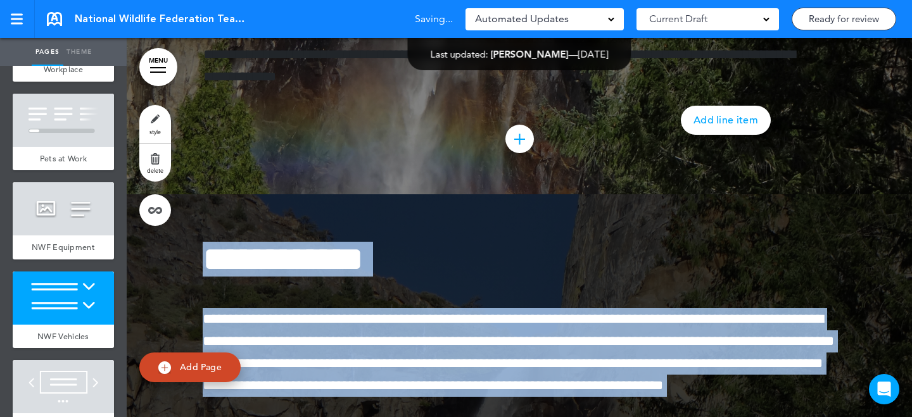
scroll to position [35043, 0]
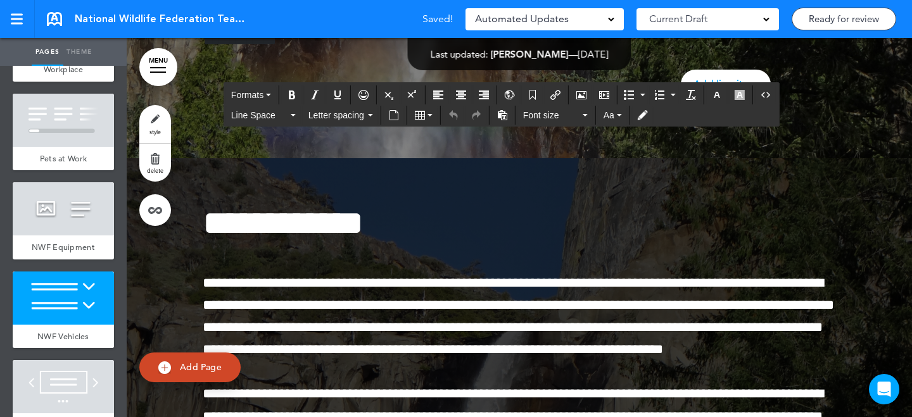
paste div
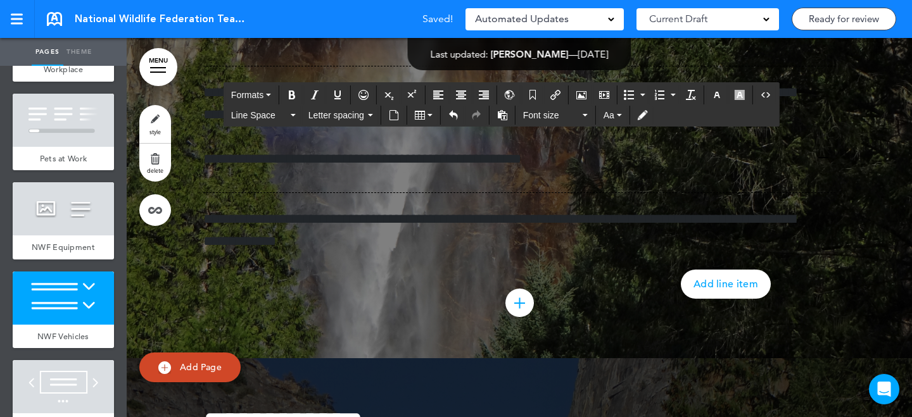
click at [157, 118] on link "style" at bounding box center [155, 124] width 32 height 38
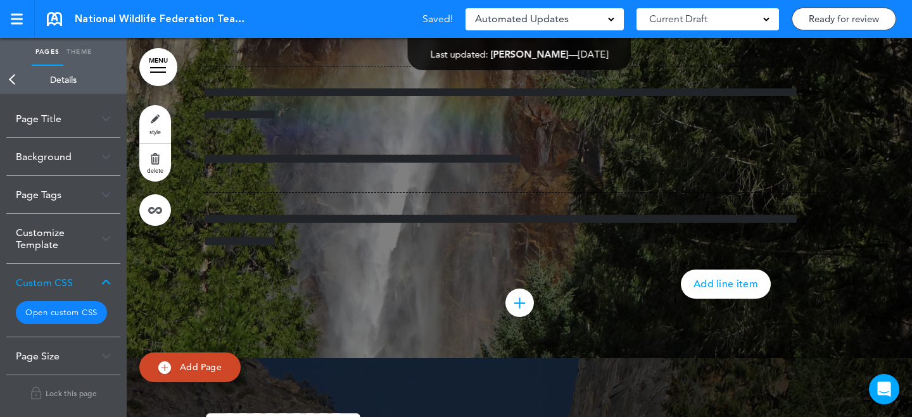
click at [53, 153] on div "Background" at bounding box center [63, 156] width 114 height 37
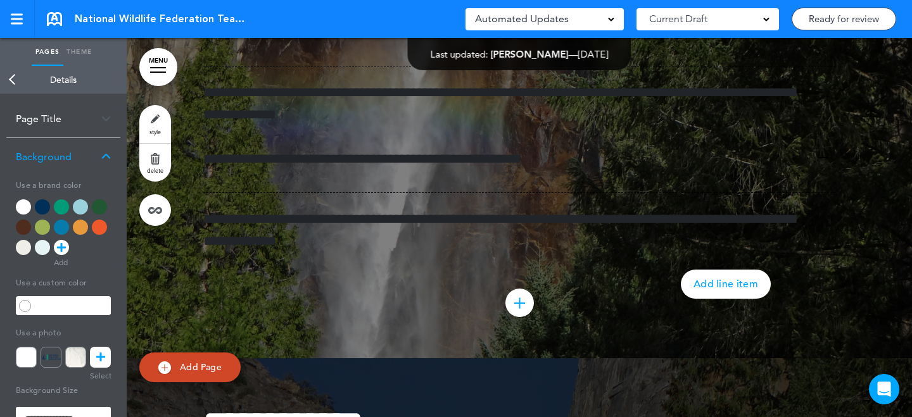
click at [84, 209] on div at bounding box center [80, 206] width 15 height 15
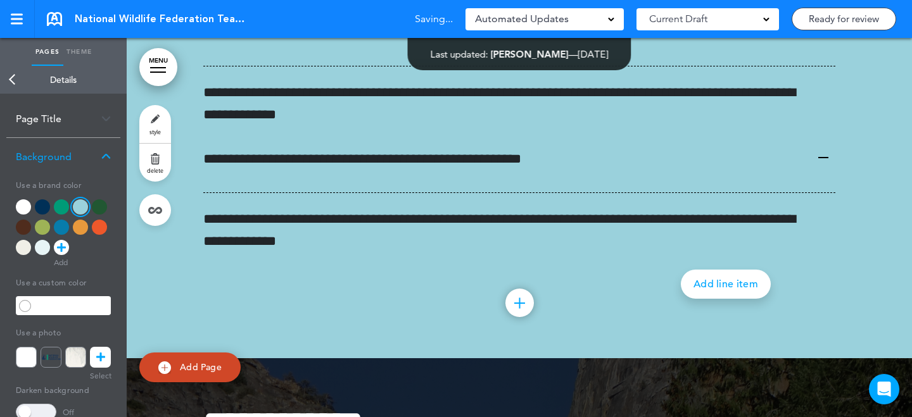
click at [63, 230] on div at bounding box center [61, 227] width 15 height 15
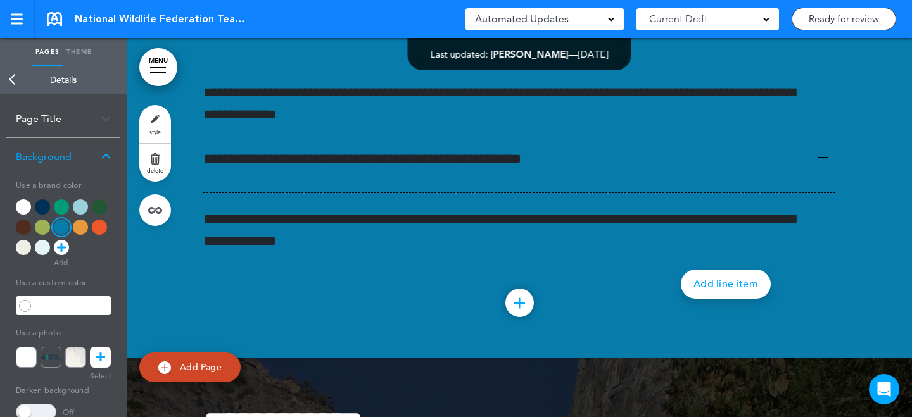
click at [19, 91] on link "Back" at bounding box center [12, 80] width 25 height 28
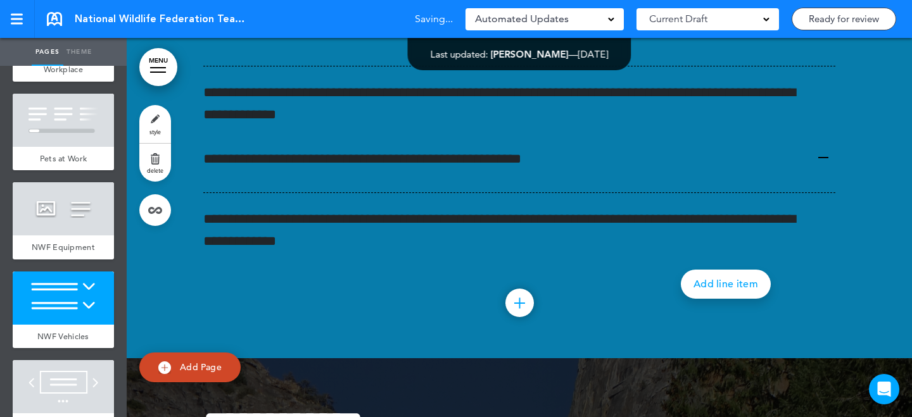
click at [83, 368] on div at bounding box center [63, 386] width 101 height 53
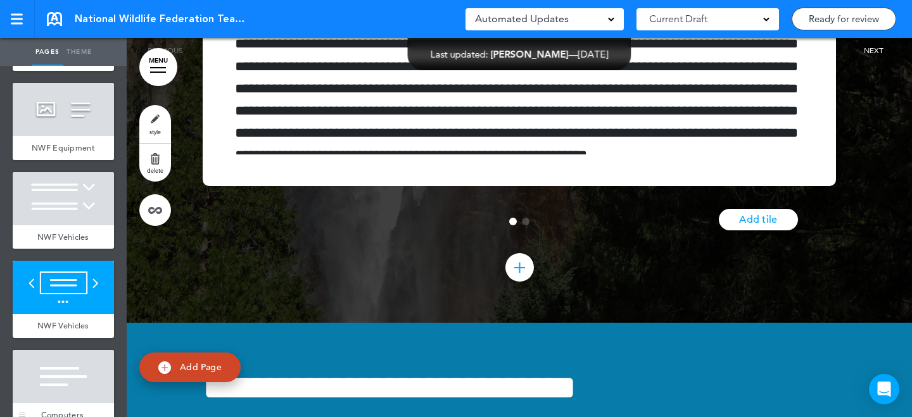
scroll to position [3540, 0]
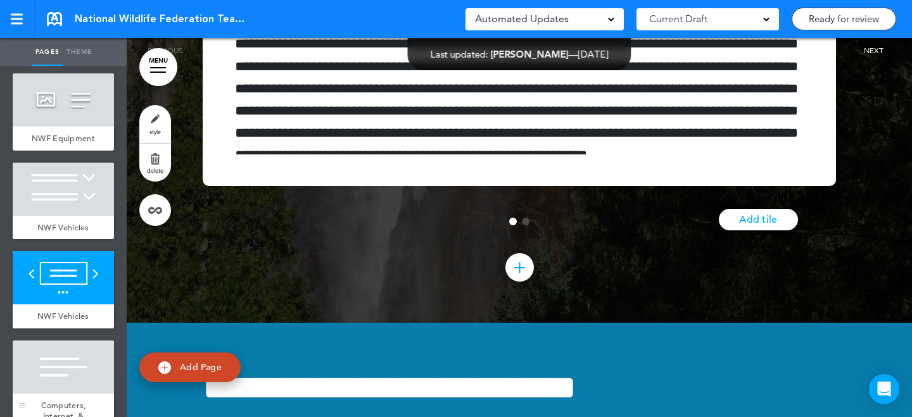
click at [58, 341] on div at bounding box center [63, 367] width 101 height 53
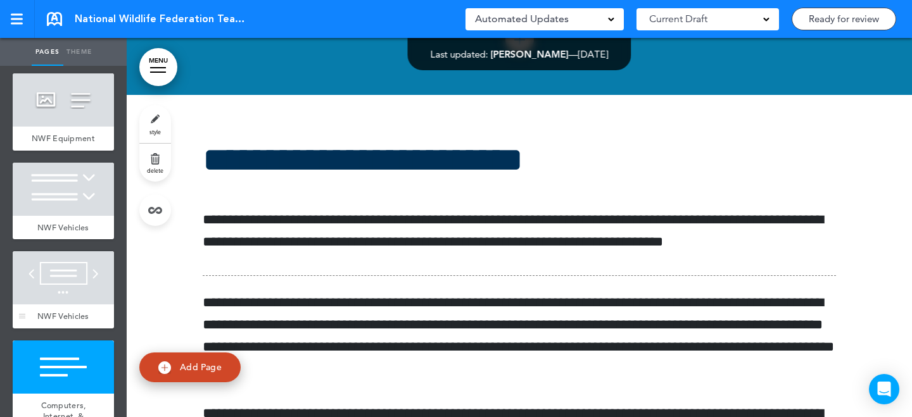
click at [85, 251] on div at bounding box center [63, 277] width 101 height 53
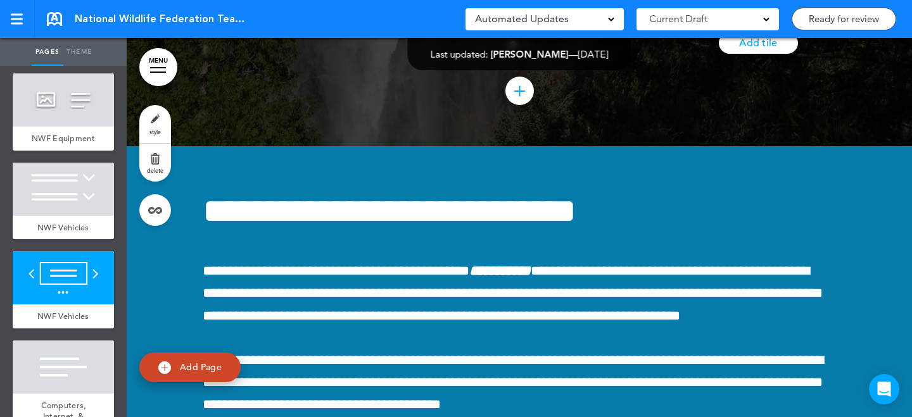
scroll to position [36107, 0]
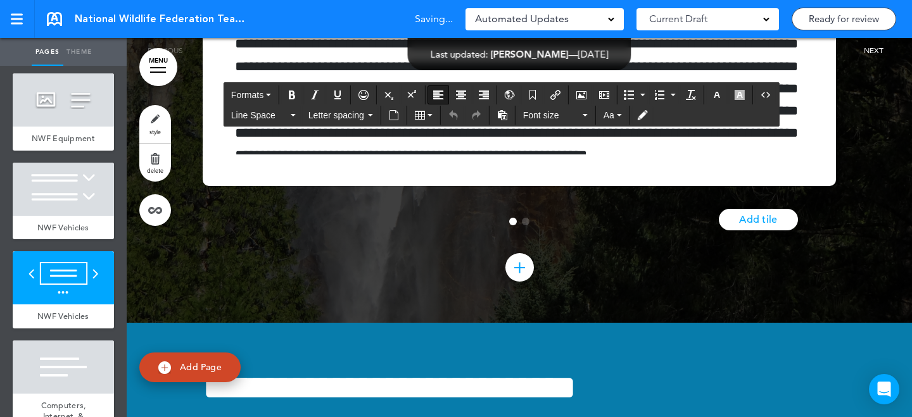
copy h6 "**********"
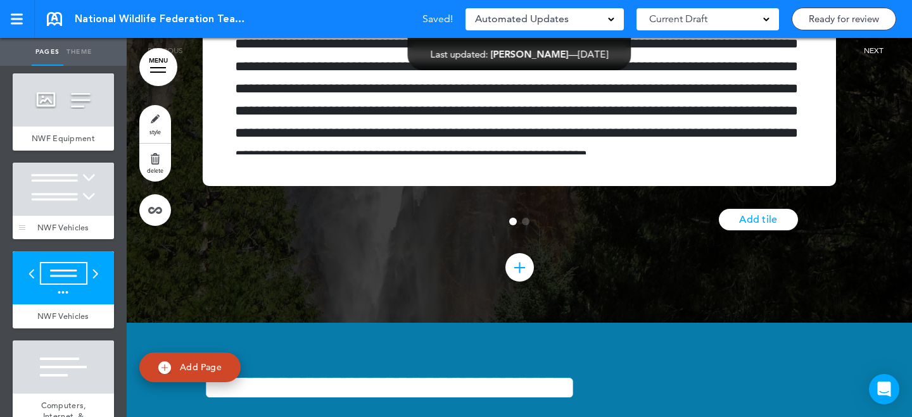
click at [44, 163] on div at bounding box center [63, 189] width 101 height 53
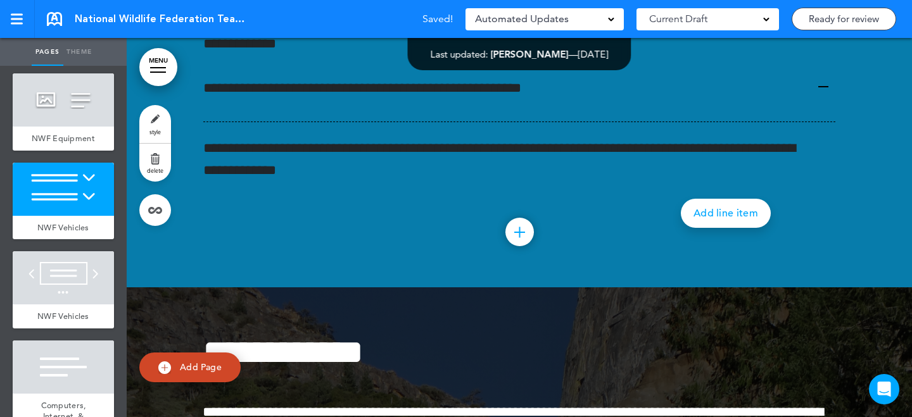
scroll to position [35115, 0]
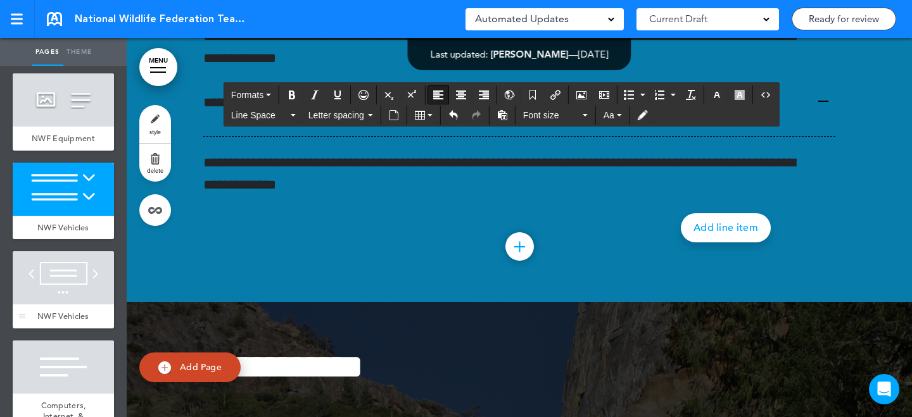
click at [74, 268] on div at bounding box center [63, 277] width 101 height 53
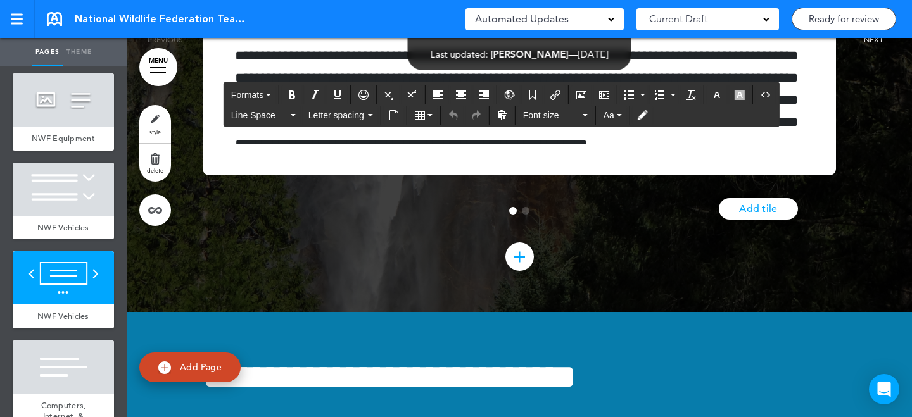
scroll to position [35905, 0]
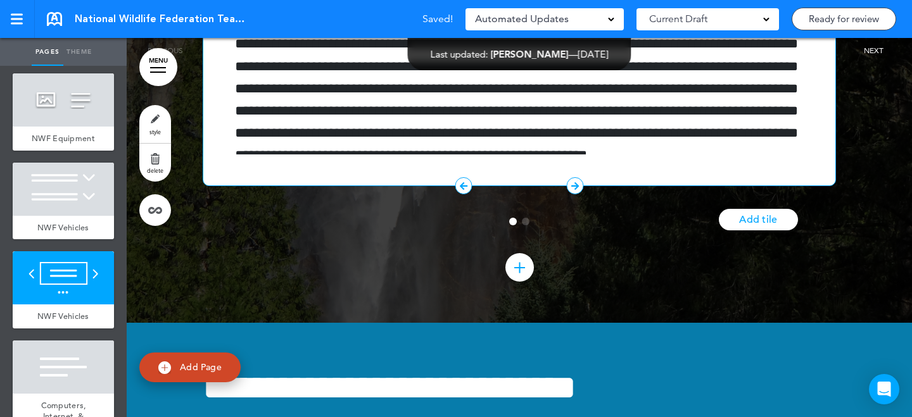
click at [720, 186] on div "**********" at bounding box center [519, 12] width 633 height 347
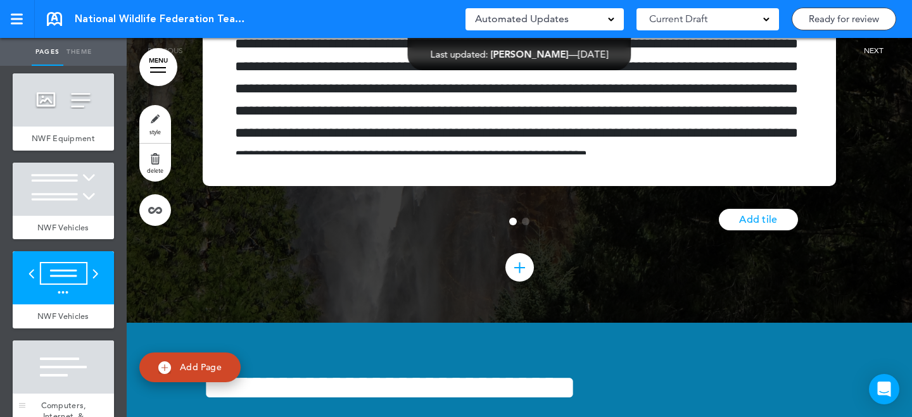
click at [85, 341] on div at bounding box center [63, 367] width 101 height 53
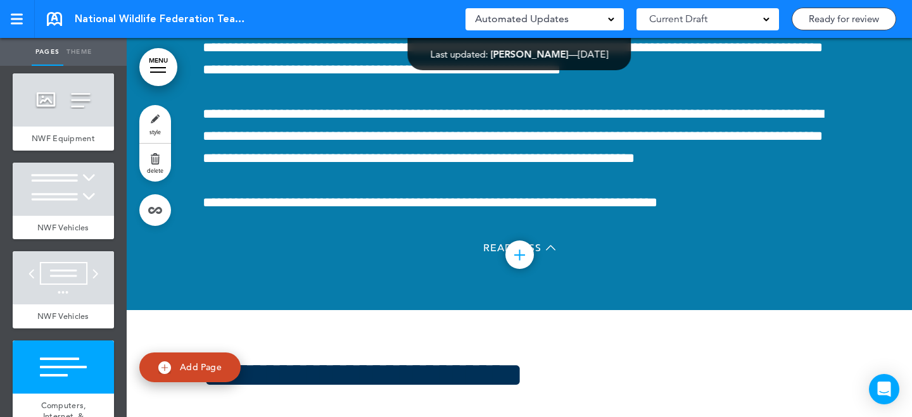
scroll to position [36520, 0]
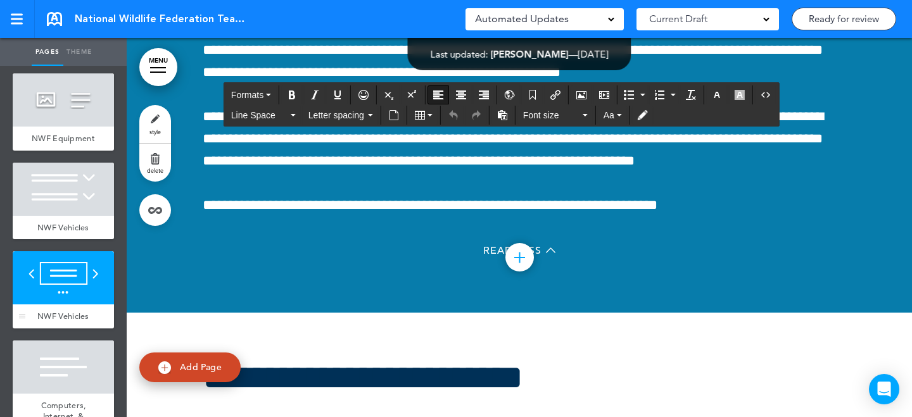
copy div "**********"
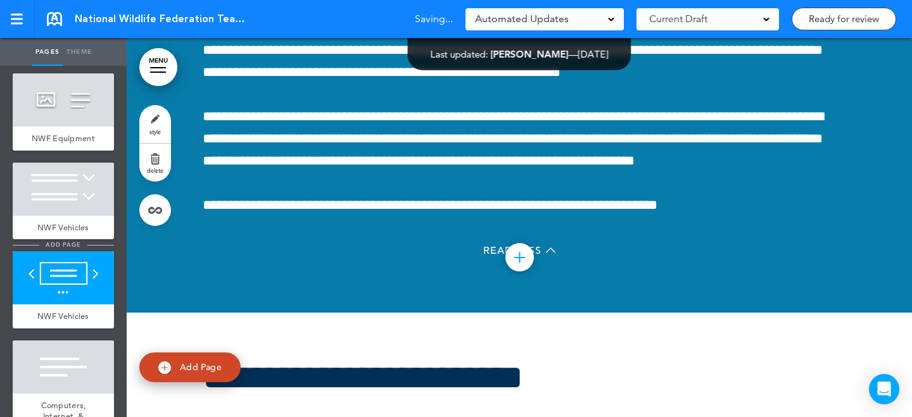
click at [72, 241] on span "add page" at bounding box center [62, 245] width 47 height 8
type input "********"
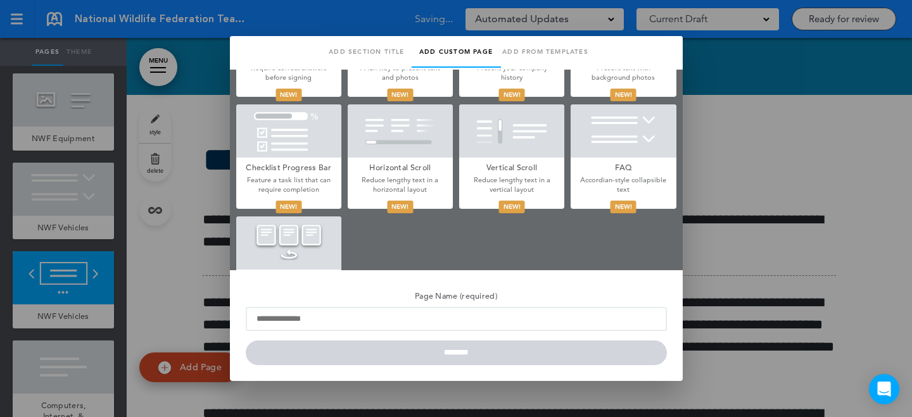
click at [75, 196] on div at bounding box center [456, 208] width 912 height 417
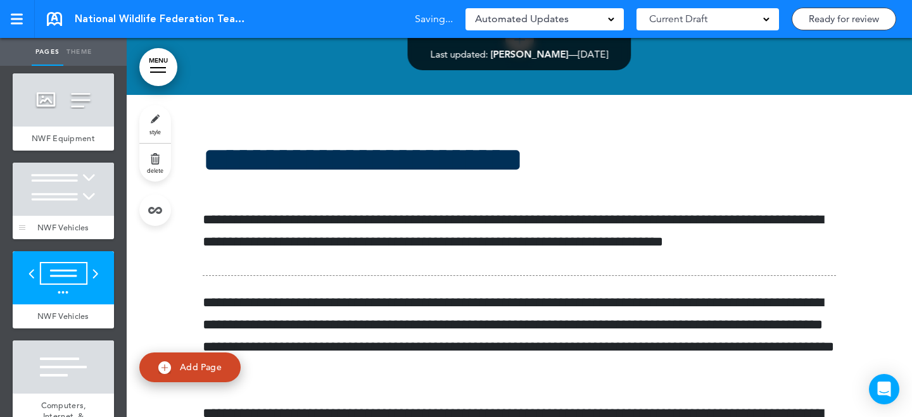
click at [84, 180] on div at bounding box center [63, 189] width 101 height 53
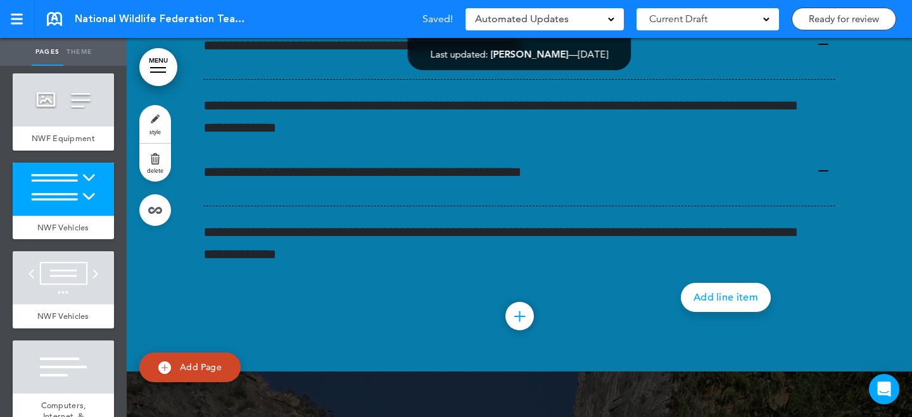
scroll to position [35043, 0]
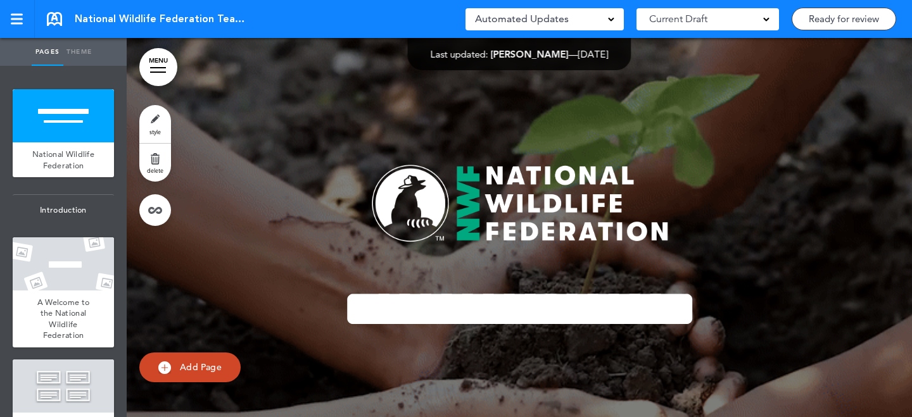
scroll to position [35043, 0]
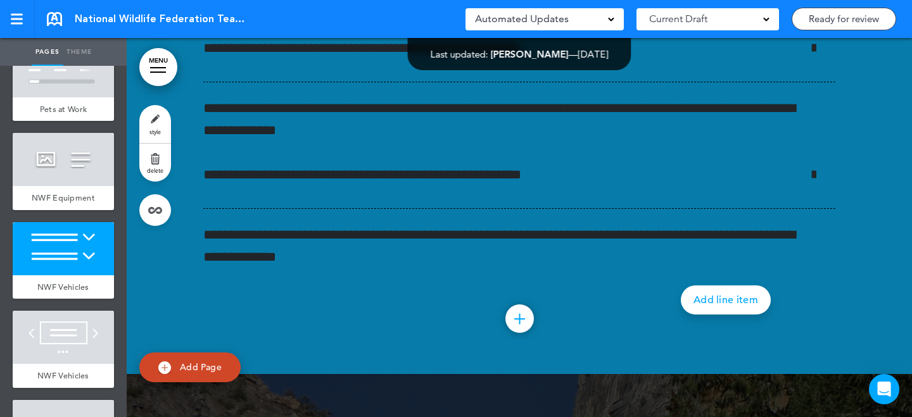
scroll to position [7733, 0]
